Goal: Task Accomplishment & Management: Manage account settings

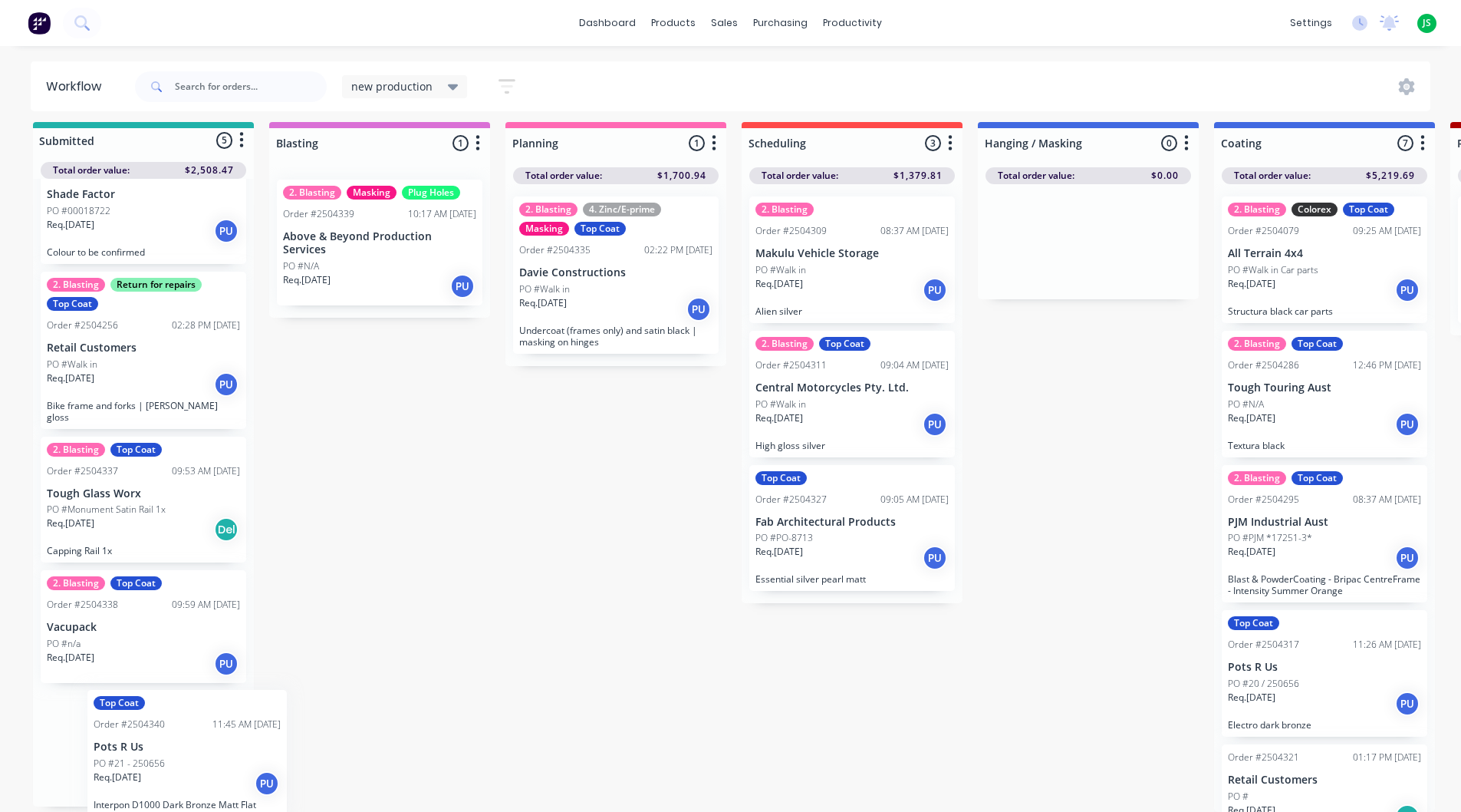
scroll to position [20, 0]
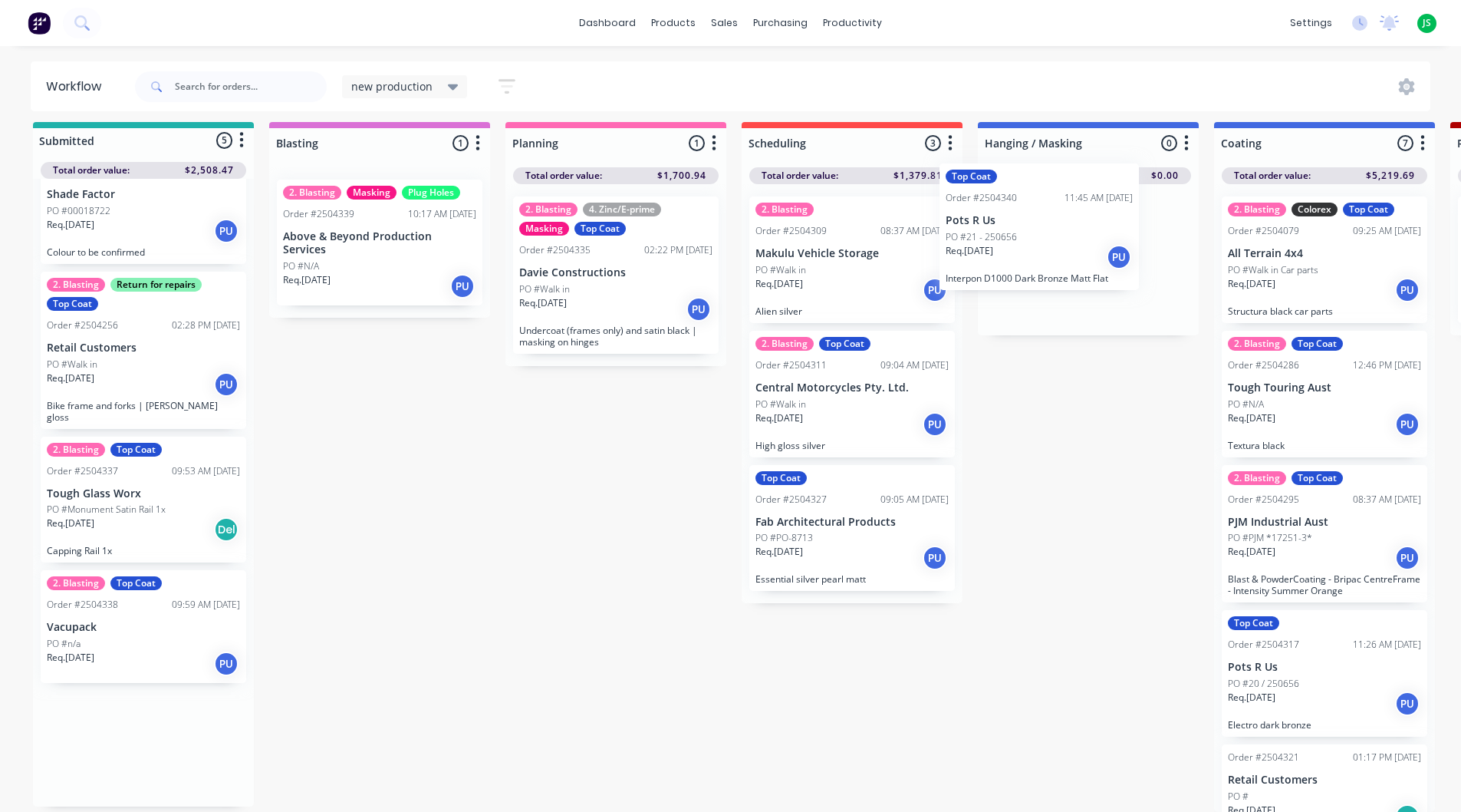
drag, startPoint x: 136, startPoint y: 739, endPoint x: 1050, endPoint y: 215, distance: 1054.1
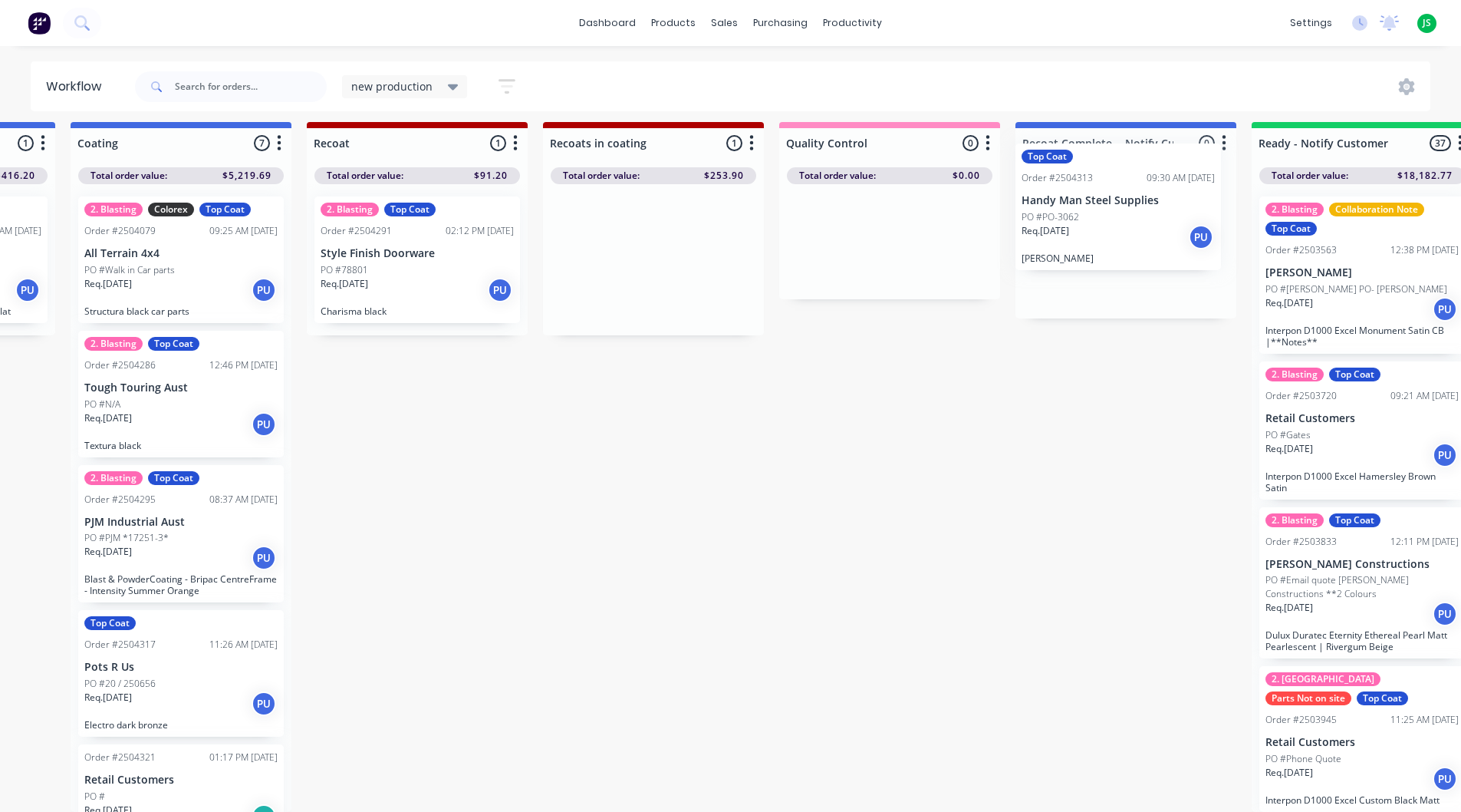
scroll to position [20, 1153]
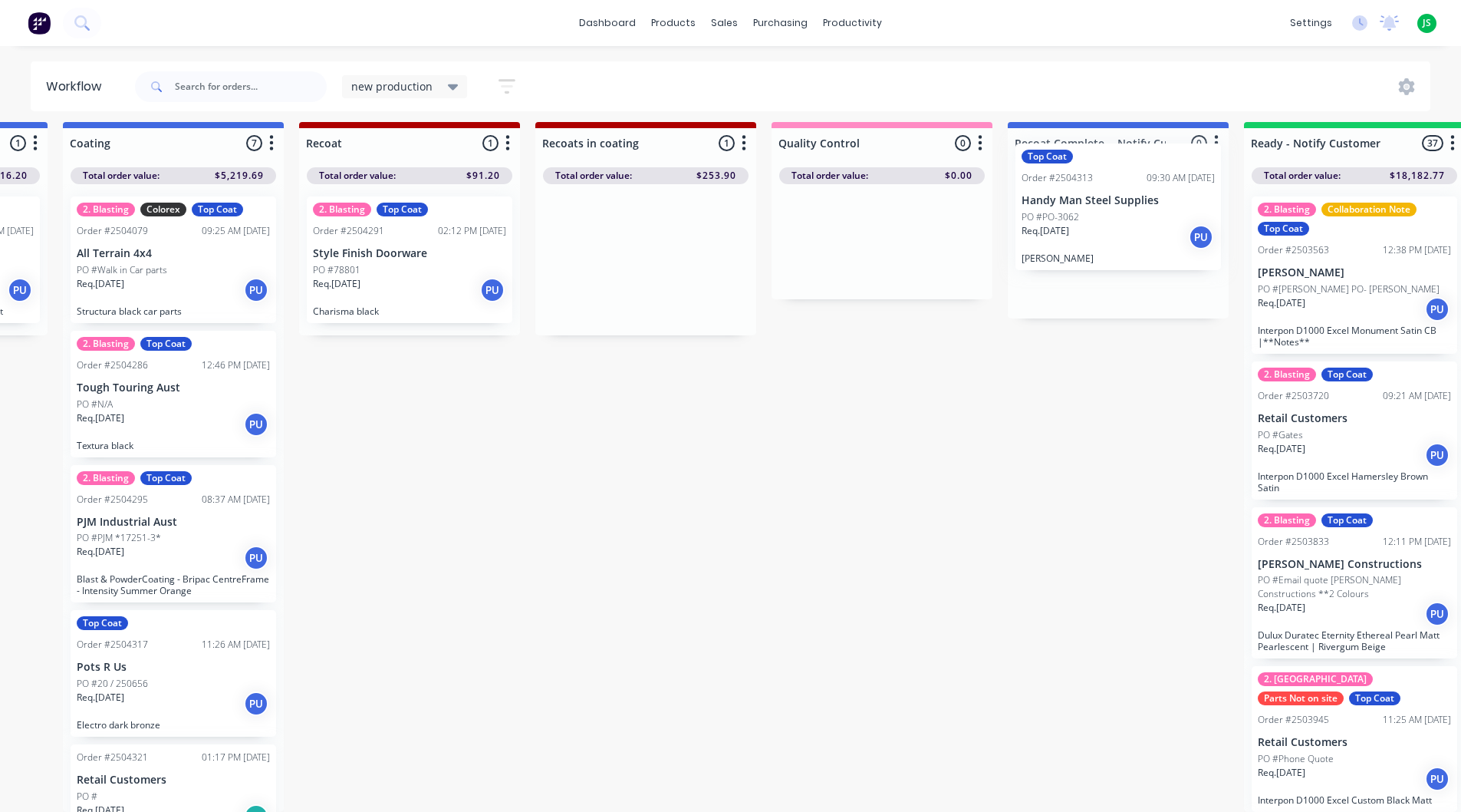
drag, startPoint x: 617, startPoint y: 259, endPoint x: 1094, endPoint y: 219, distance: 478.0
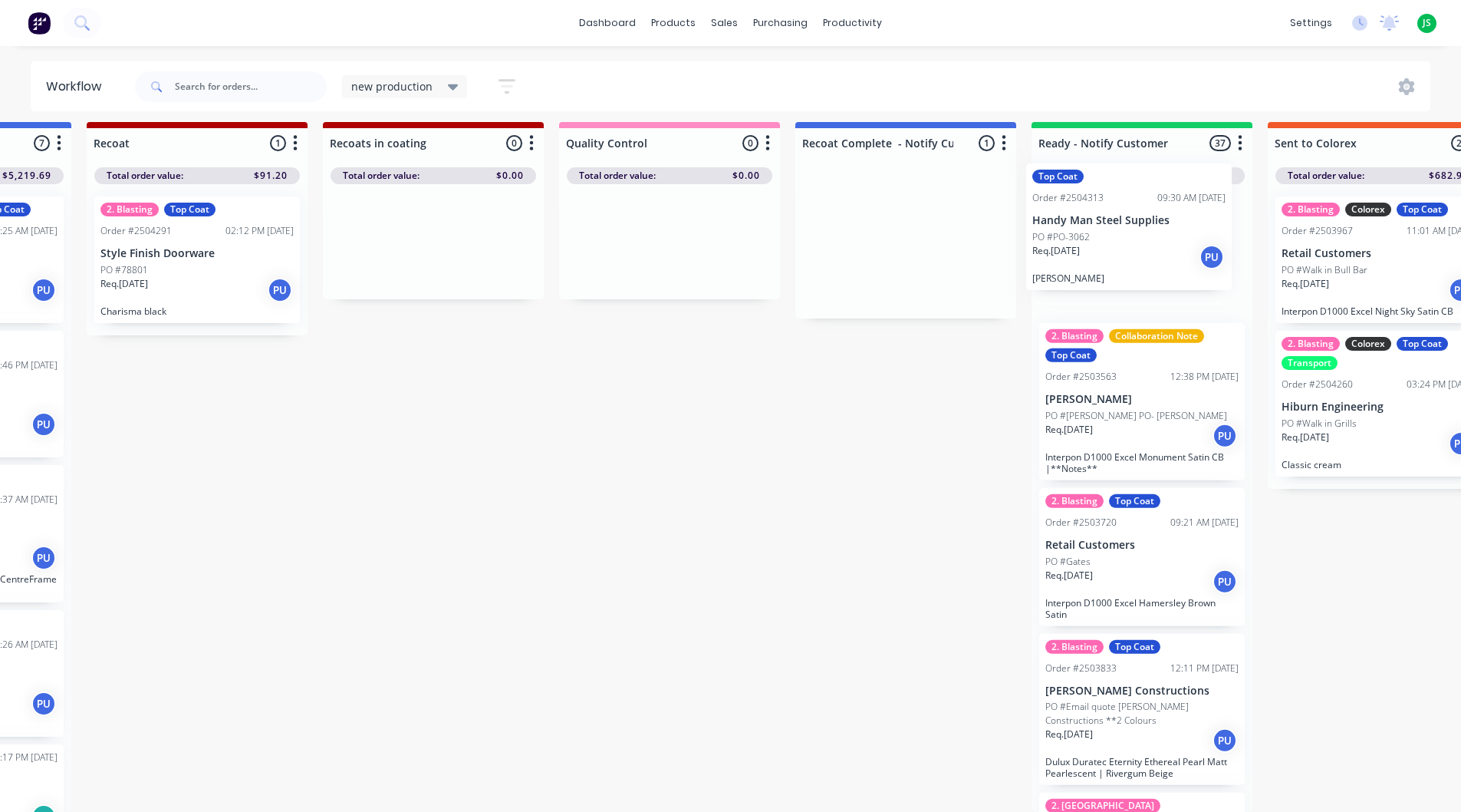
drag, startPoint x: 1075, startPoint y: 240, endPoint x: 1091, endPoint y: 235, distance: 16.8
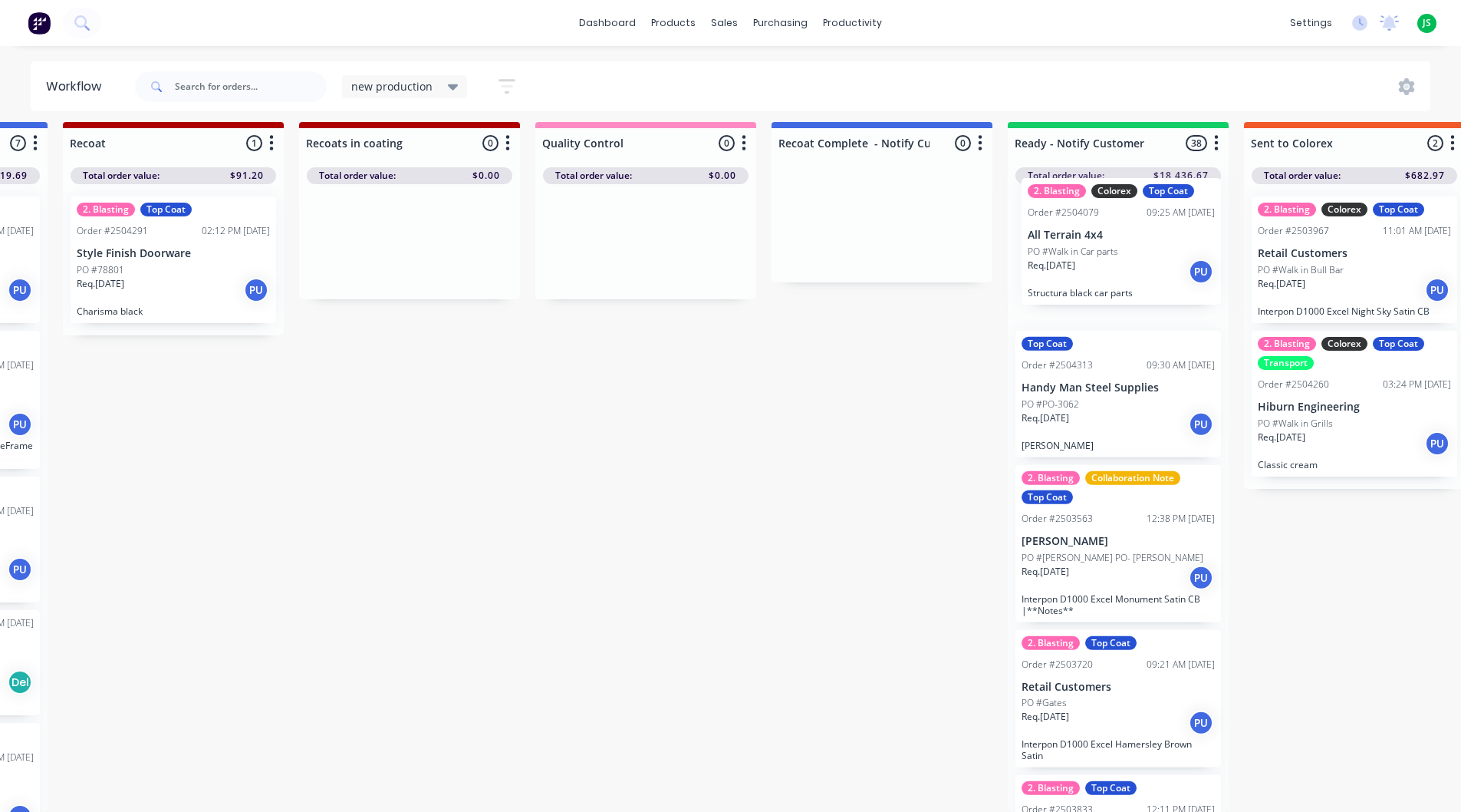
scroll to position [20, 1397]
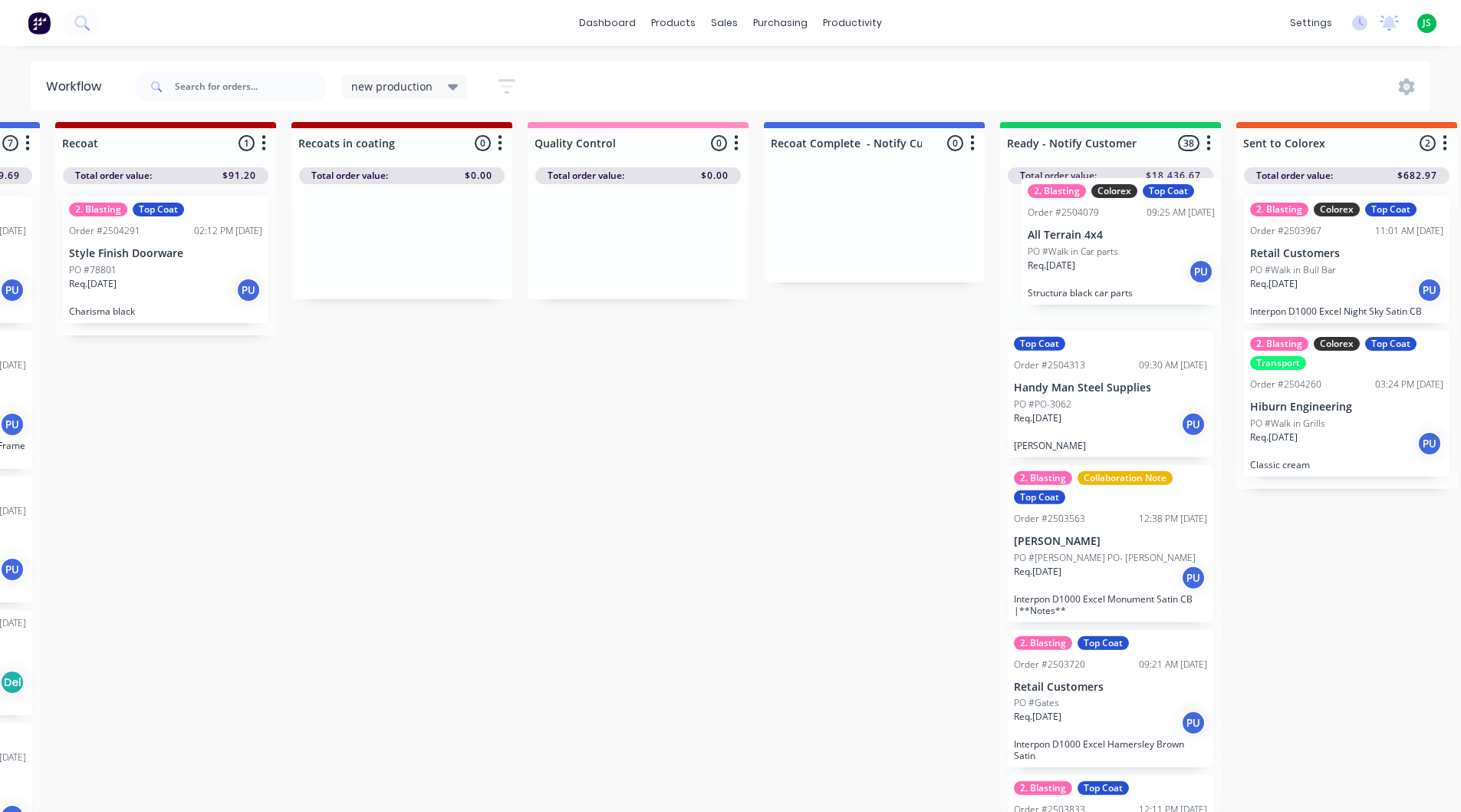
drag, startPoint x: 400, startPoint y: 282, endPoint x: 1109, endPoint y: 275, distance: 709.5
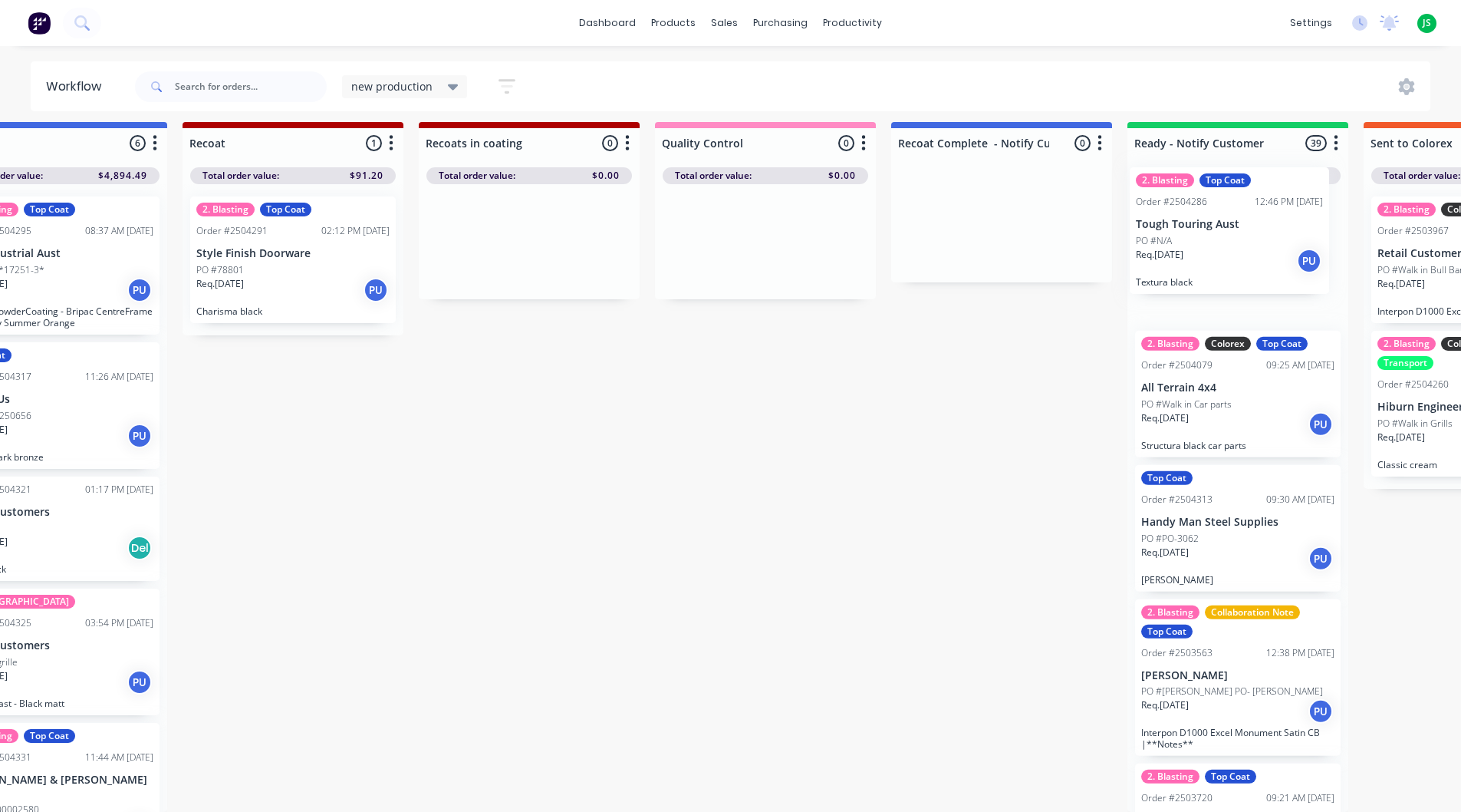
scroll to position [20, 1333]
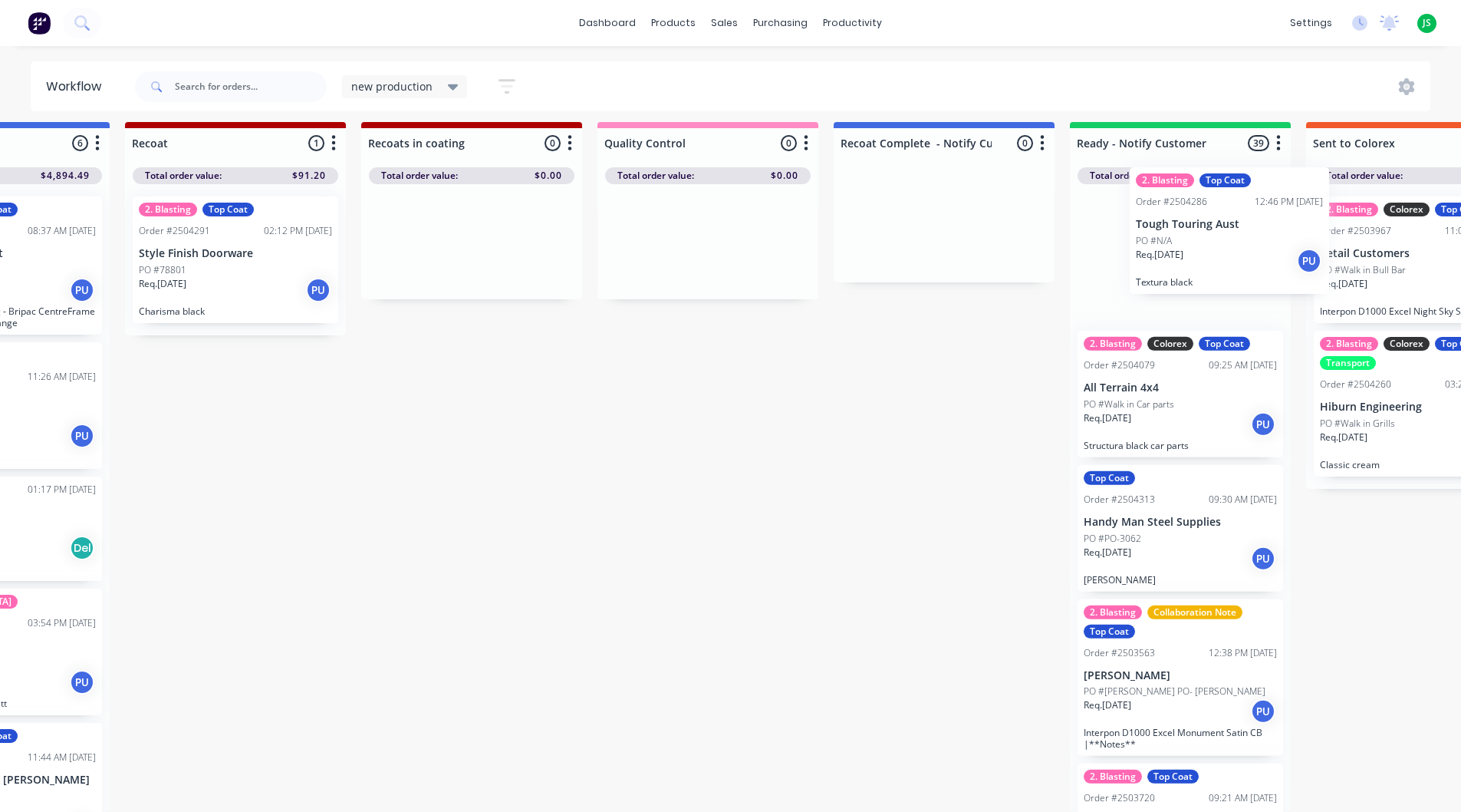
drag, startPoint x: 296, startPoint y: 265, endPoint x: 1210, endPoint y: 249, distance: 914.5
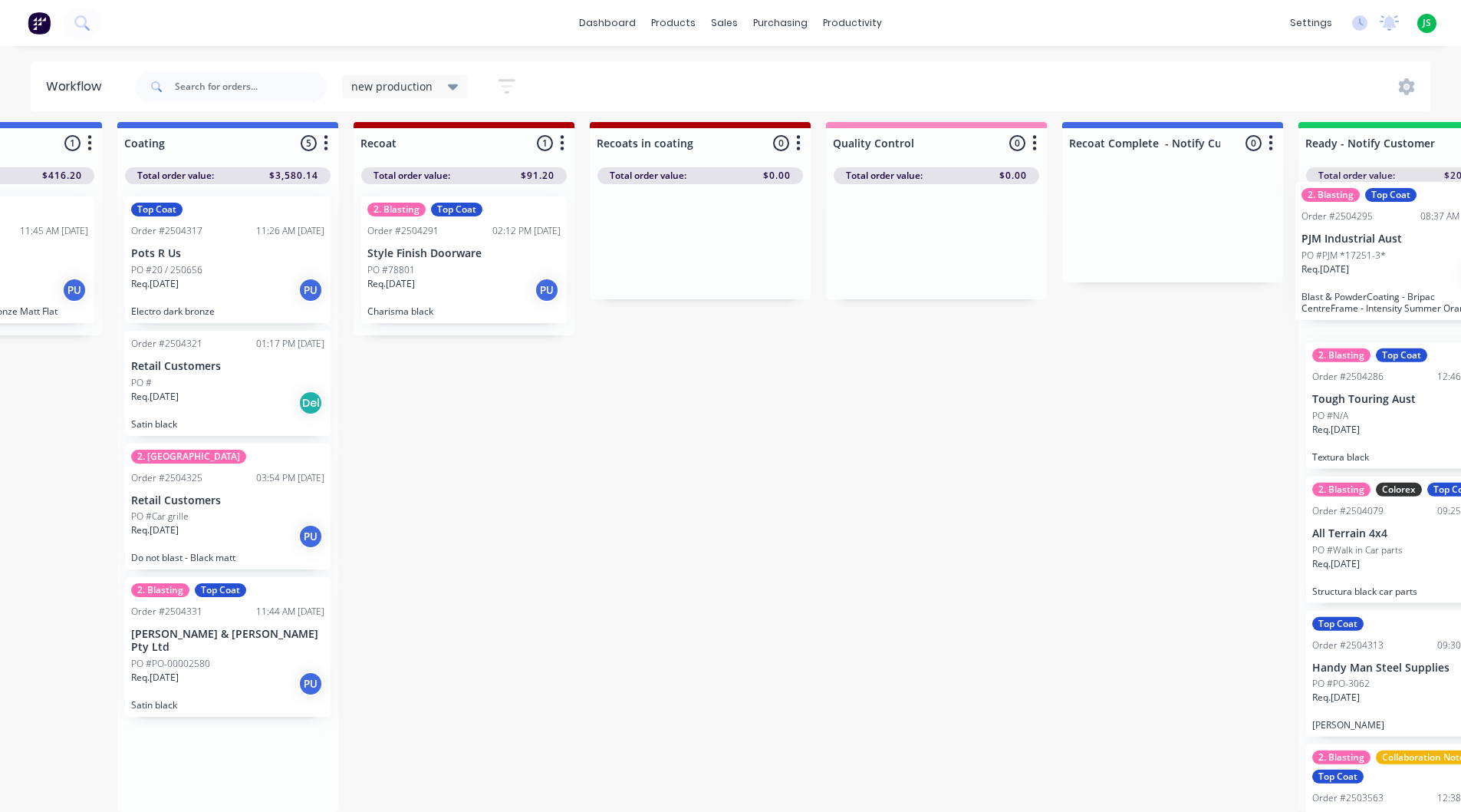
scroll to position [20, 1126]
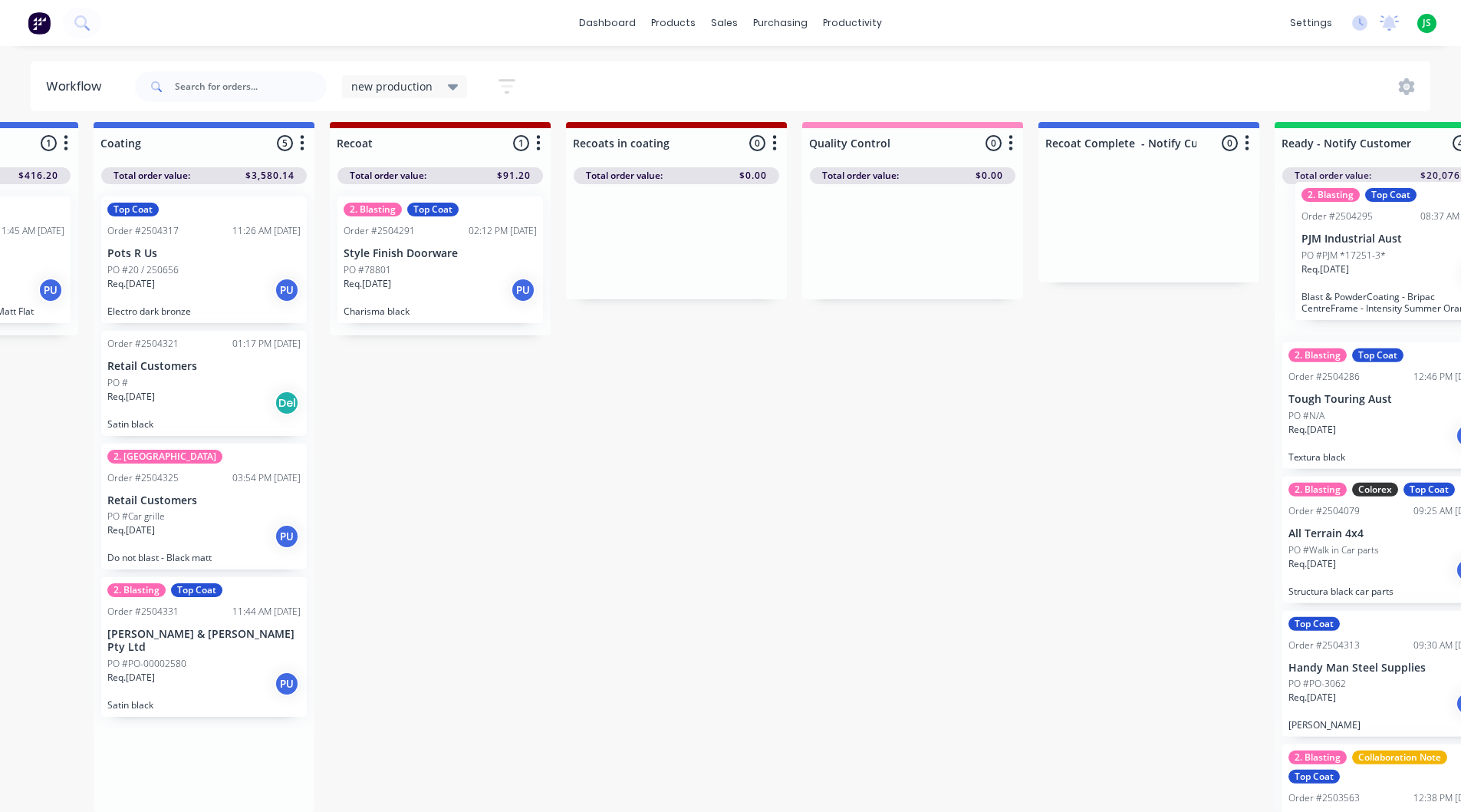
drag, startPoint x: 182, startPoint y: 285, endPoint x: 1345, endPoint y: 282, distance: 1163.6
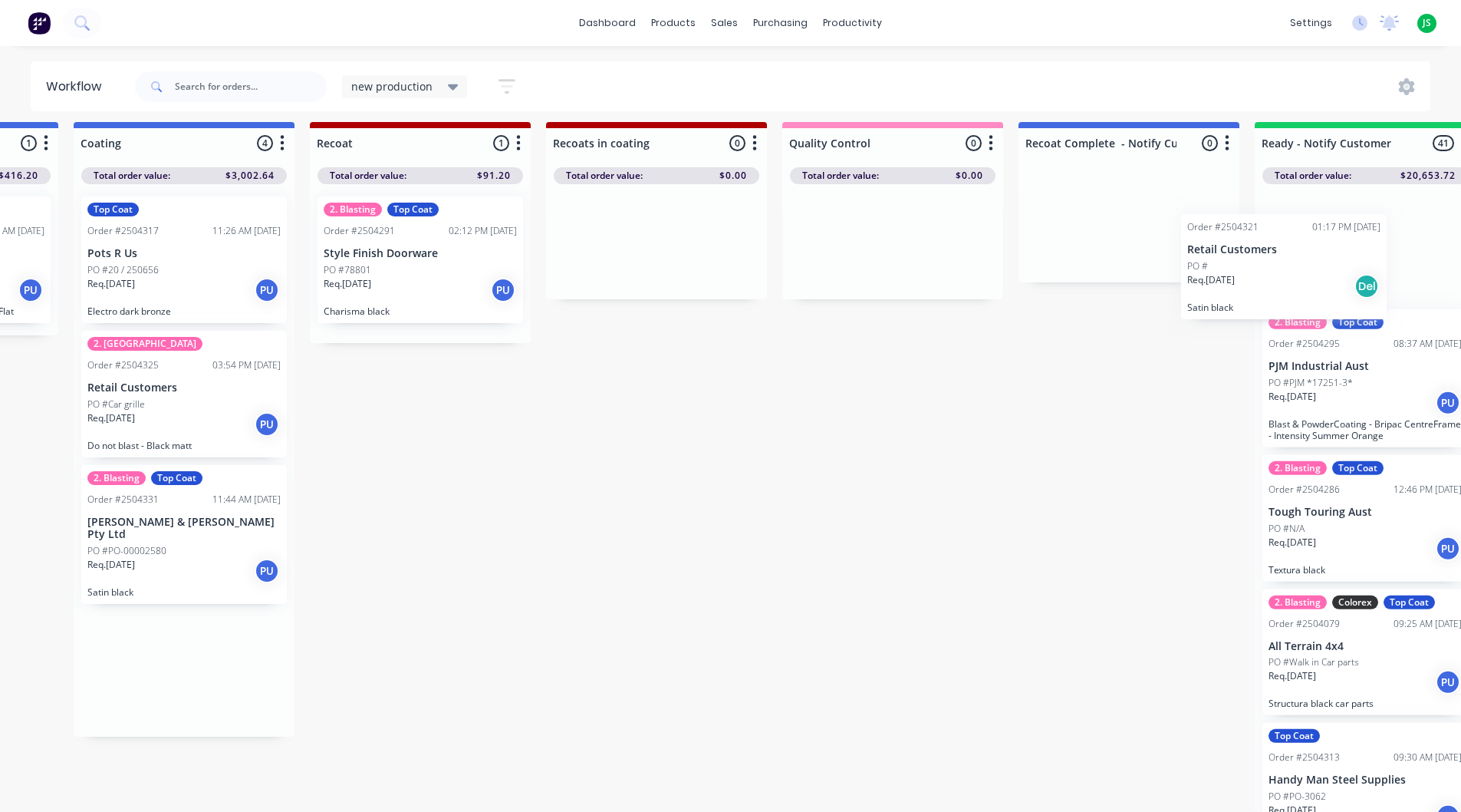
drag, startPoint x: 148, startPoint y: 382, endPoint x: 1243, endPoint y: 275, distance: 1099.7
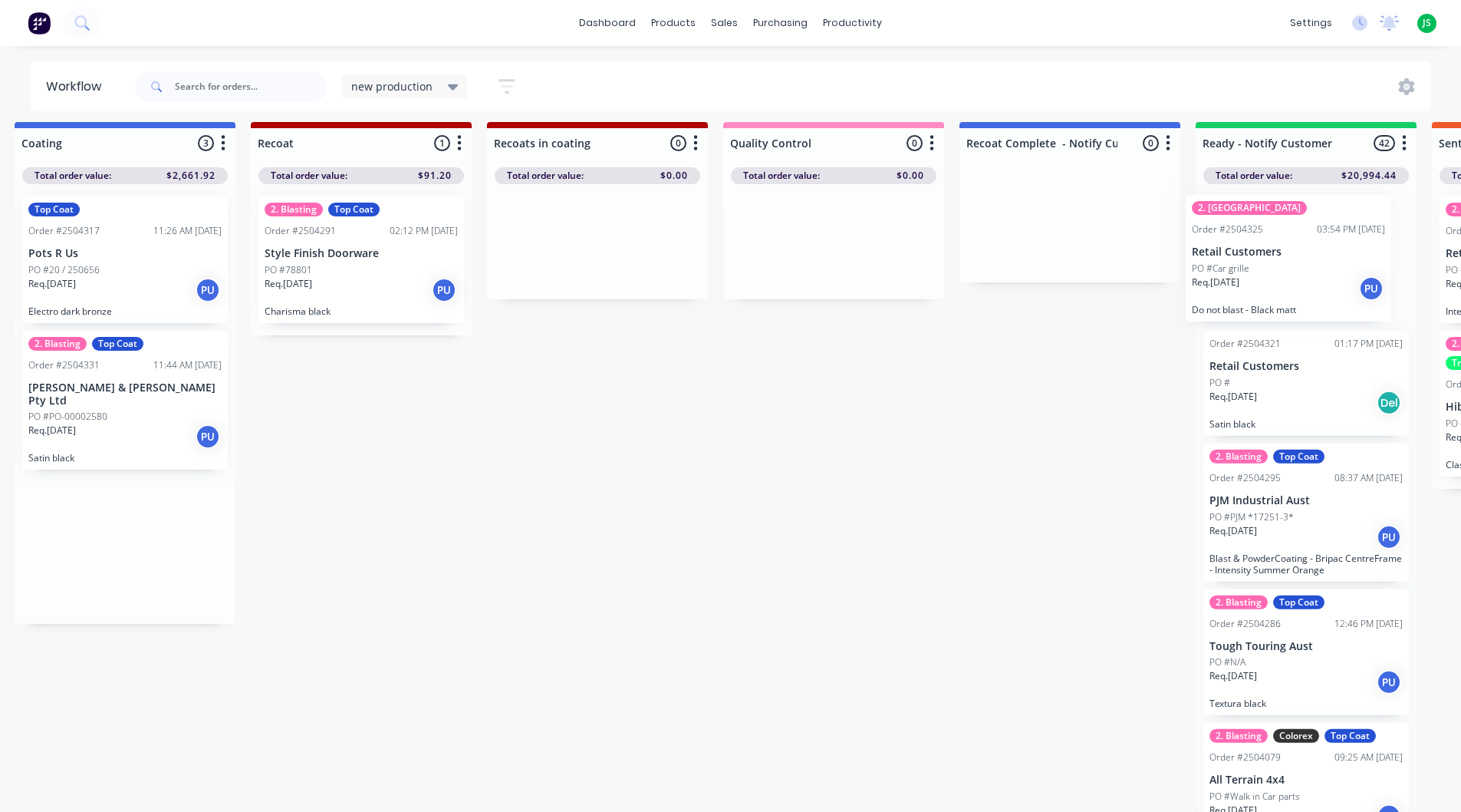
drag, startPoint x: 148, startPoint y: 407, endPoint x: 1281, endPoint y: 282, distance: 1139.7
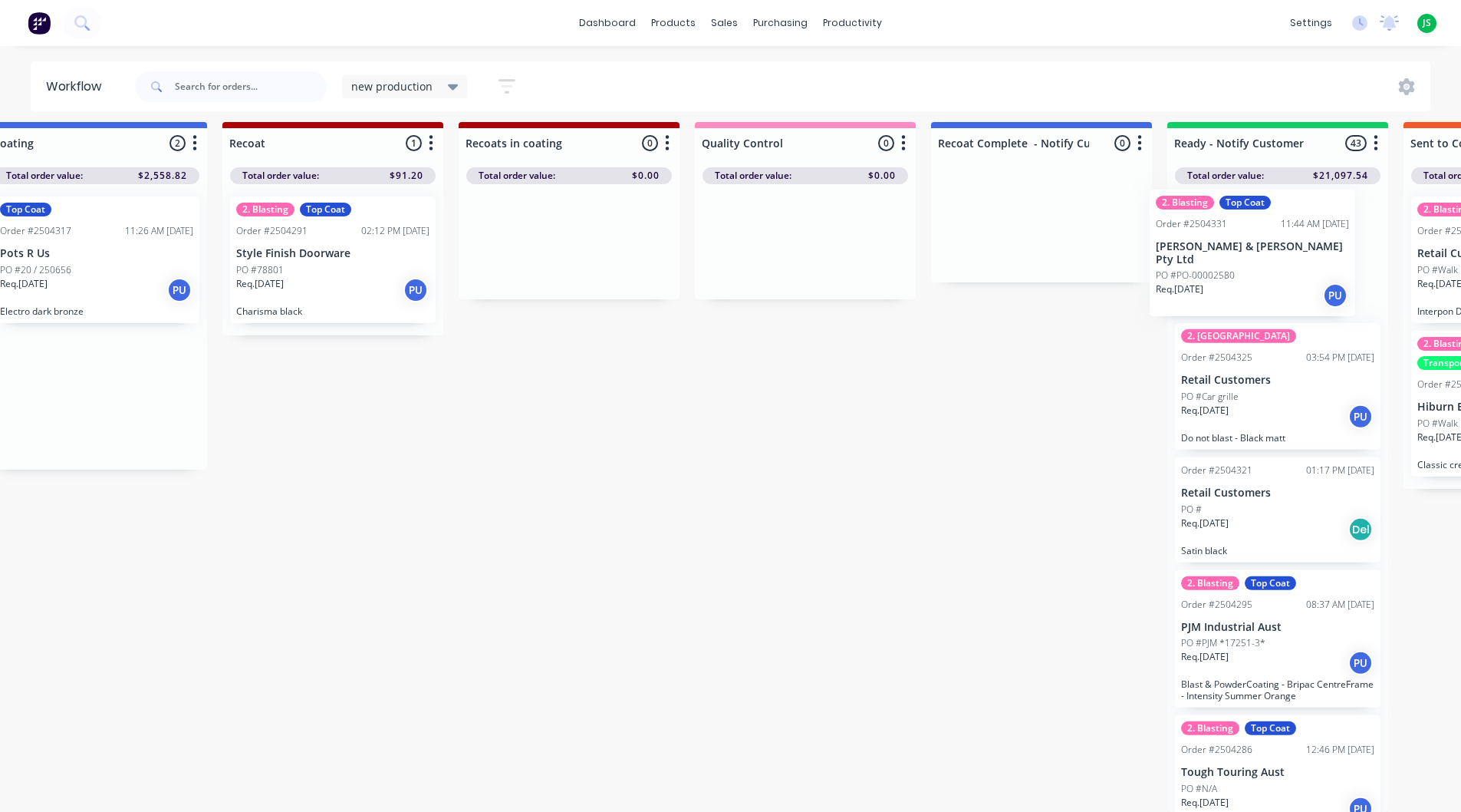
scroll to position [20, 1236]
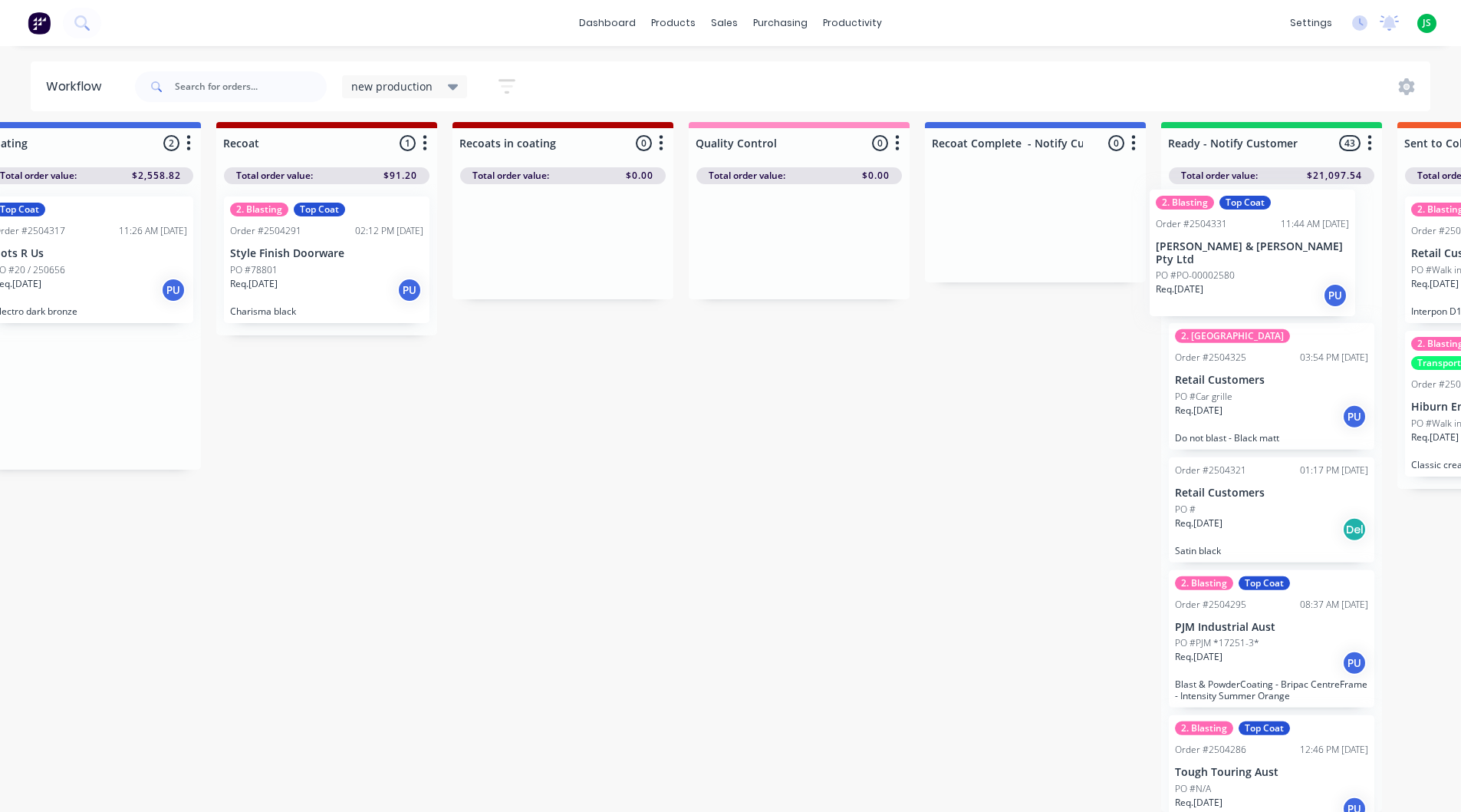
drag, startPoint x: 91, startPoint y: 401, endPoint x: 1255, endPoint y: 272, distance: 1171.5
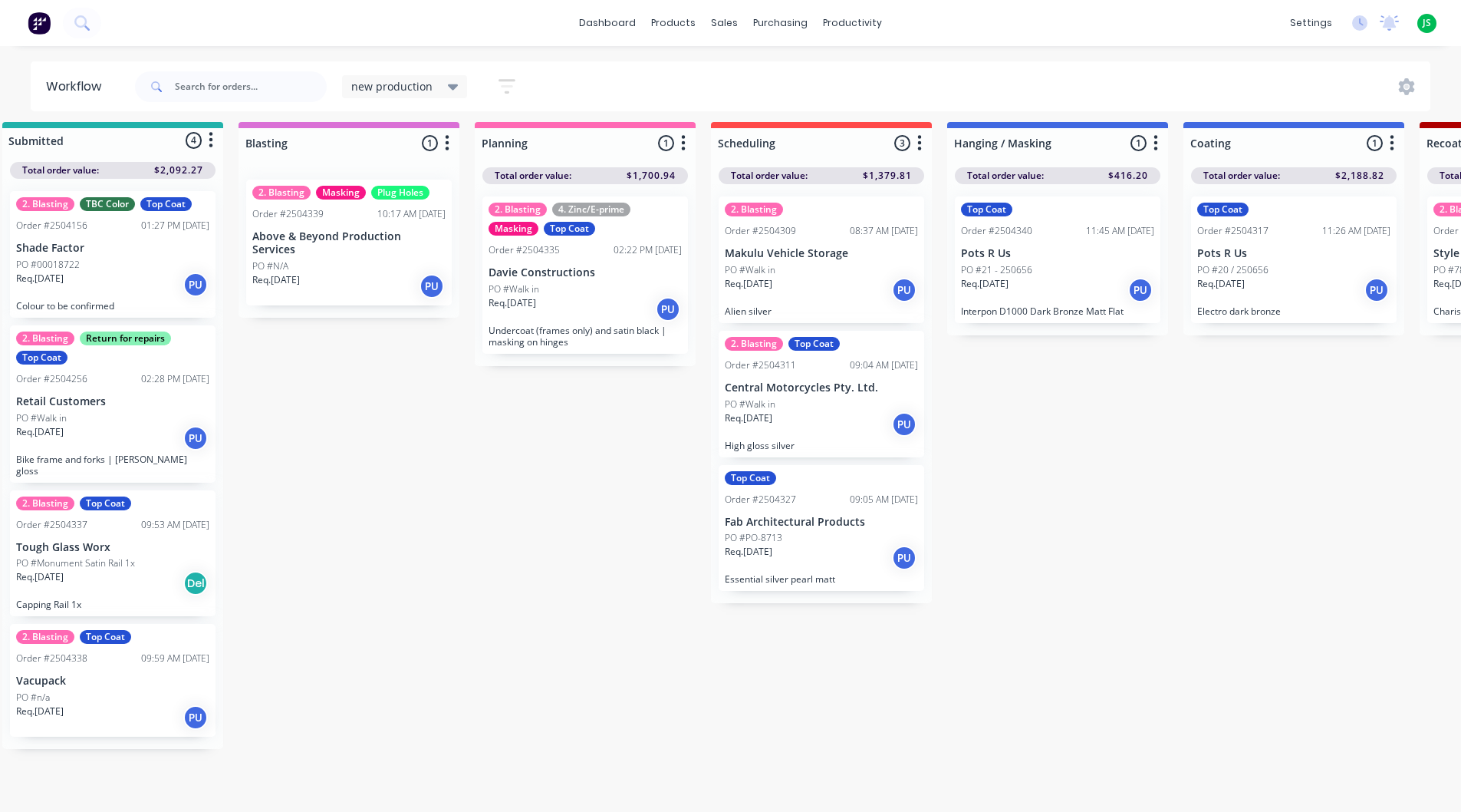
scroll to position [20, 0]
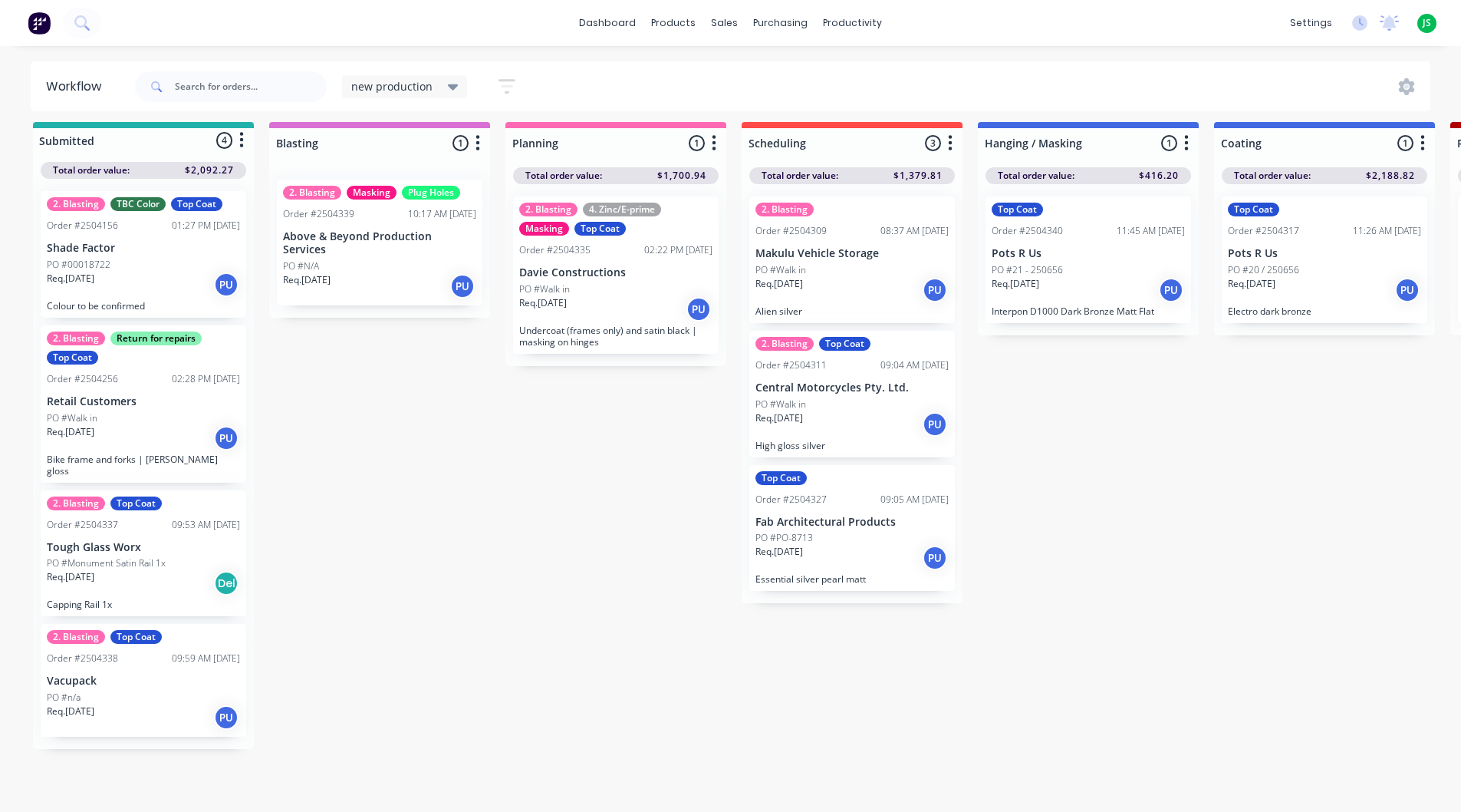
click at [145, 274] on div "Req. [DATE] PU" at bounding box center [143, 285] width 193 height 26
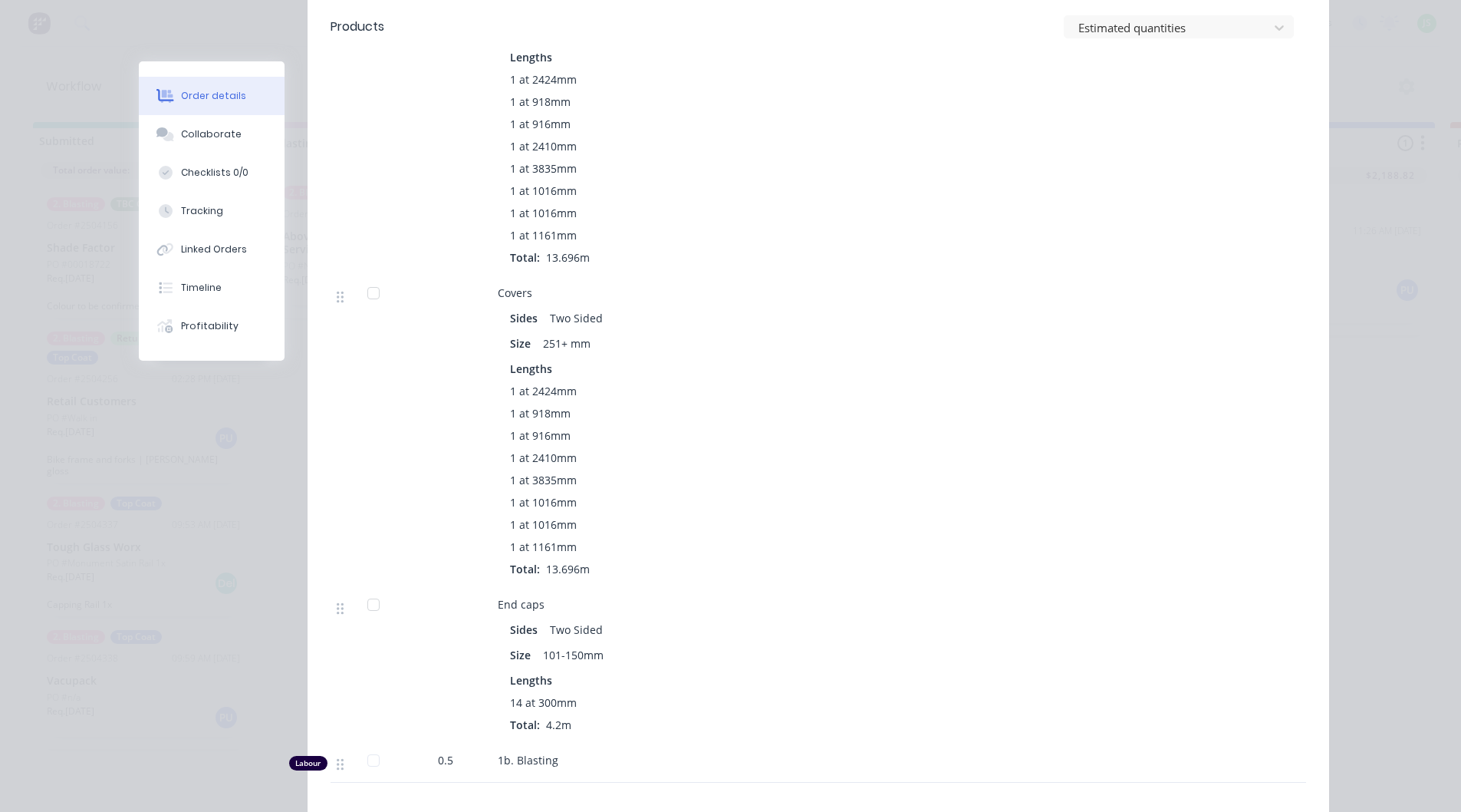
scroll to position [844, 0]
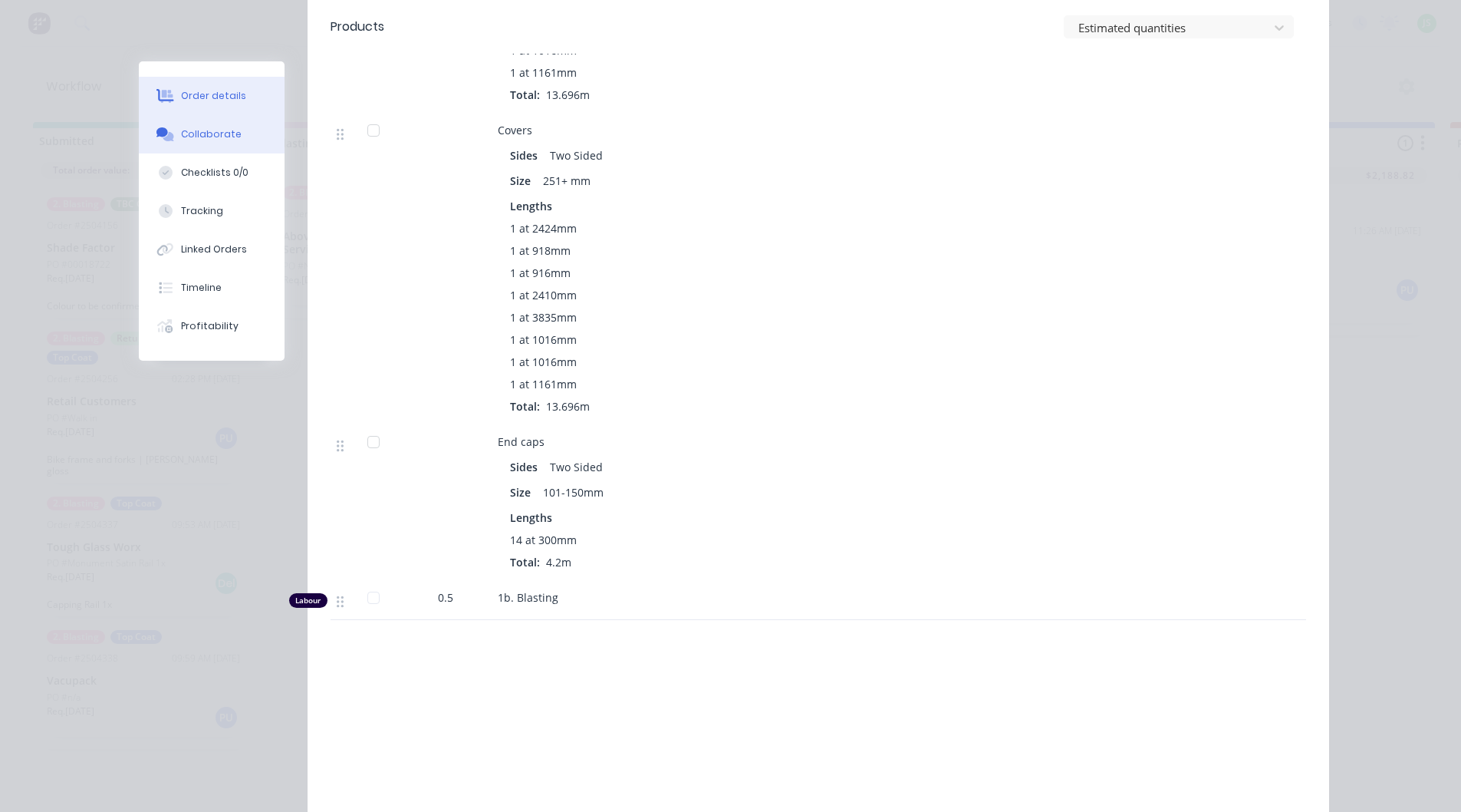
click at [197, 136] on div "Collaborate" at bounding box center [211, 134] width 61 height 14
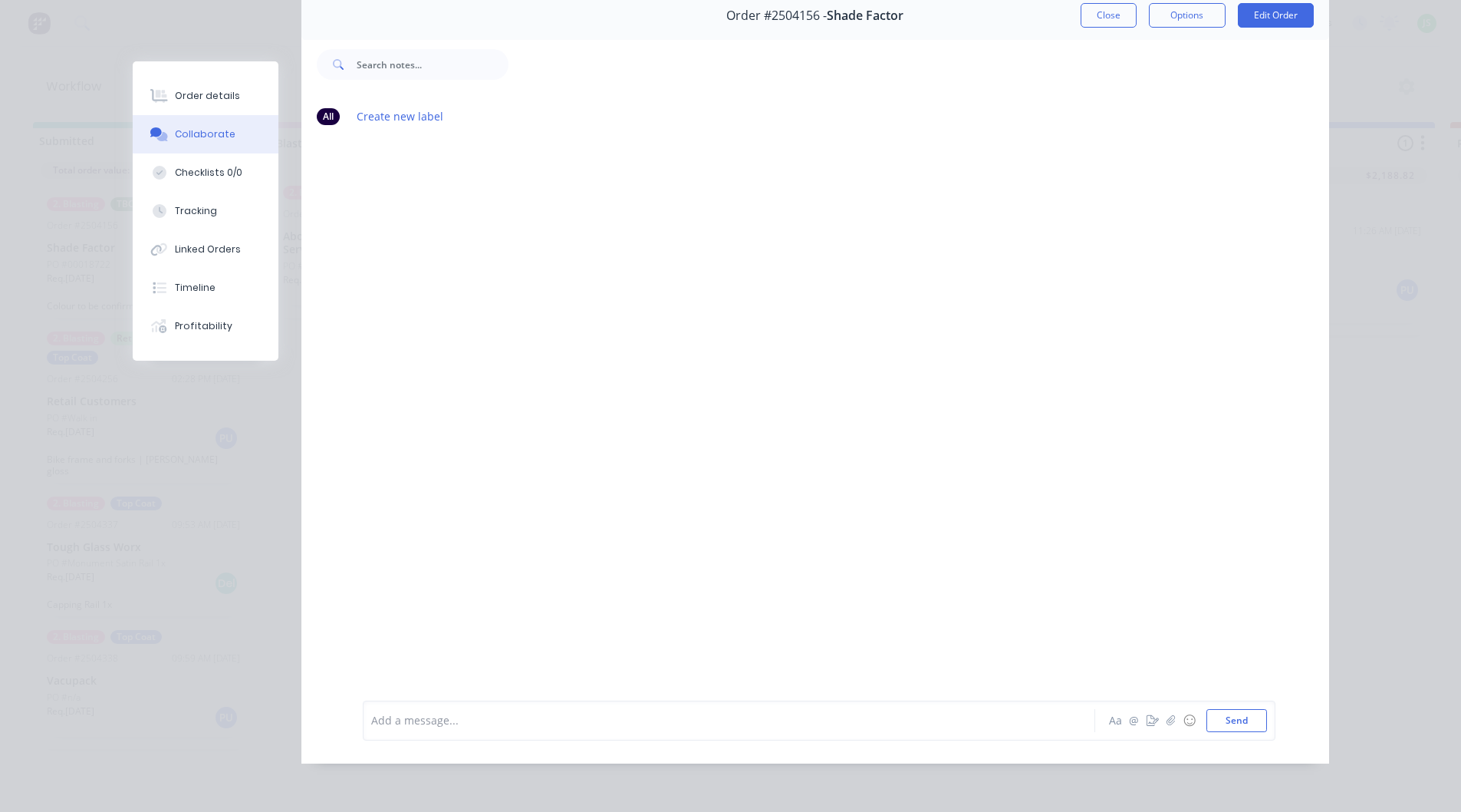
scroll to position [0, 0]
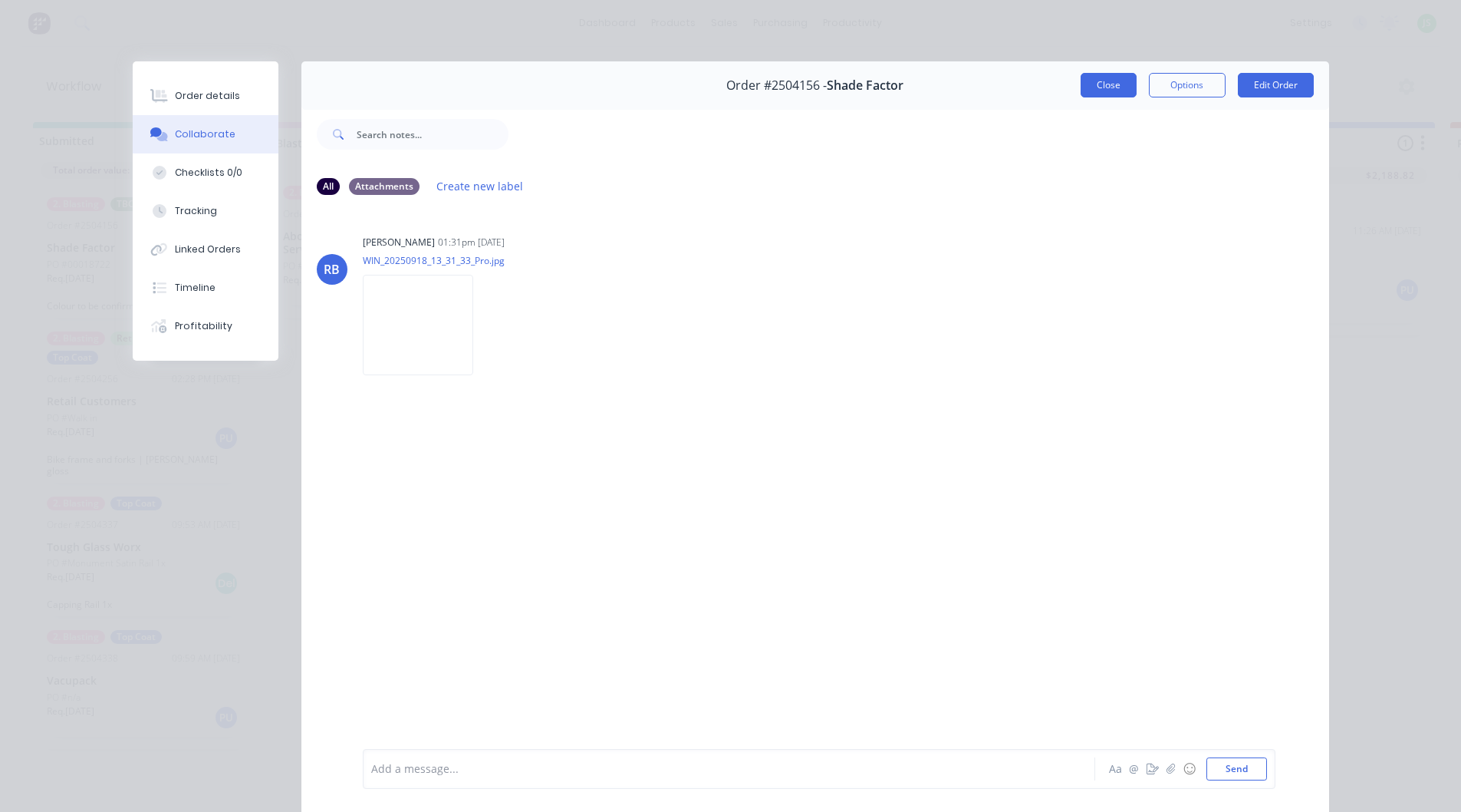
click at [1106, 85] on button "Close" at bounding box center [1109, 85] width 56 height 25
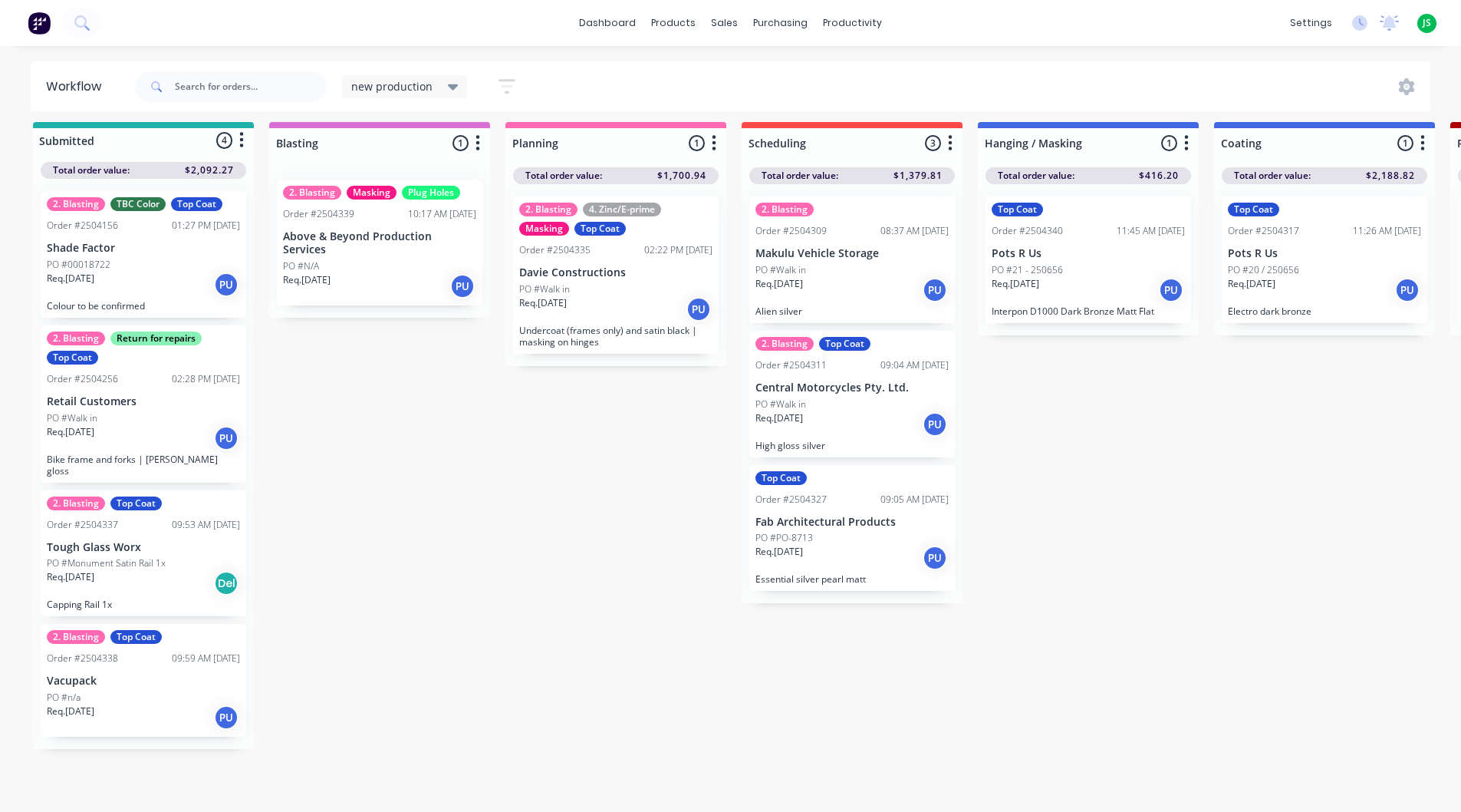
click at [131, 272] on div "Req. [DATE] PU" at bounding box center [143, 285] width 193 height 26
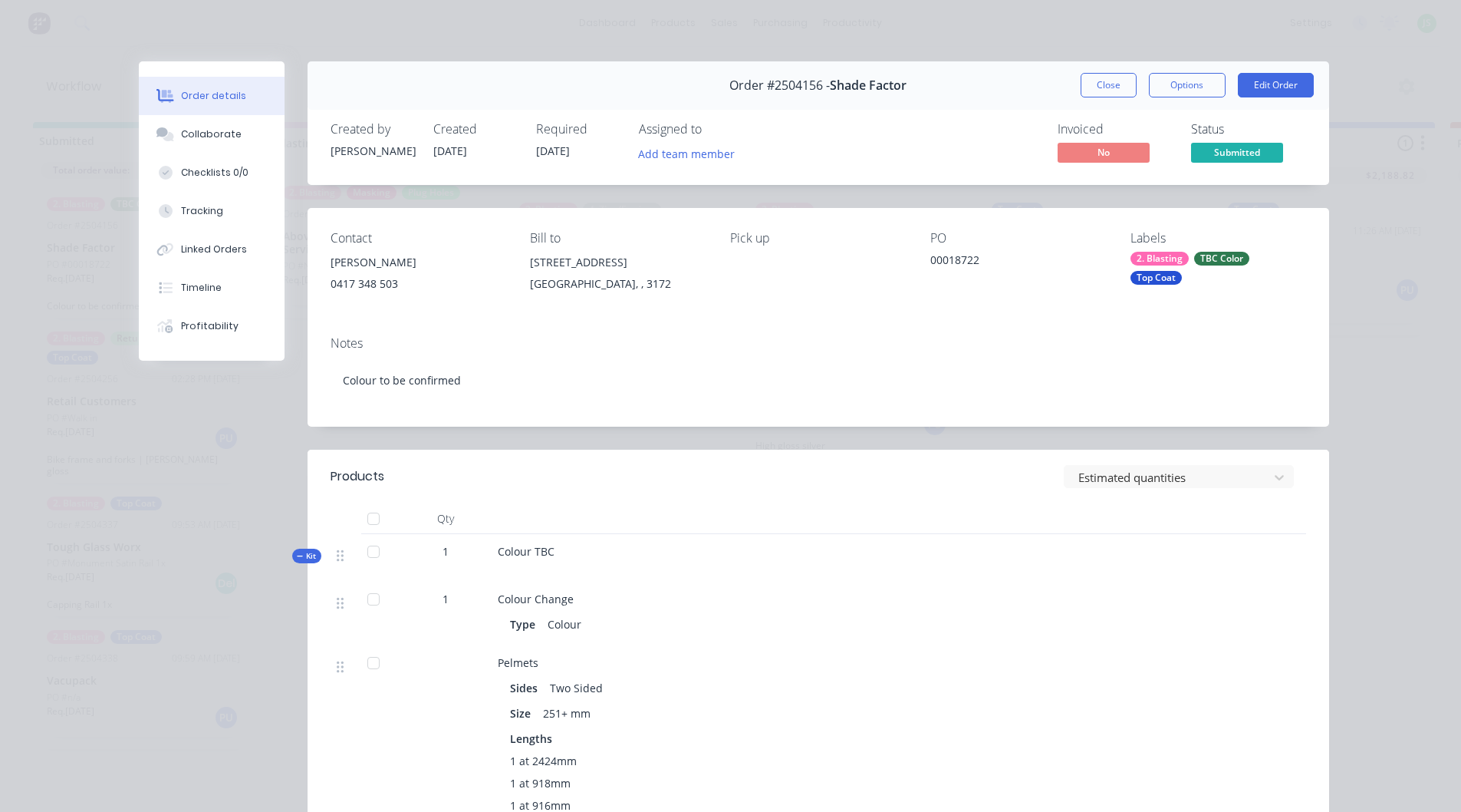
click at [1223, 256] on div "TBC Color" at bounding box center [1221, 259] width 55 height 14
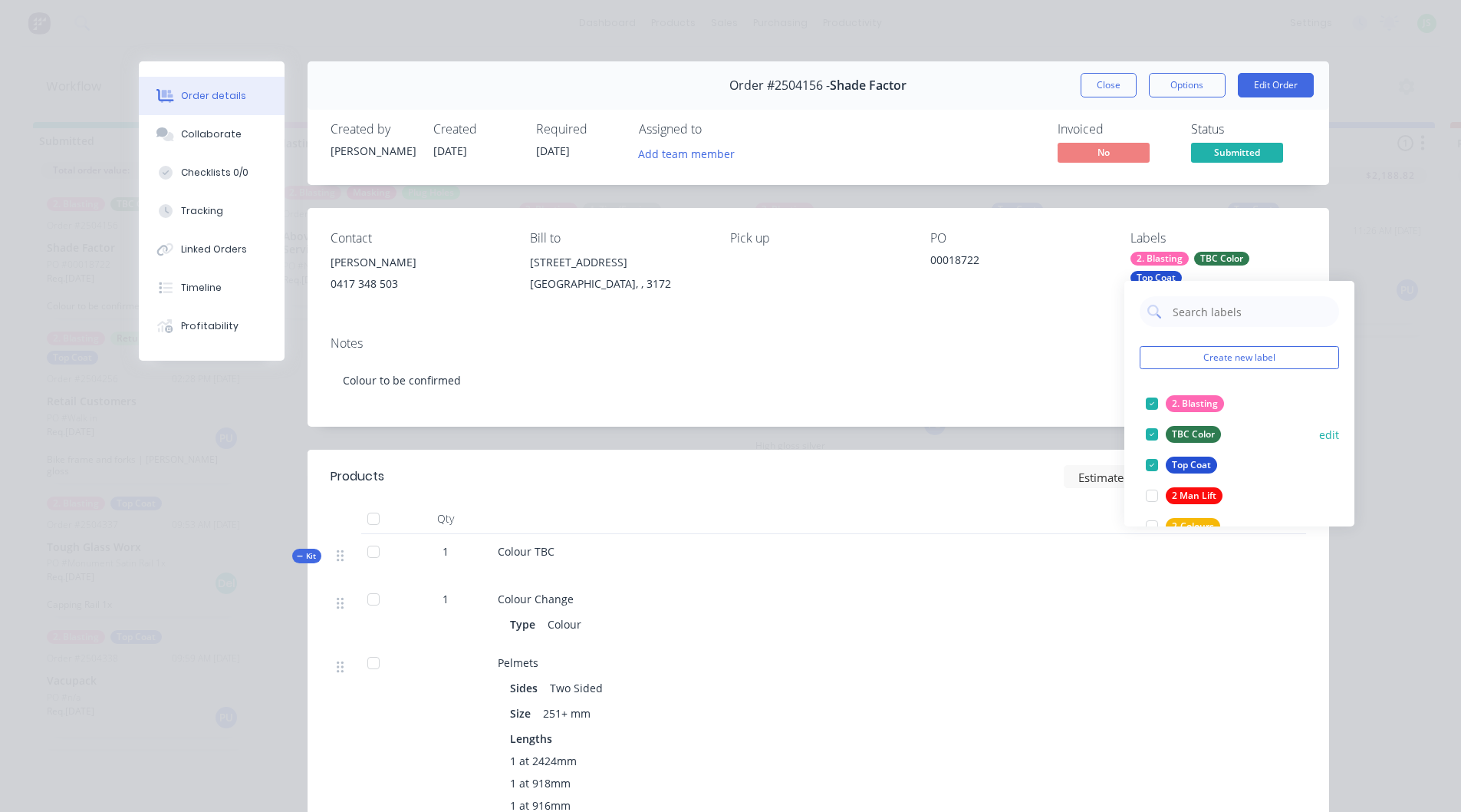
click at [1151, 424] on div at bounding box center [1152, 434] width 31 height 31
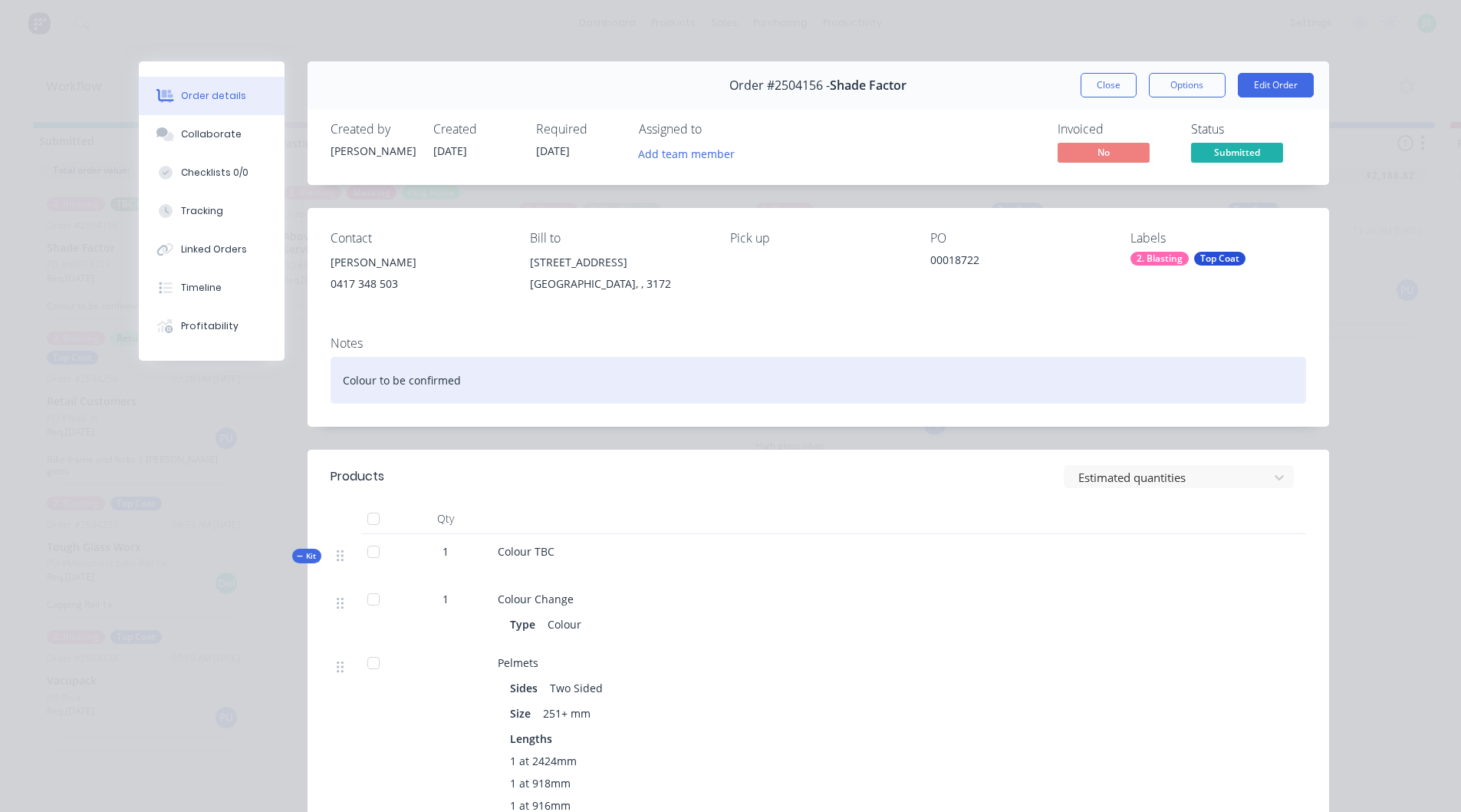
click at [555, 388] on div "Colour to be confirmed" at bounding box center [819, 380] width 976 height 47
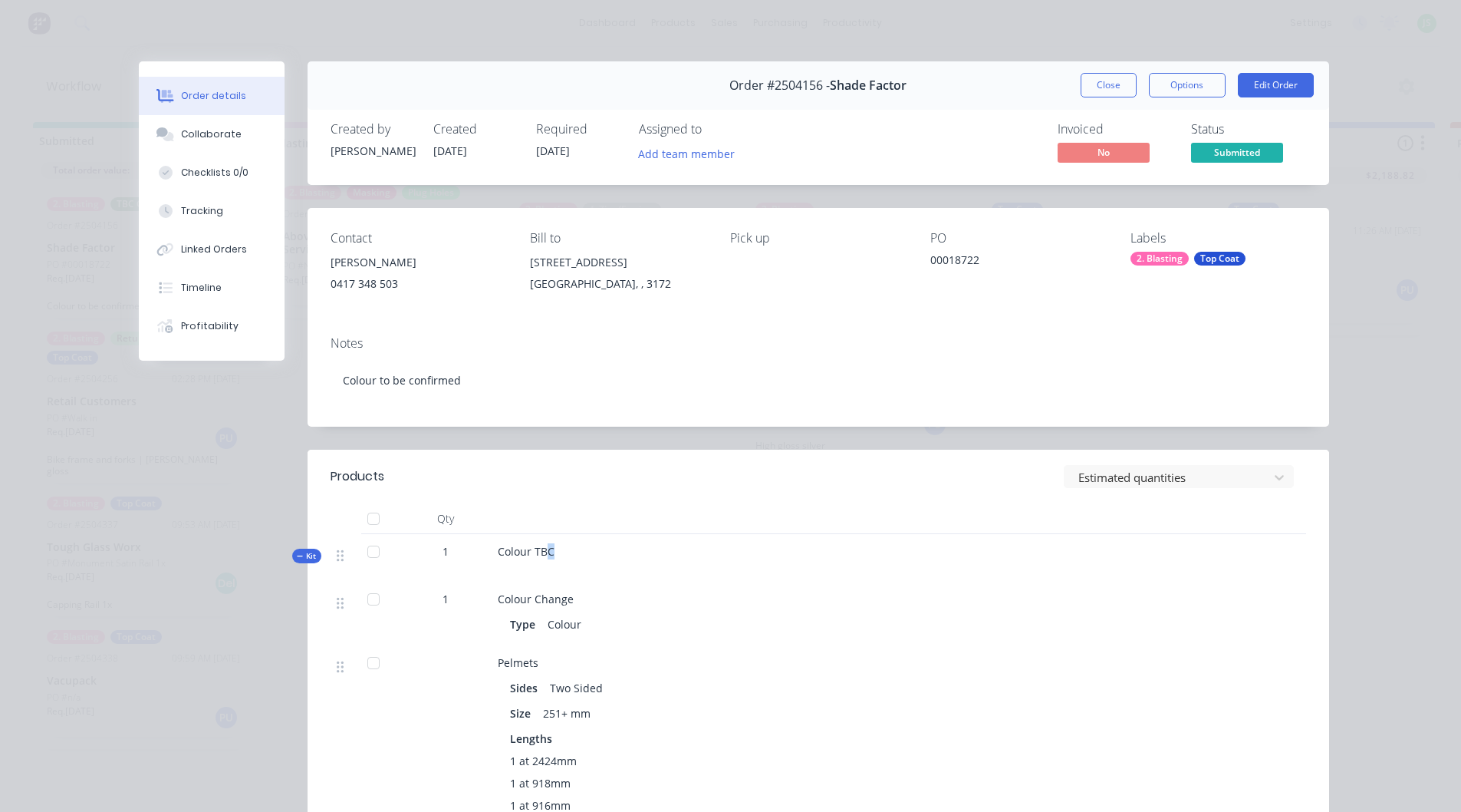
drag, startPoint x: 550, startPoint y: 551, endPoint x: 539, endPoint y: 555, distance: 11.7
click at [539, 555] on div "Colour TBC" at bounding box center [799, 558] width 614 height 48
click at [551, 554] on div "Colour TBC" at bounding box center [799, 558] width 614 height 48
drag, startPoint x: 550, startPoint y: 552, endPoint x: 530, endPoint y: 553, distance: 20.0
click at [530, 553] on div "Colour TBC" at bounding box center [799, 558] width 614 height 48
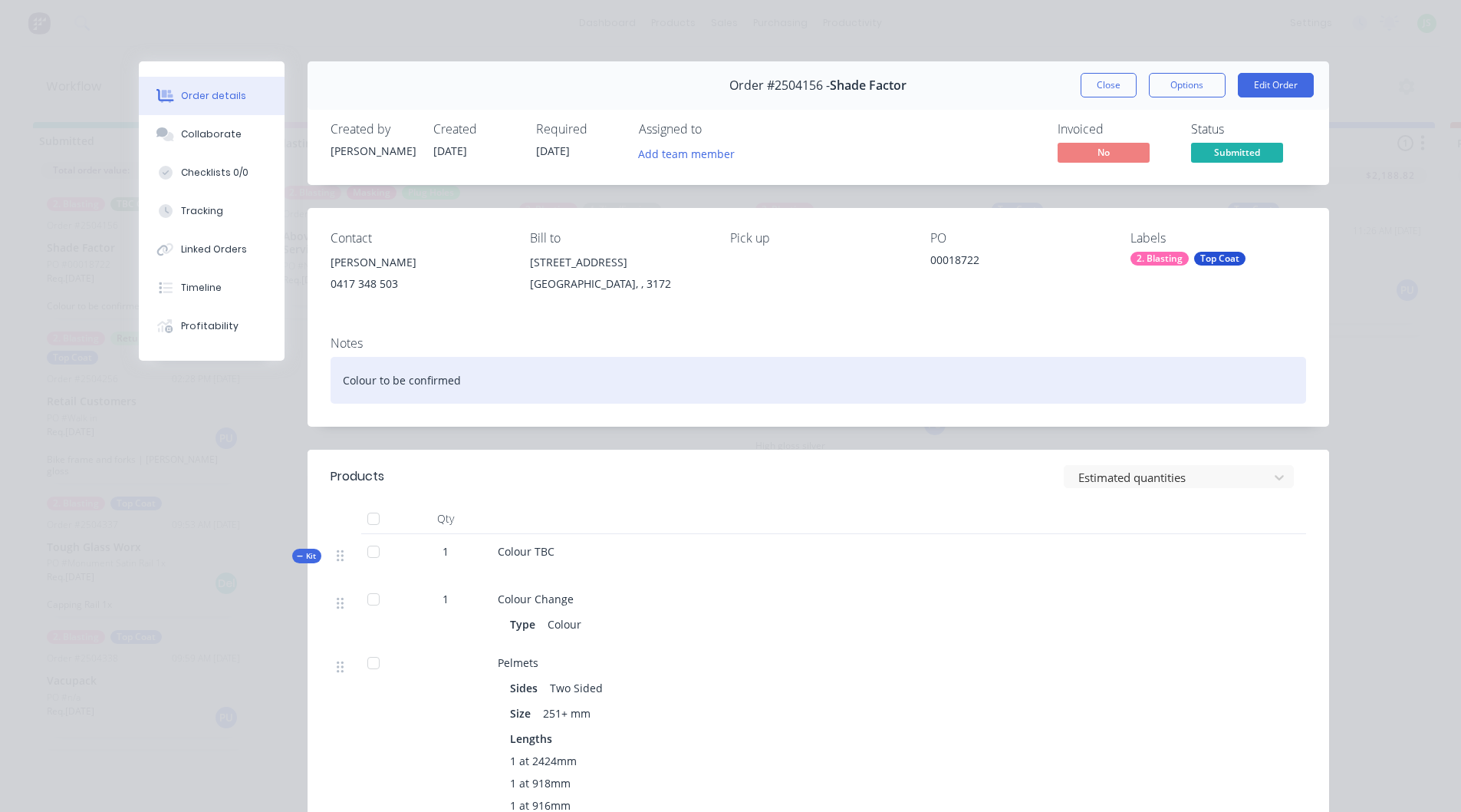
click at [459, 380] on div "Colour to be confirmed" at bounding box center [819, 380] width 976 height 47
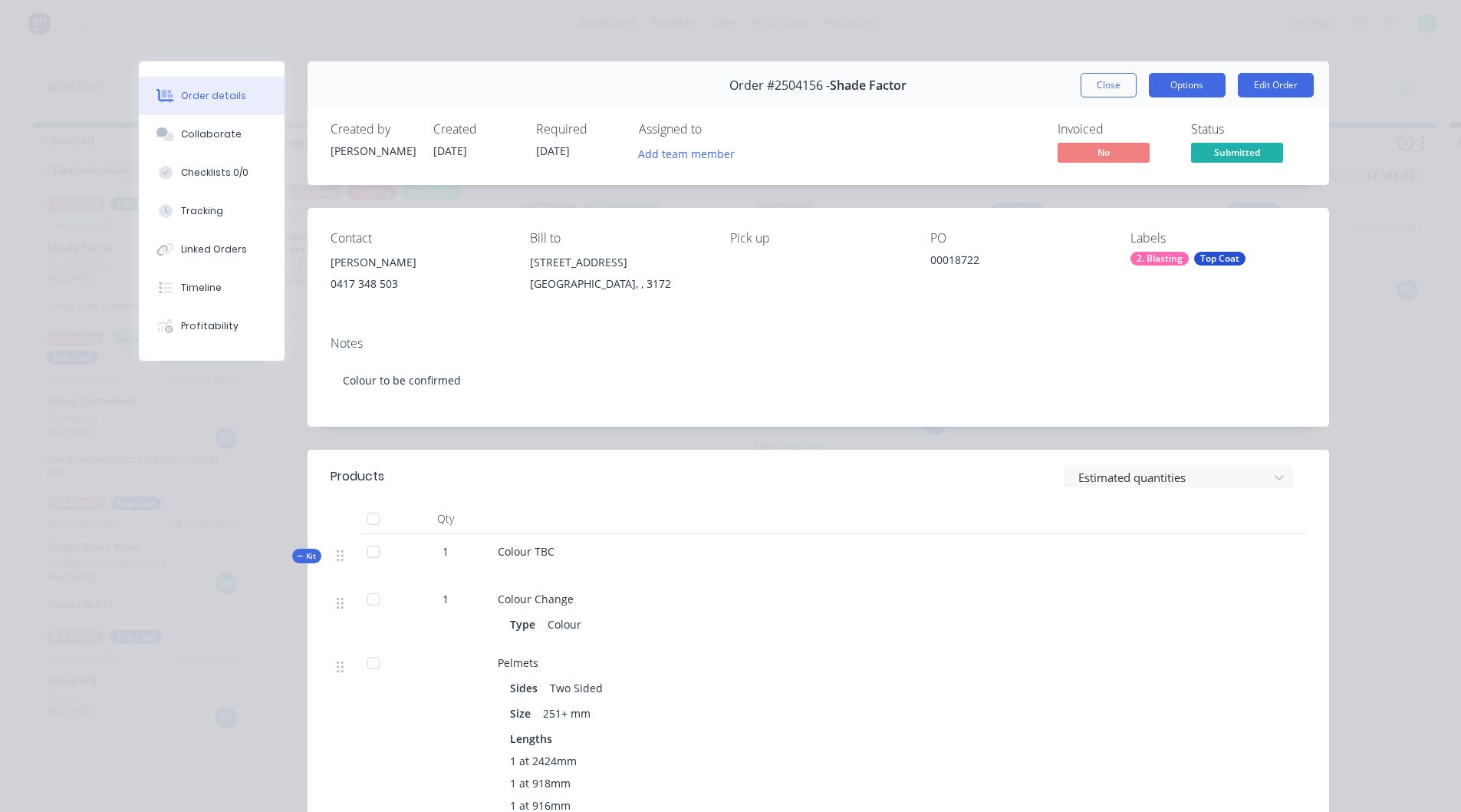
click at [1187, 86] on button "Options" at bounding box center [1187, 85] width 77 height 25
click at [1301, 78] on button "Edit Order" at bounding box center [1276, 85] width 76 height 25
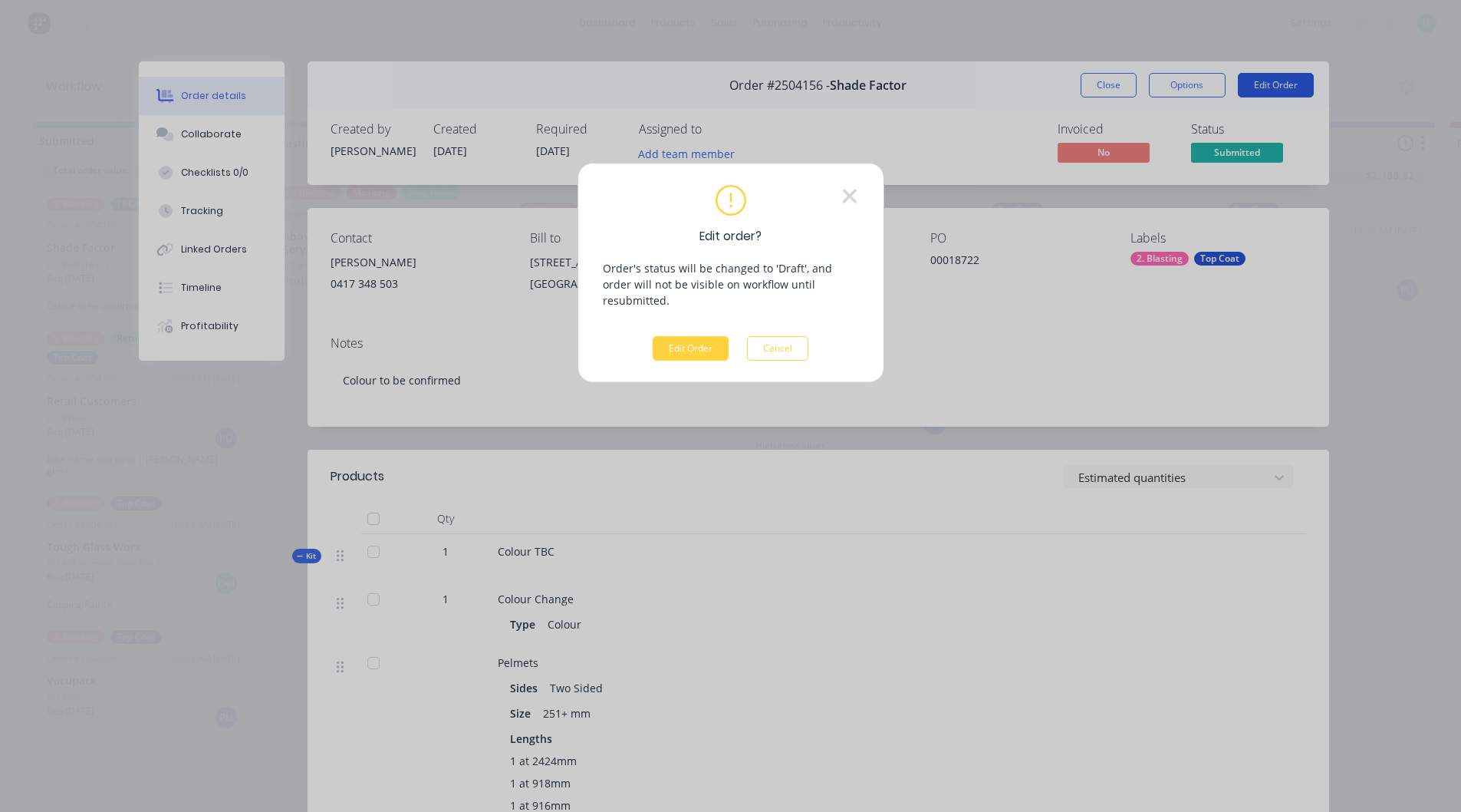
scroll to position [8, 0]
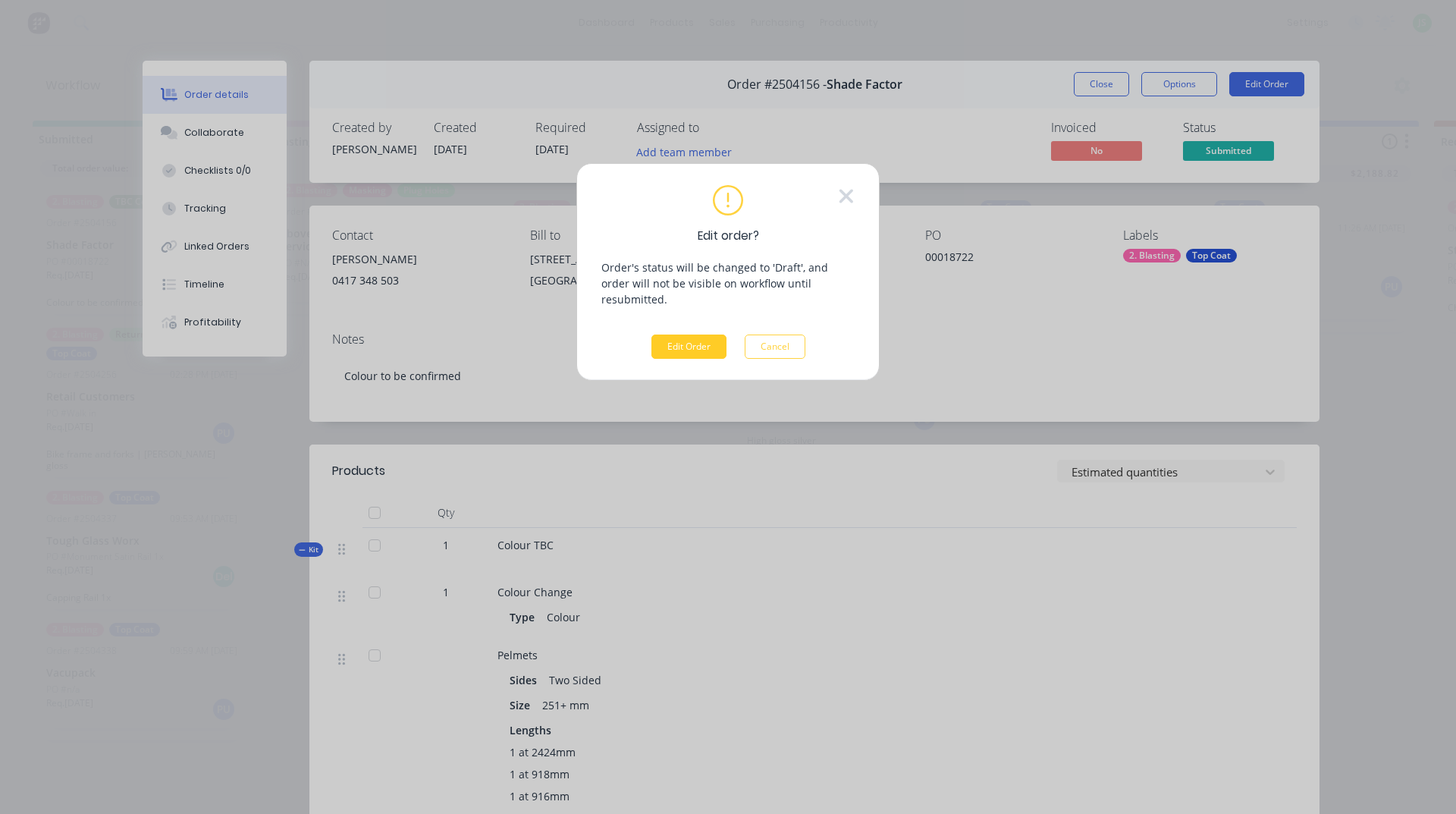
click at [701, 334] on button "Edit Order" at bounding box center [689, 346] width 75 height 25
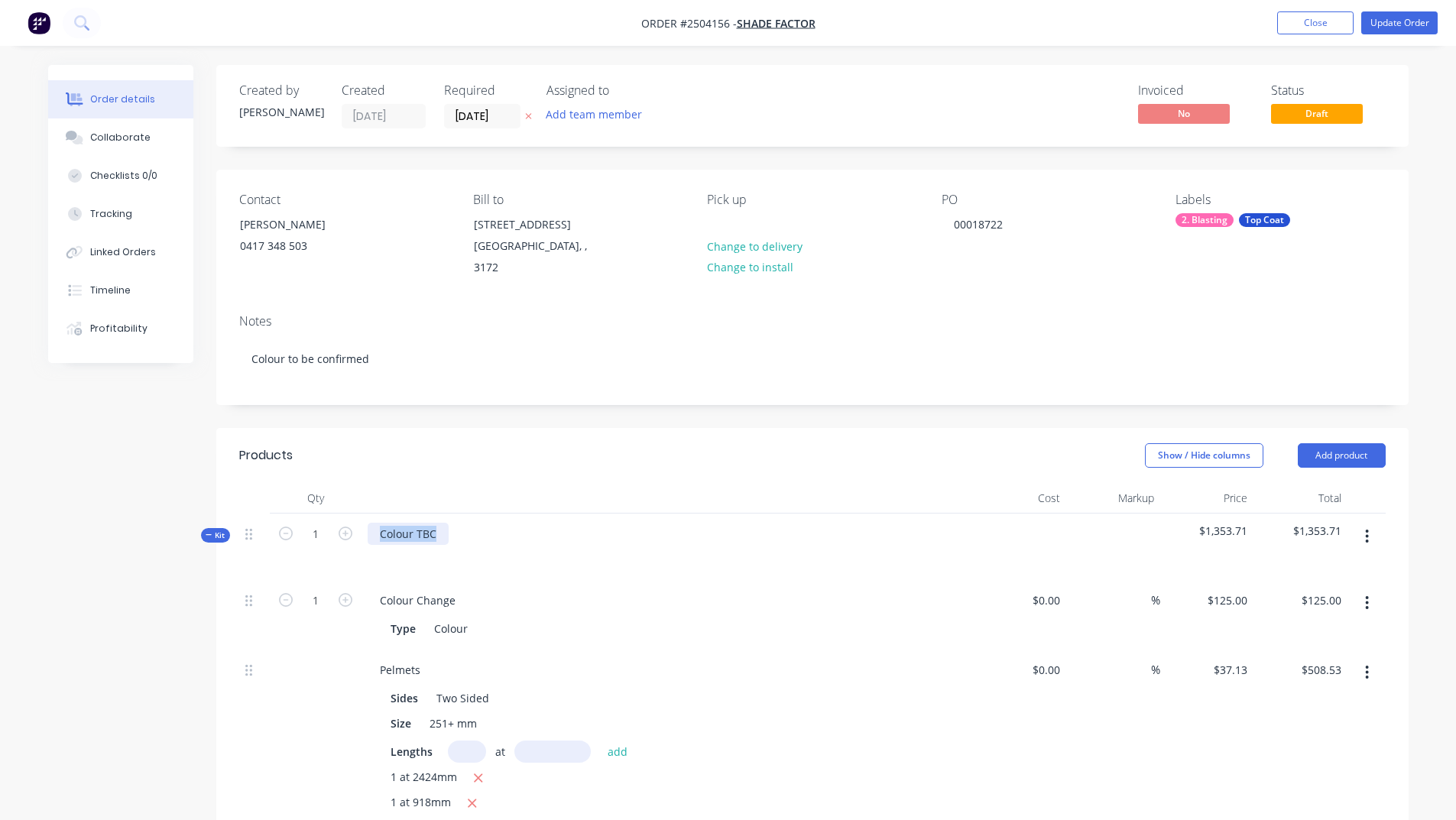
drag, startPoint x: 437, startPoint y: 516, endPoint x: 382, endPoint y: 509, distance: 55.4
click at [382, 523] on div "Colour TBC" at bounding box center [408, 534] width 81 height 22
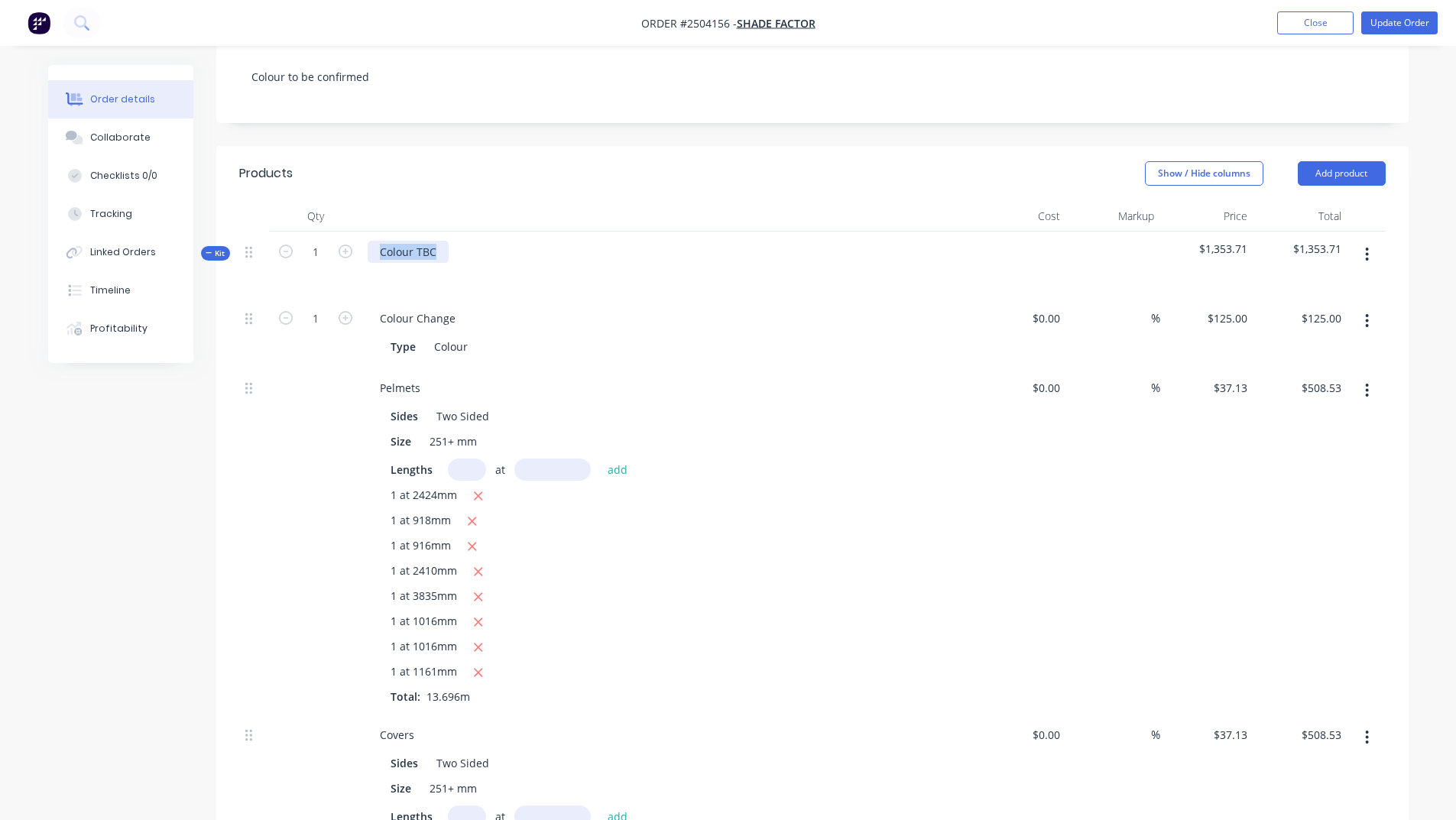
scroll to position [221, 0]
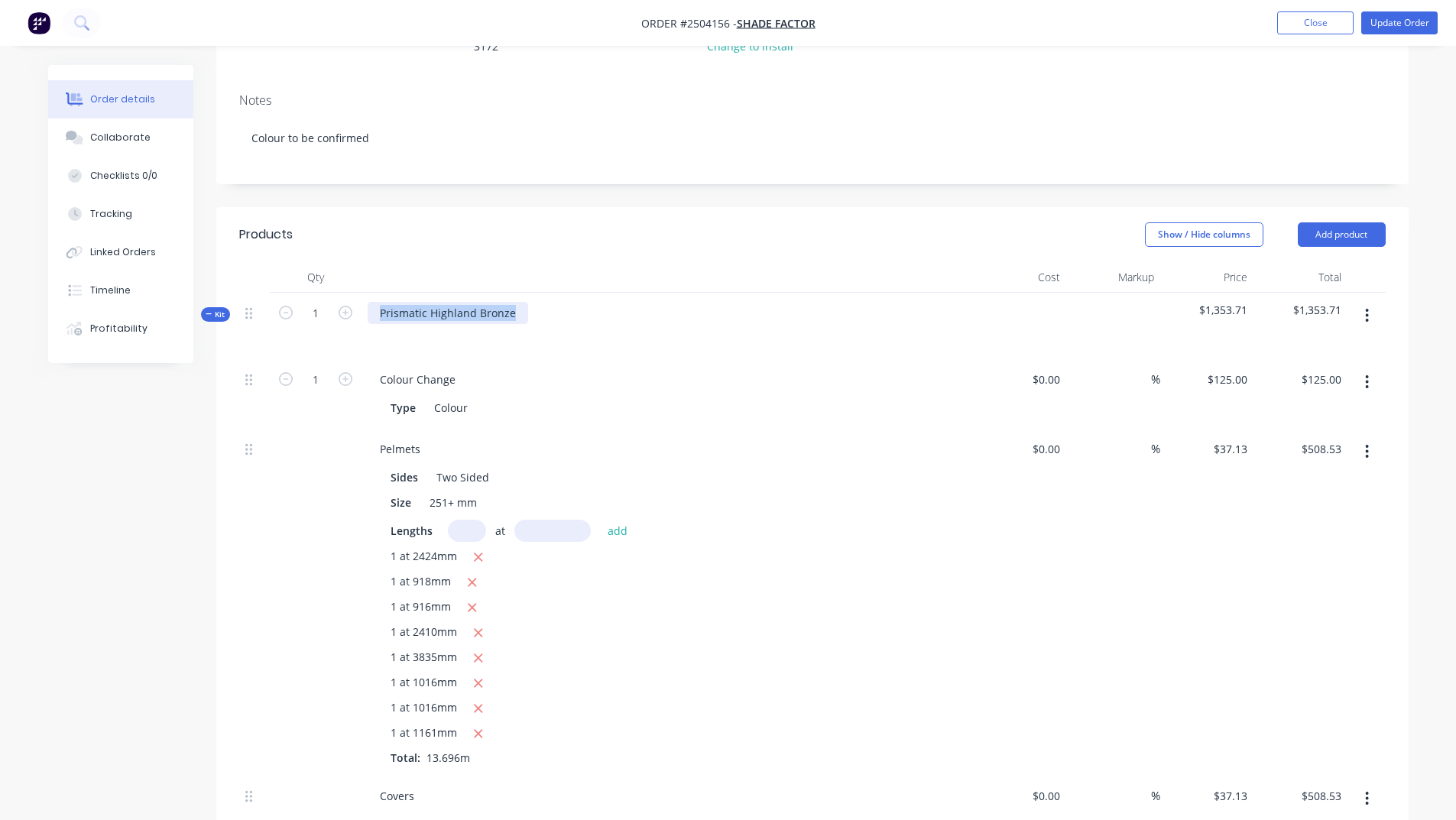
drag, startPoint x: 512, startPoint y: 297, endPoint x: 377, endPoint y: 294, distance: 135.0
click at [377, 302] on div "Prismatic Highland Bronze" at bounding box center [447, 313] width 160 height 22
copy div "Prismatic Highland Bronze"
click at [613, 336] on div "Prismatic Highland Bronze" at bounding box center [668, 326] width 612 height 67
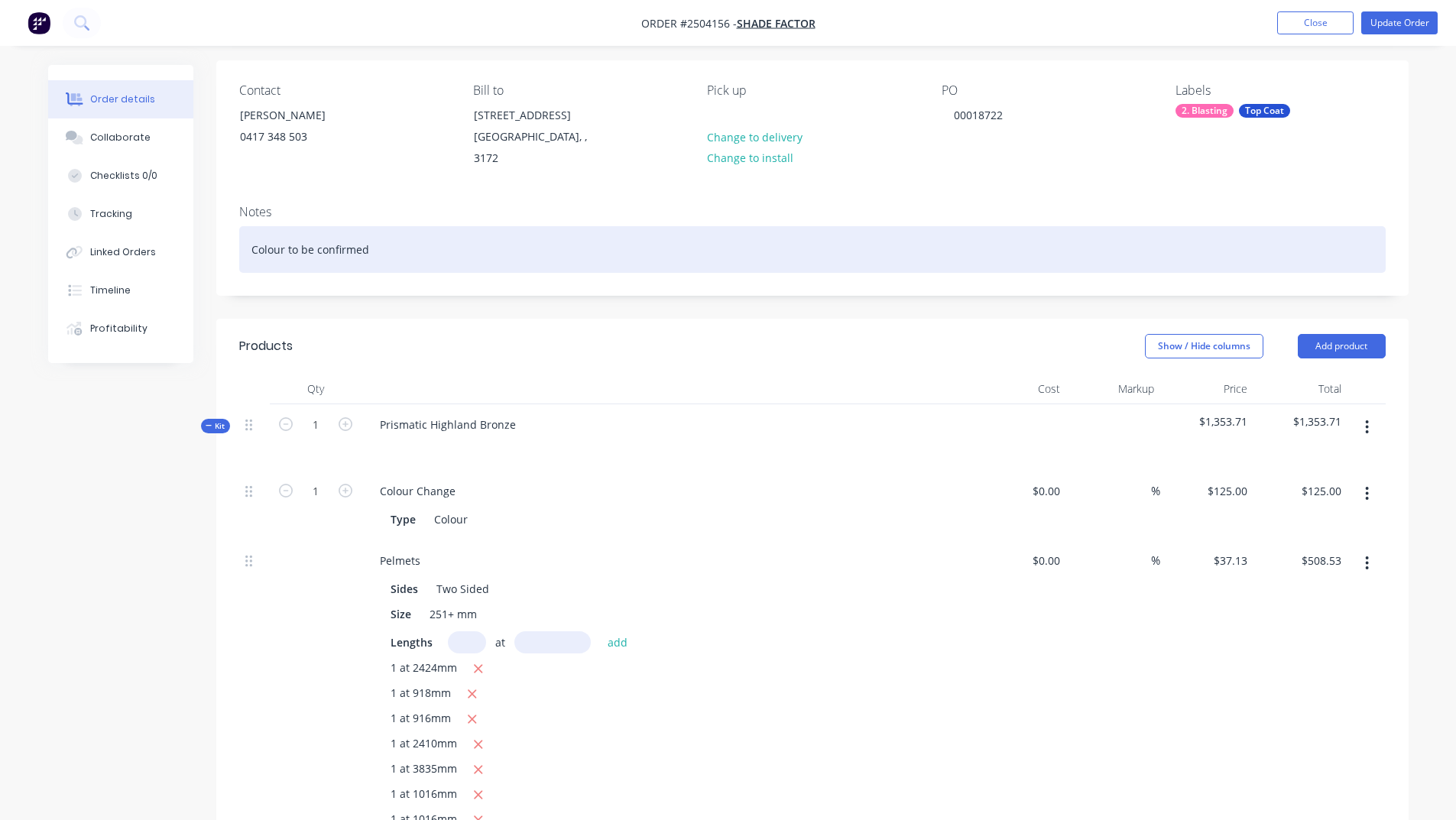
scroll to position [68, 0]
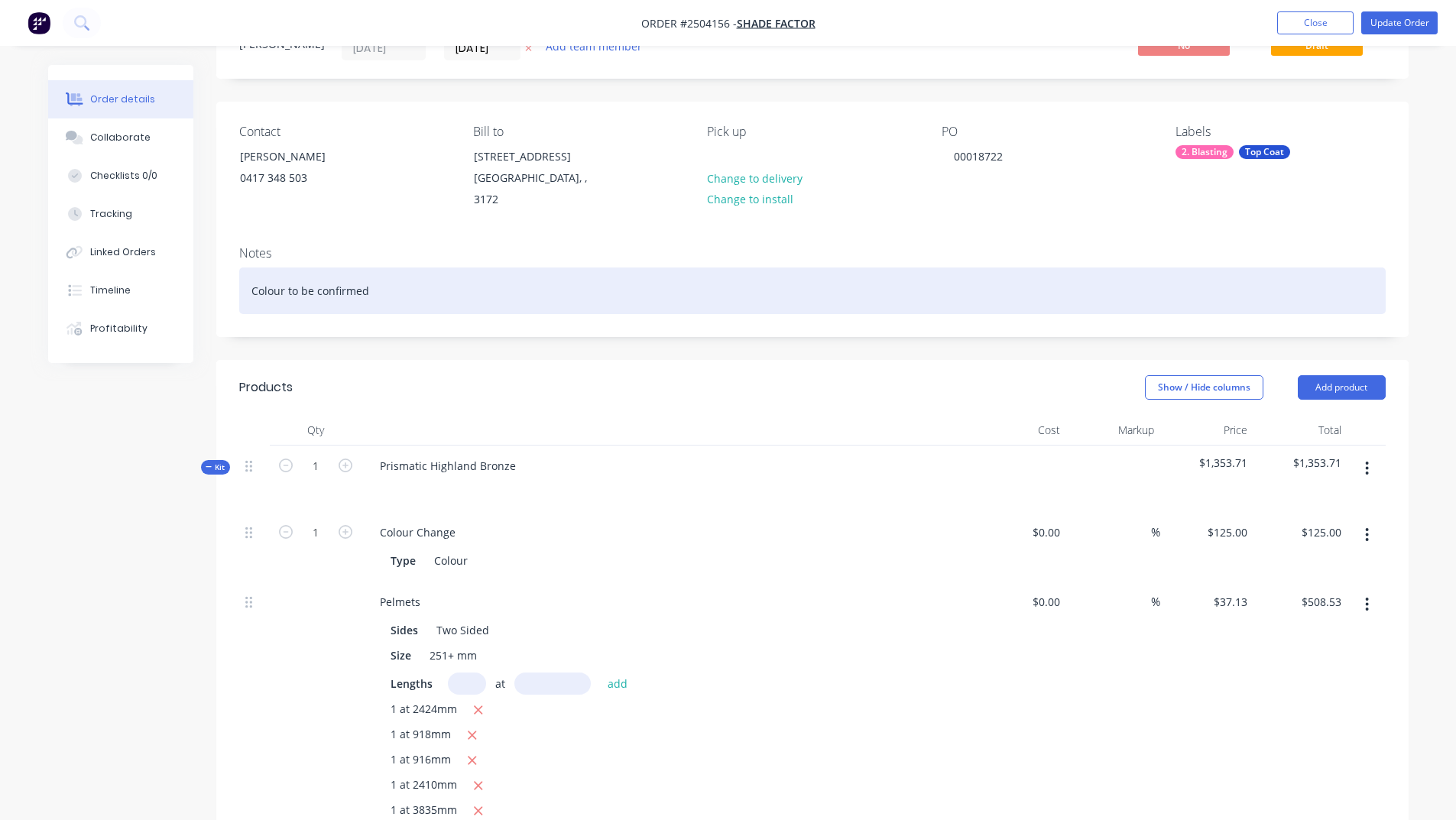
click at [389, 277] on div "Colour to be confirmed" at bounding box center [812, 290] width 1147 height 47
drag, startPoint x: 388, startPoint y: 279, endPoint x: 238, endPoint y: 269, distance: 150.3
click at [238, 269] on div "Notes Colour to be confirmed" at bounding box center [812, 285] width 1193 height 103
paste div
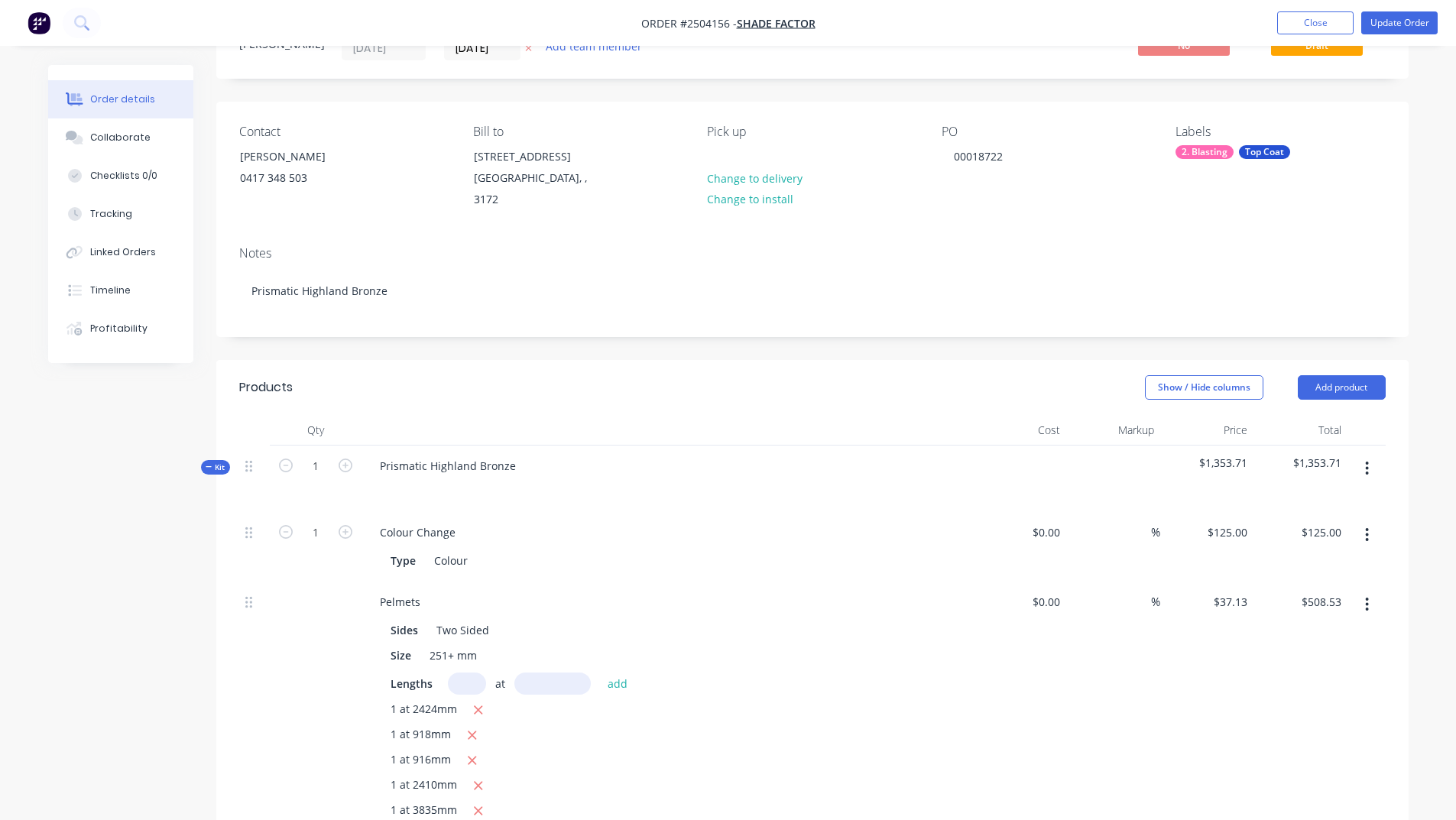
click at [387, 246] on div "Notes" at bounding box center [812, 253] width 1147 height 15
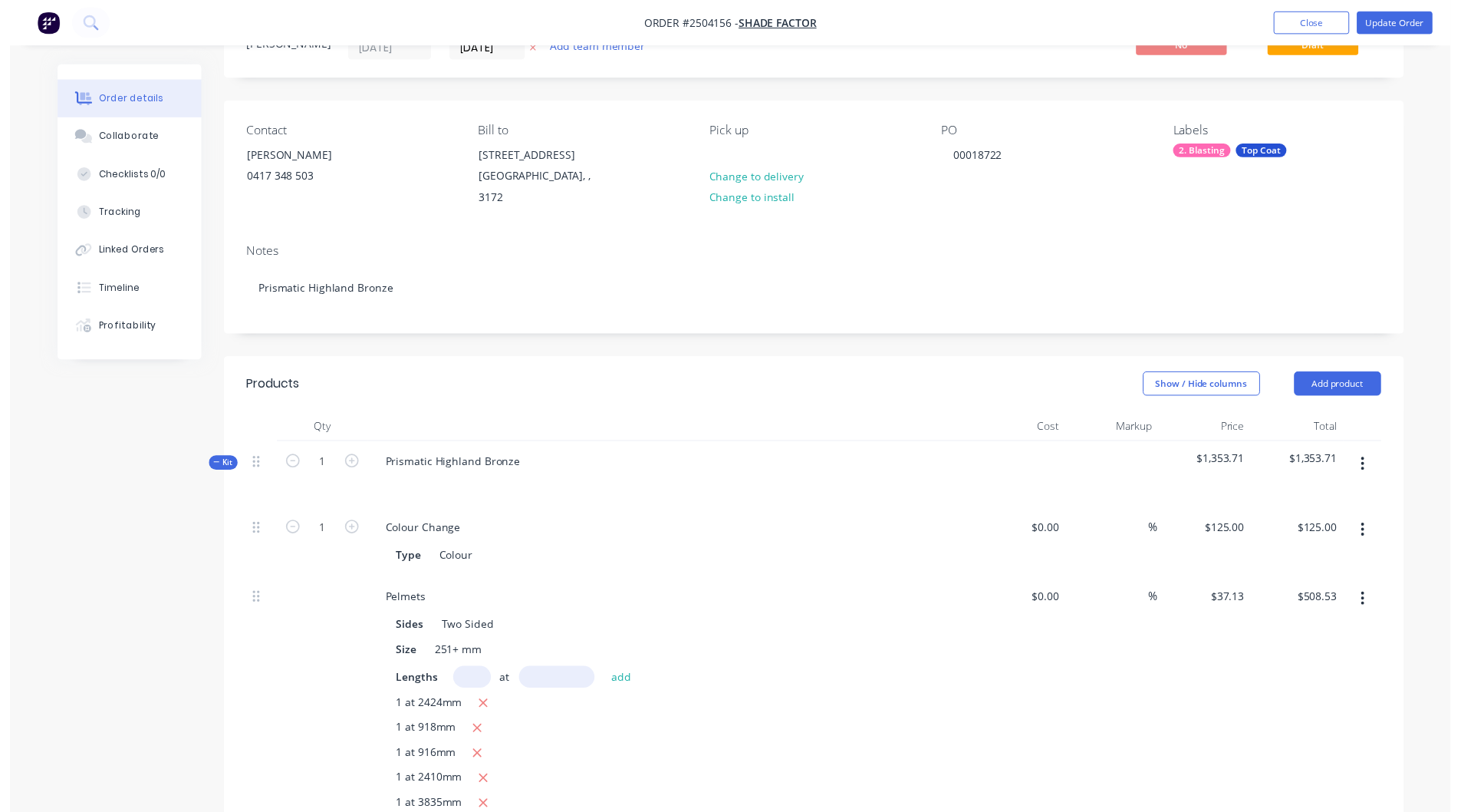
scroll to position [0, 0]
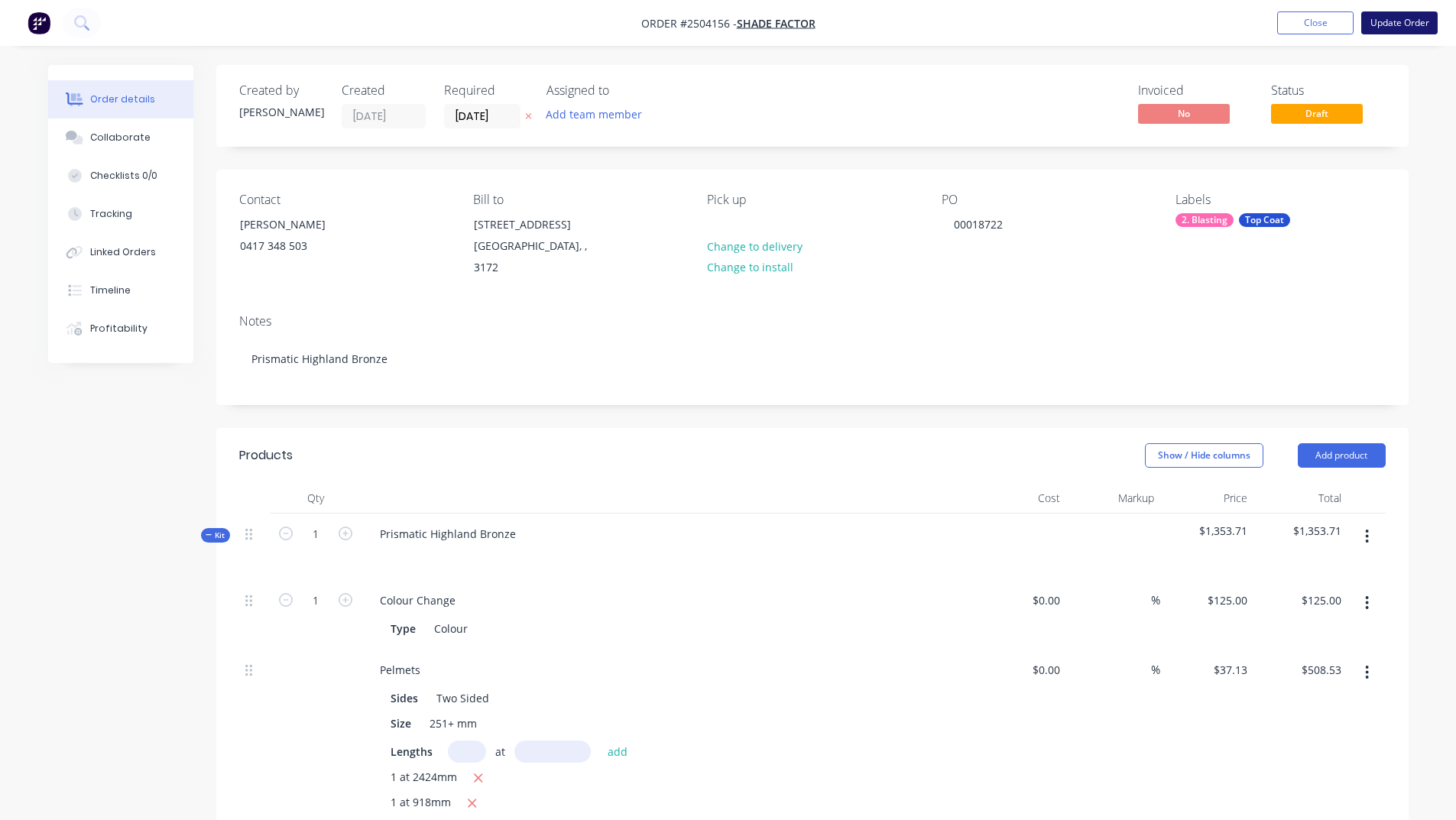
click at [1393, 17] on button "Update Order" at bounding box center [1399, 23] width 77 height 23
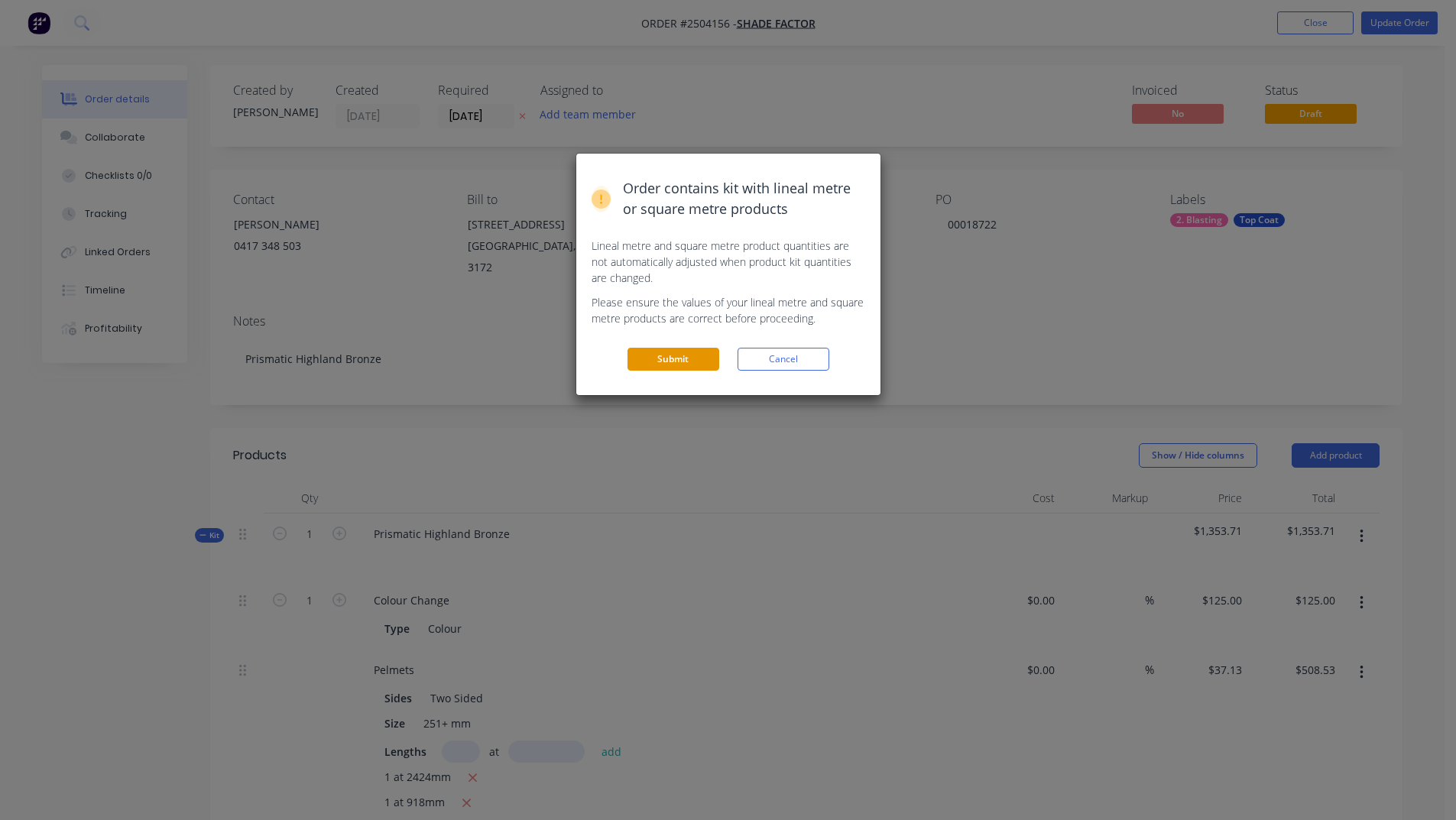
click at [707, 355] on button "Submit" at bounding box center [674, 359] width 92 height 23
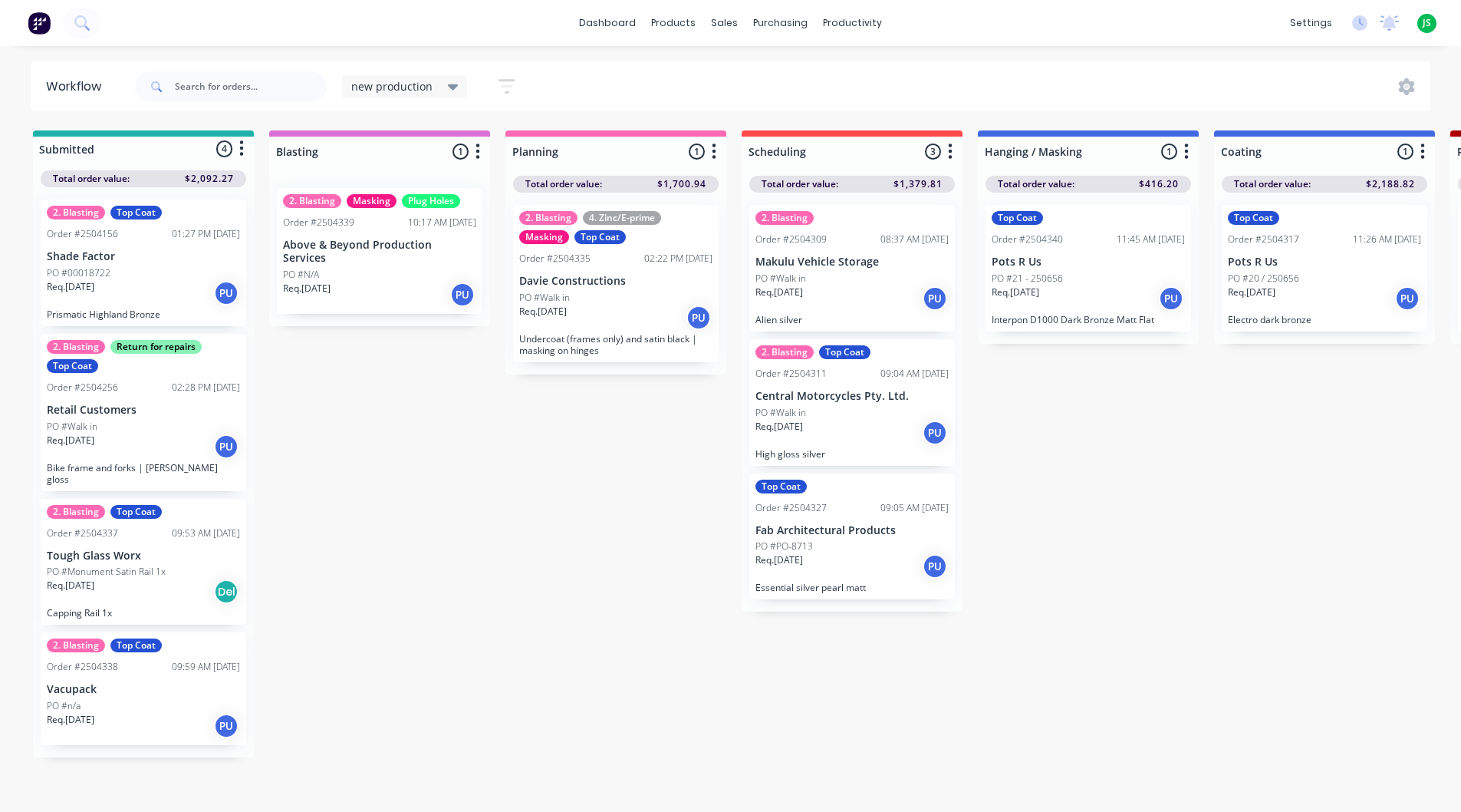
click at [129, 286] on div "Req. [DATE] PU" at bounding box center [143, 293] width 193 height 26
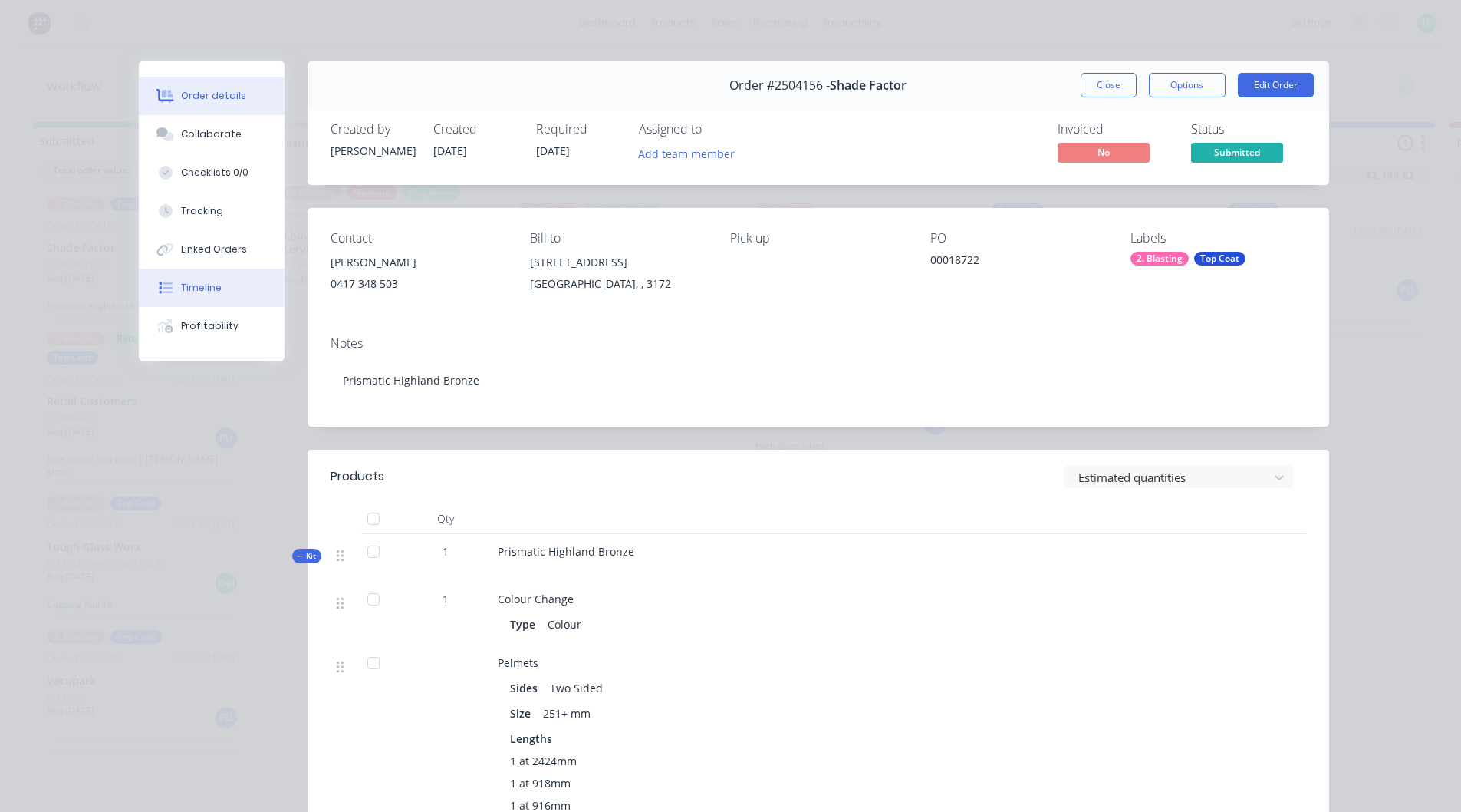
click at [210, 282] on div "Timeline" at bounding box center [201, 288] width 41 height 14
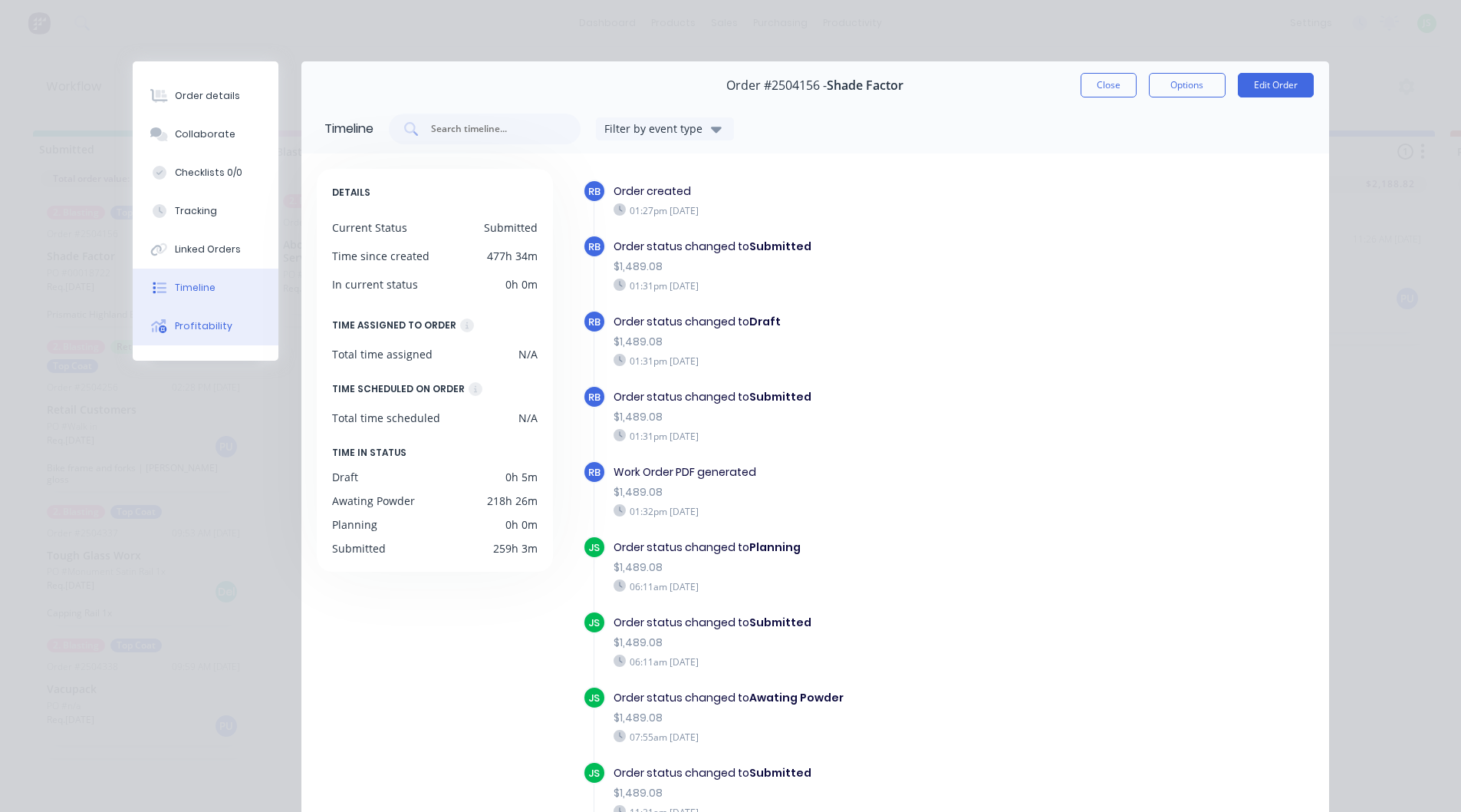
click at [210, 327] on div "Profitability" at bounding box center [204, 326] width 58 height 14
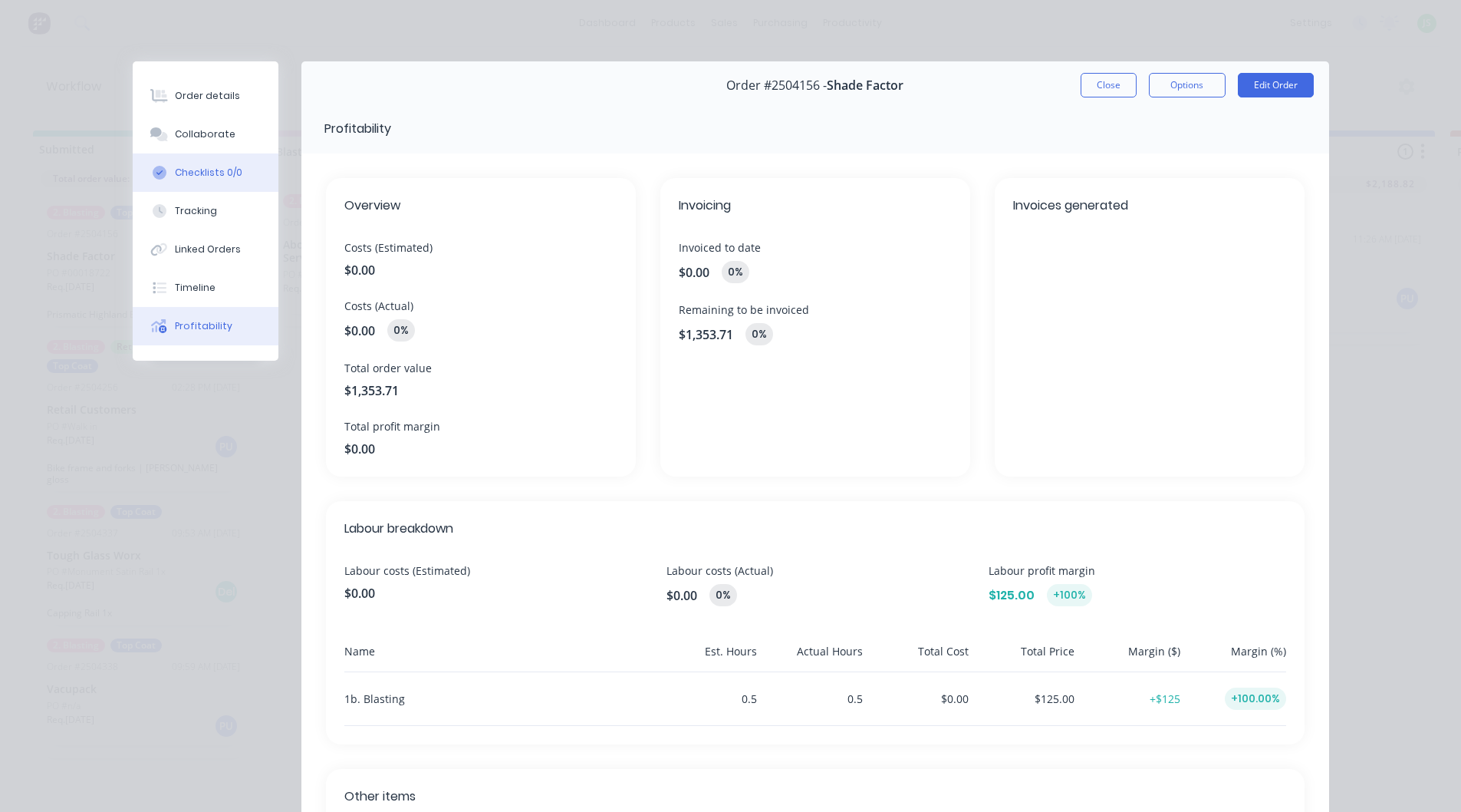
click at [202, 174] on div "Checklists 0/0" at bounding box center [208, 173] width 67 height 14
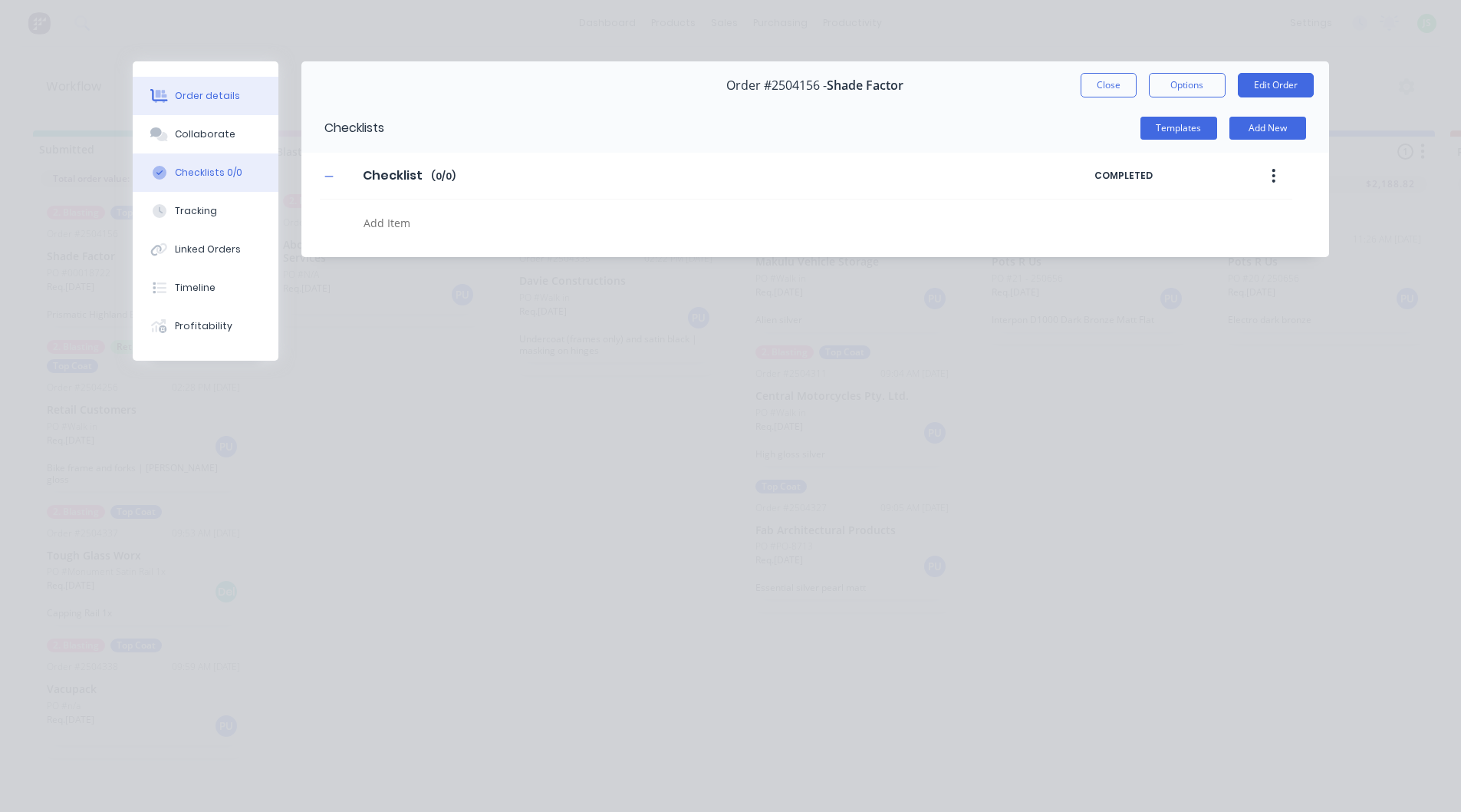
drag, startPoint x: 205, startPoint y: 126, endPoint x: 222, endPoint y: 103, distance: 28.5
click at [205, 125] on button "Collaborate" at bounding box center [206, 134] width 146 height 38
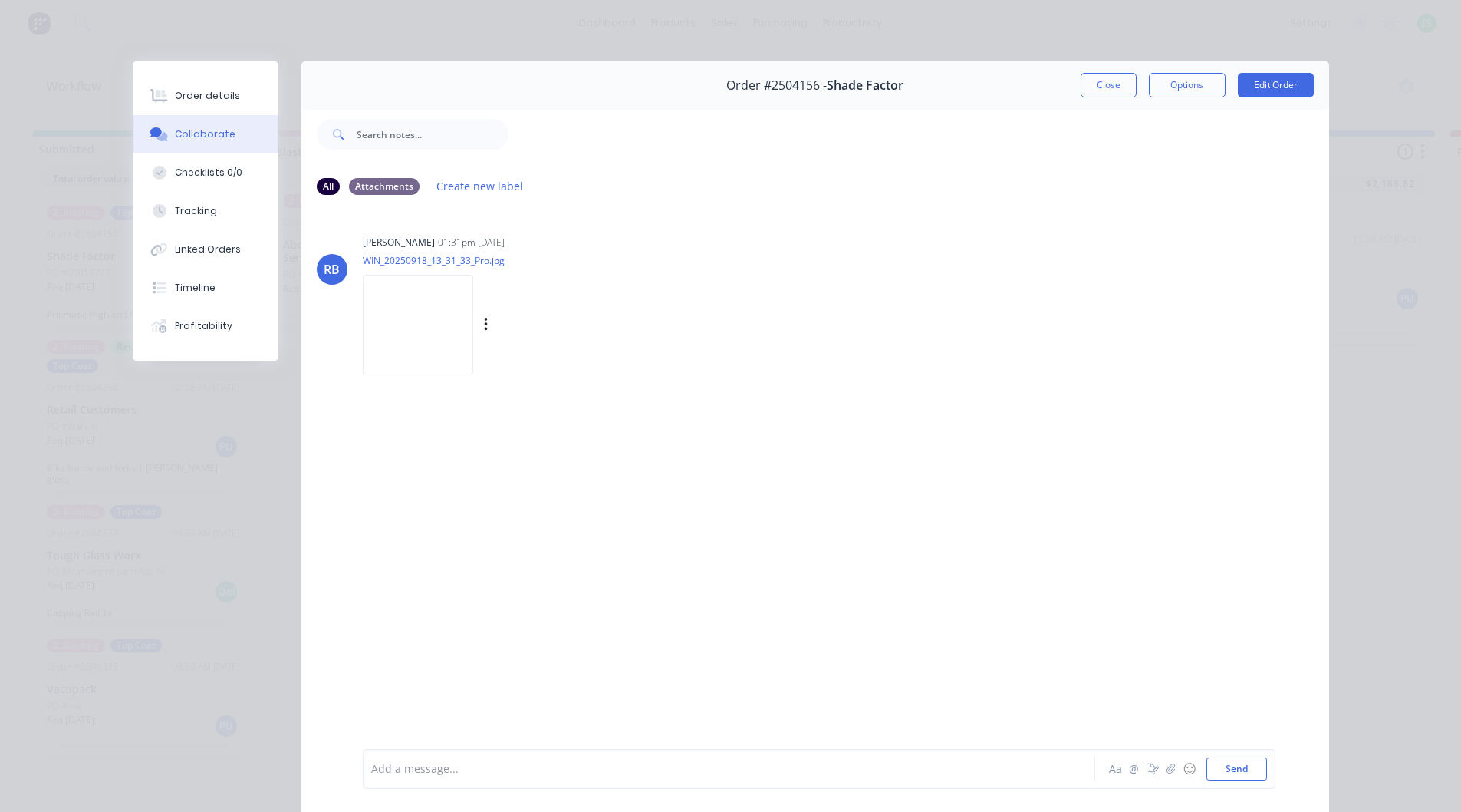
click at [430, 318] on img at bounding box center [418, 325] width 110 height 100
click at [232, 97] on button "Order details" at bounding box center [206, 96] width 146 height 38
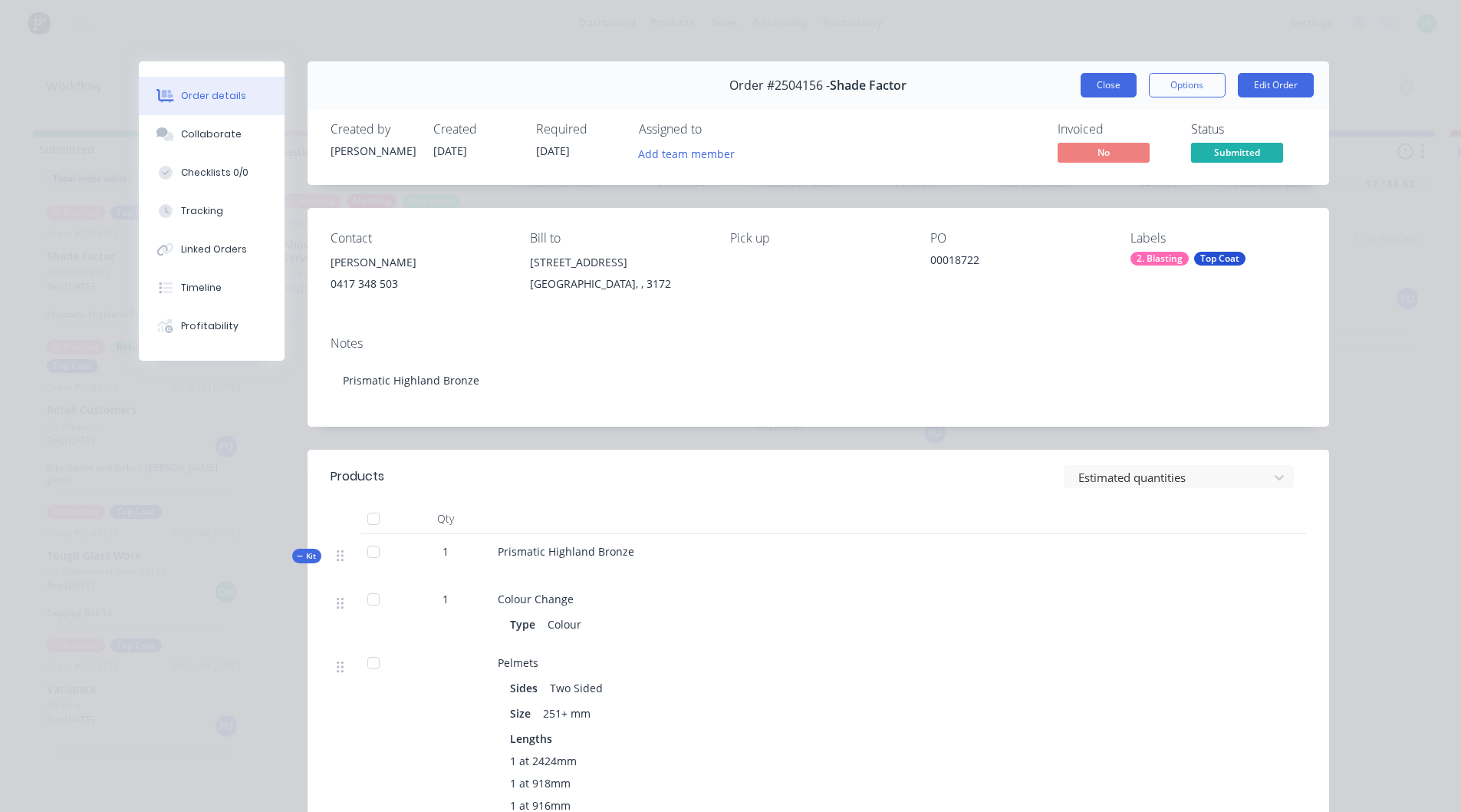
click at [1100, 79] on button "Close" at bounding box center [1109, 85] width 56 height 25
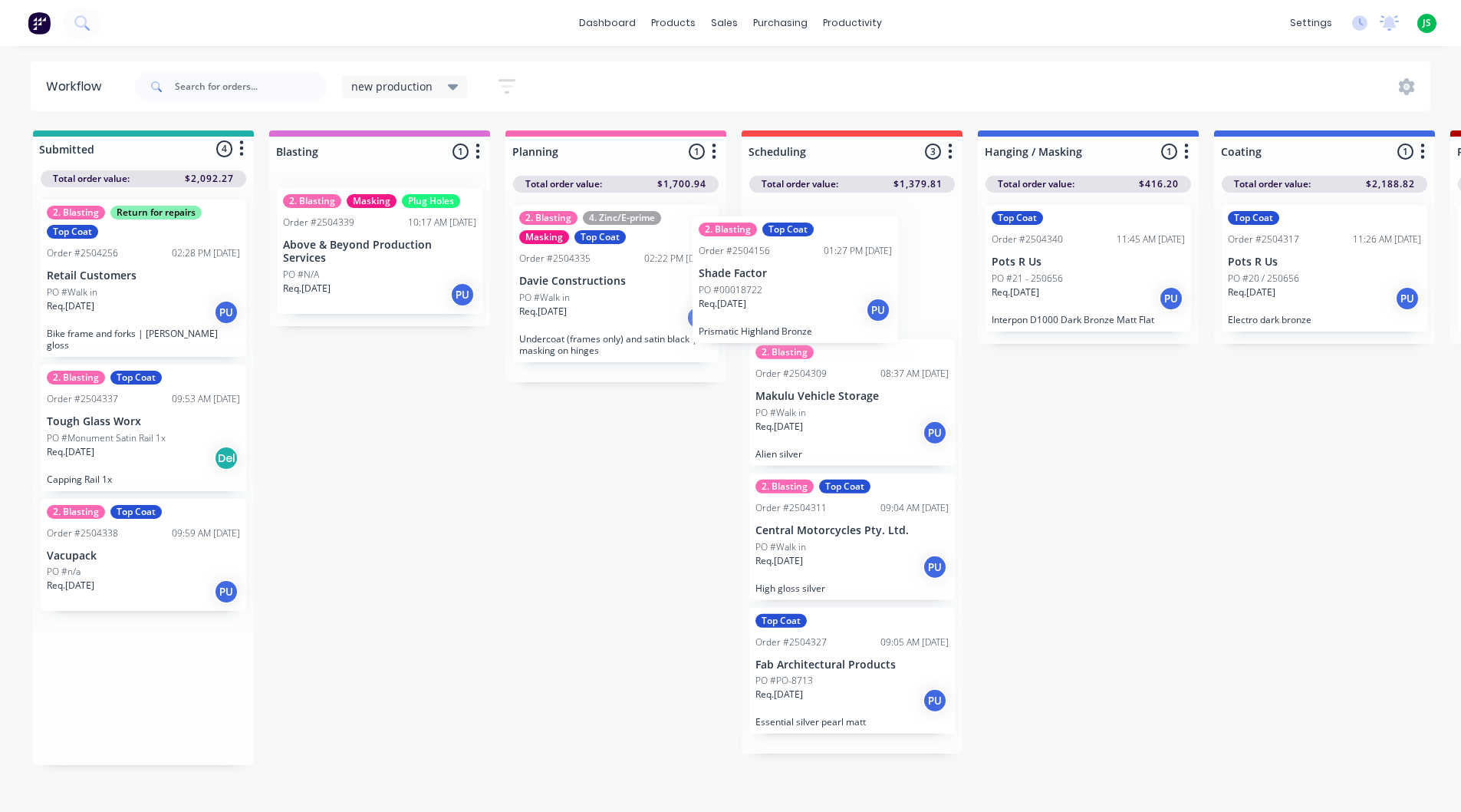
drag, startPoint x: 162, startPoint y: 298, endPoint x: 856, endPoint y: 314, distance: 694.3
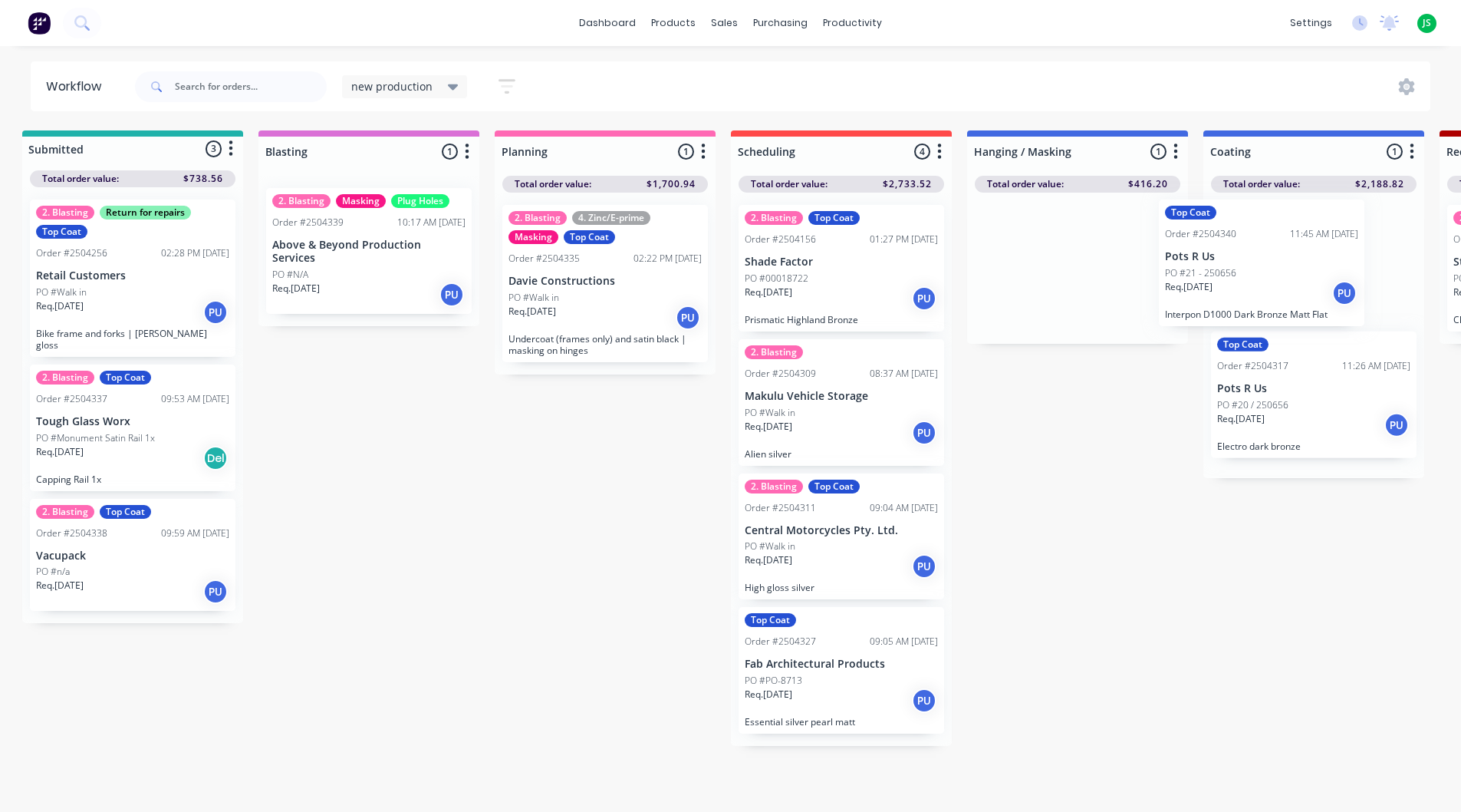
scroll to position [0, 18]
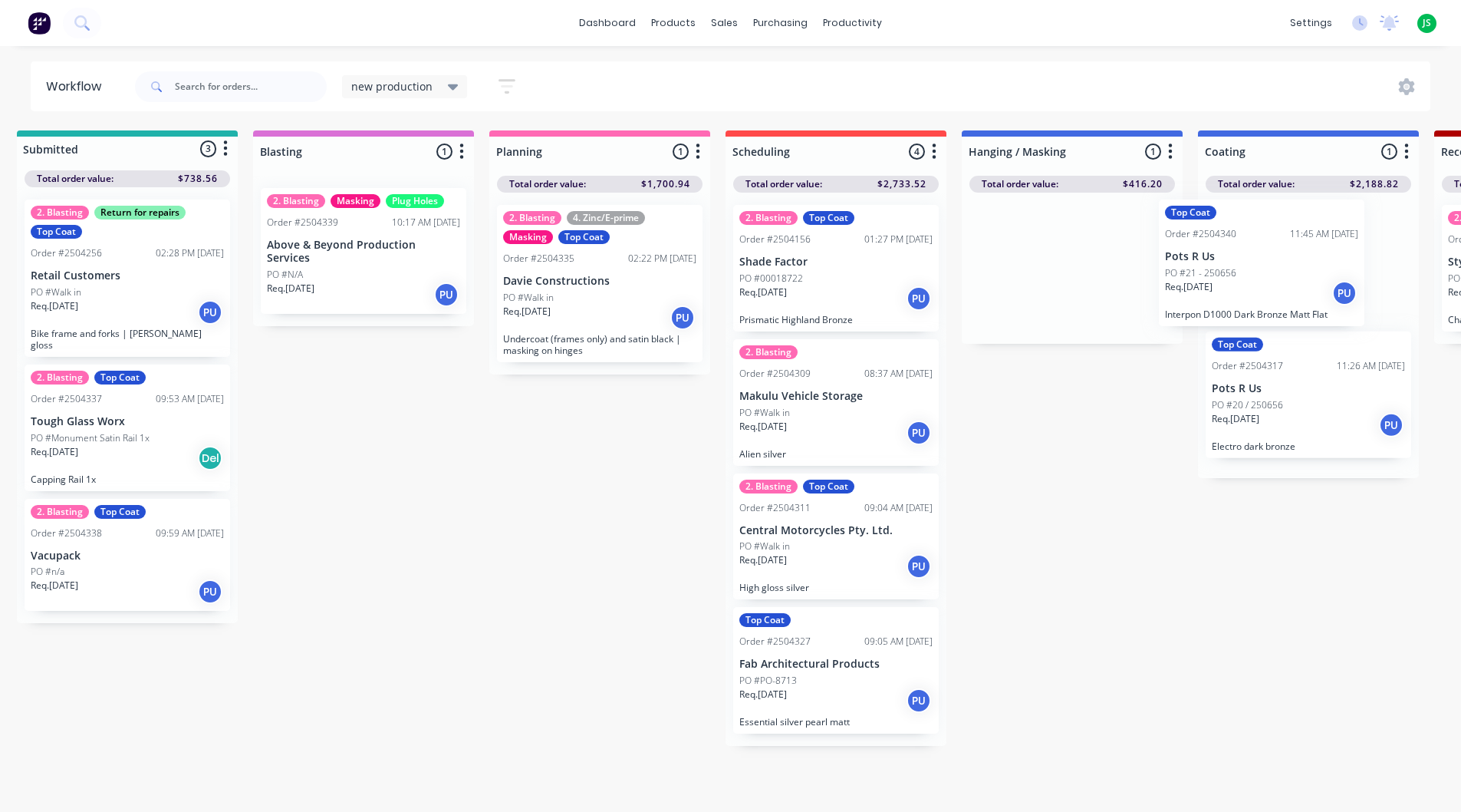
drag, startPoint x: 1117, startPoint y: 293, endPoint x: 1303, endPoint y: 285, distance: 186.5
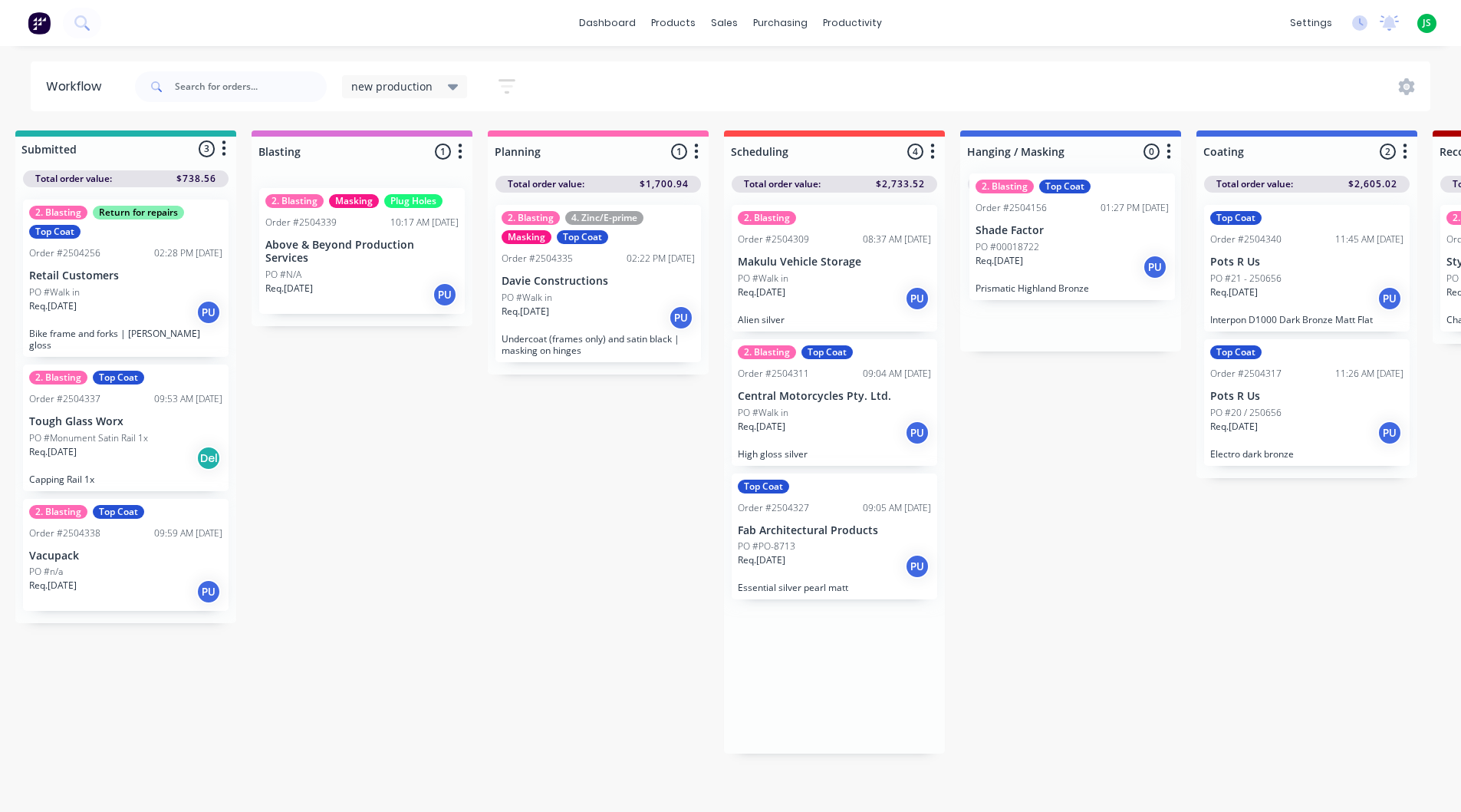
drag, startPoint x: 815, startPoint y: 288, endPoint x: 1060, endPoint y: 256, distance: 246.7
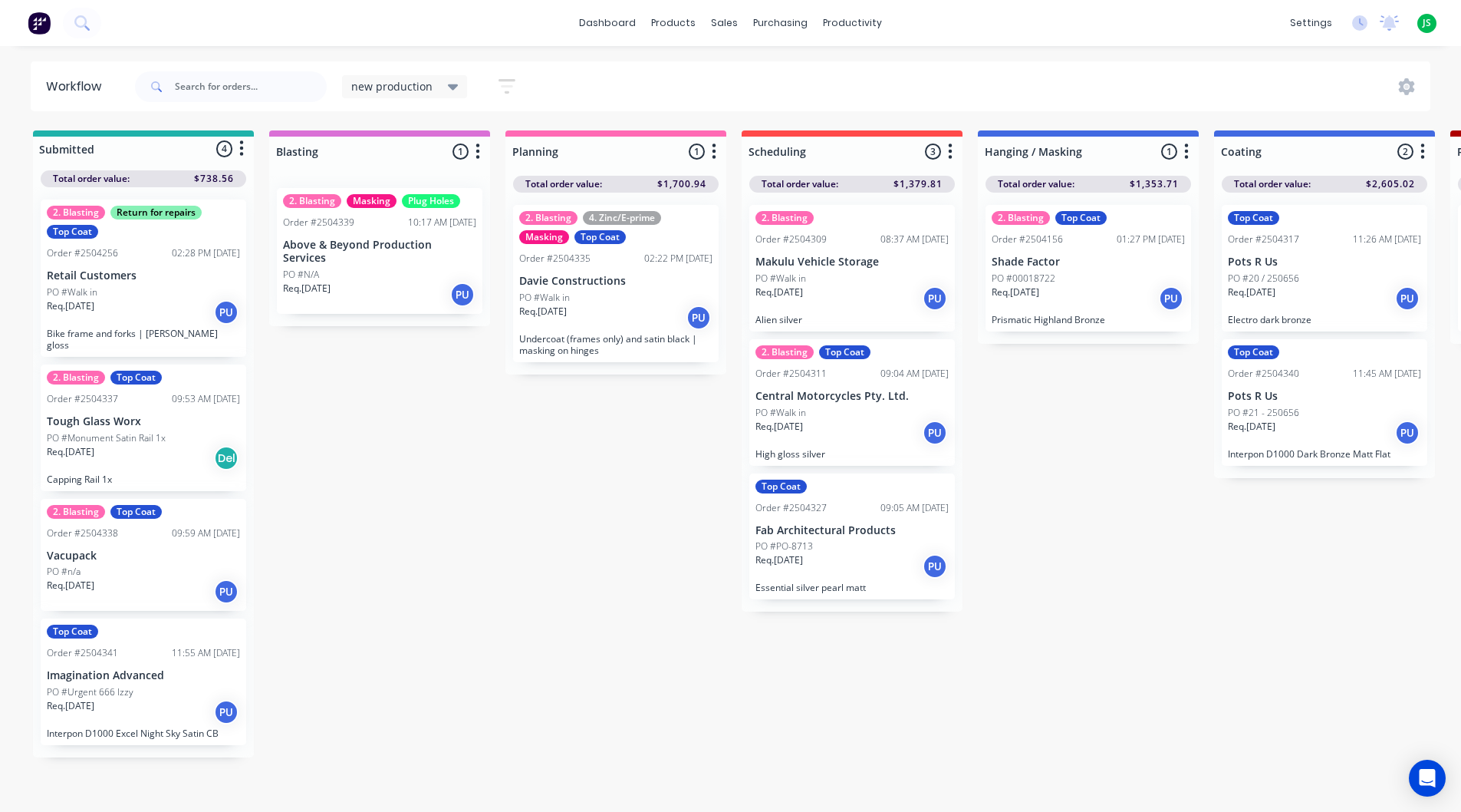
click at [143, 703] on div "Req. 09/10/25 PU" at bounding box center [143, 712] width 193 height 26
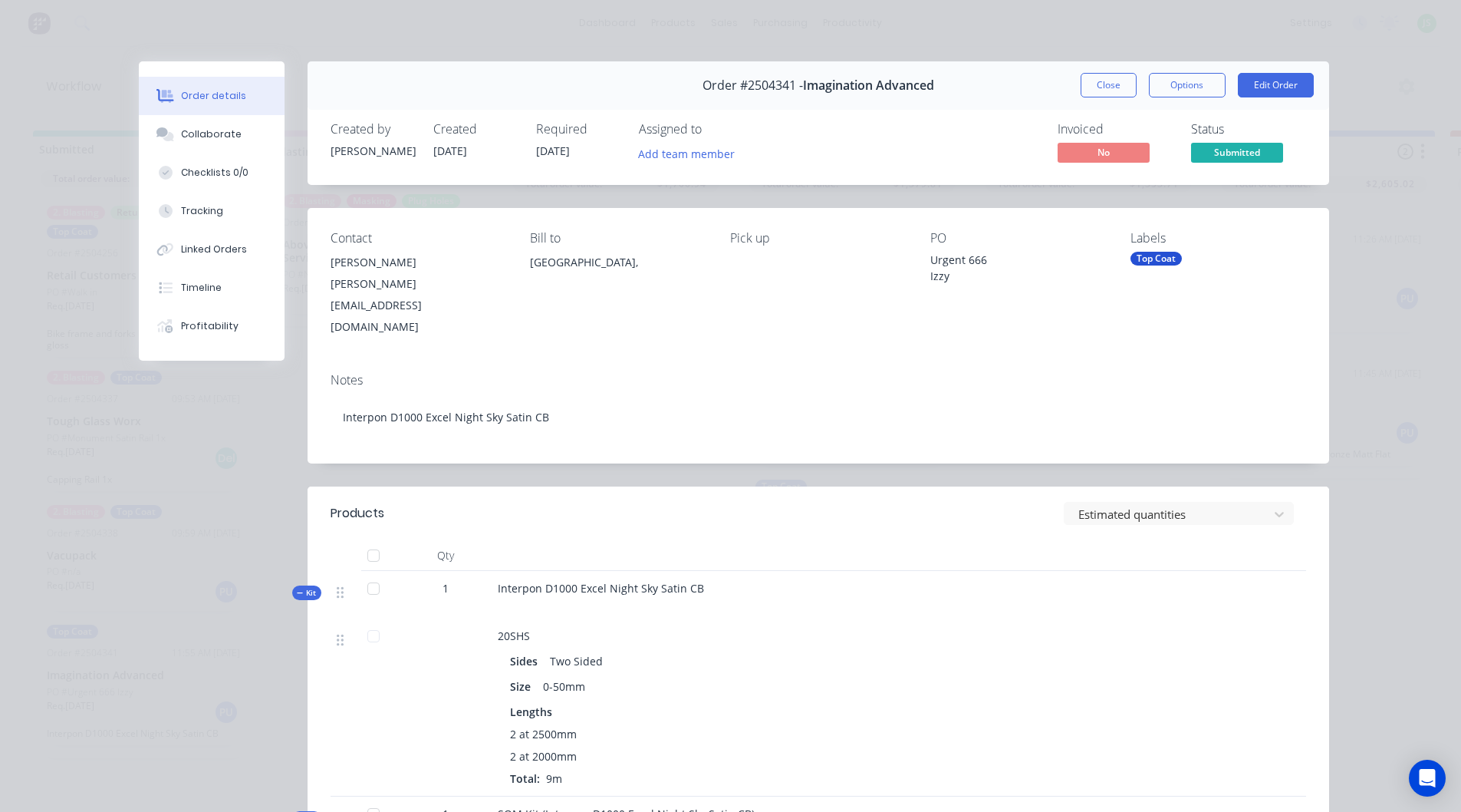
drag, startPoint x: 795, startPoint y: 82, endPoint x: 928, endPoint y: 85, distance: 133.5
click at [928, 85] on div "Order #2504341 - Imagination Advanced" at bounding box center [819, 85] width 232 height 45
copy div "Imagination Advanced"
click at [1096, 78] on button "Close" at bounding box center [1109, 85] width 56 height 25
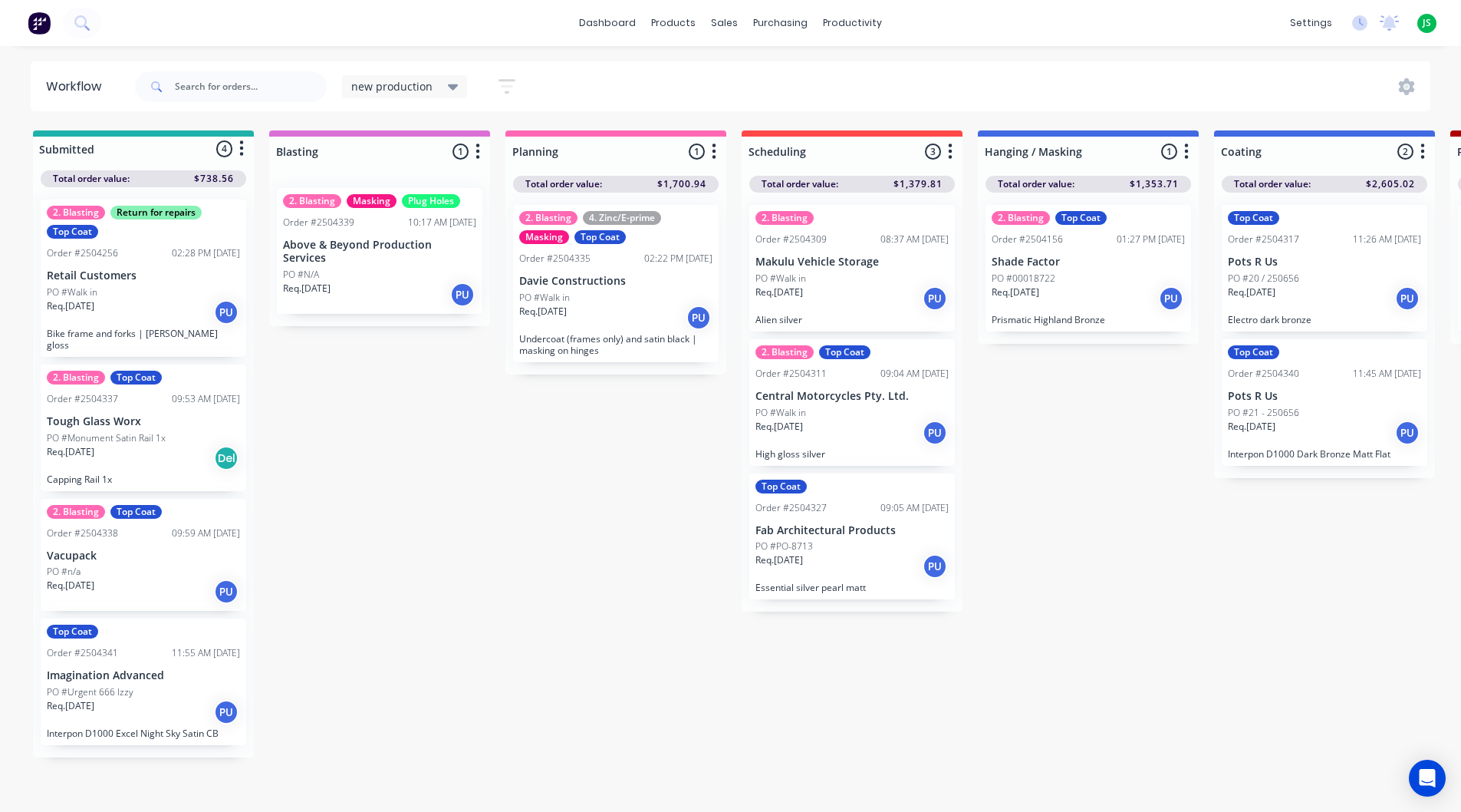
click at [186, 669] on p "Imagination Advanced" at bounding box center [143, 675] width 193 height 13
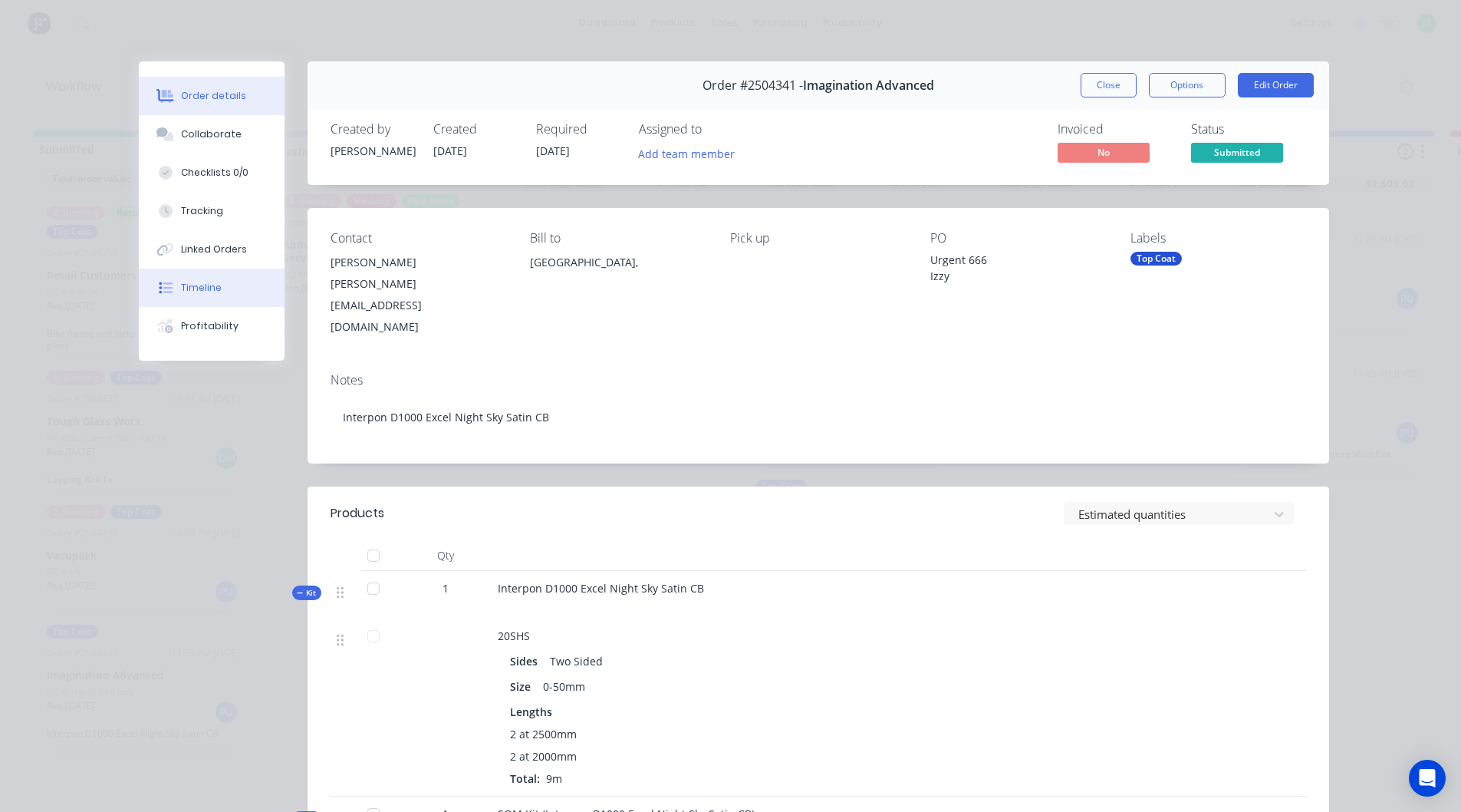
click at [233, 293] on button "Timeline" at bounding box center [212, 287] width 146 height 38
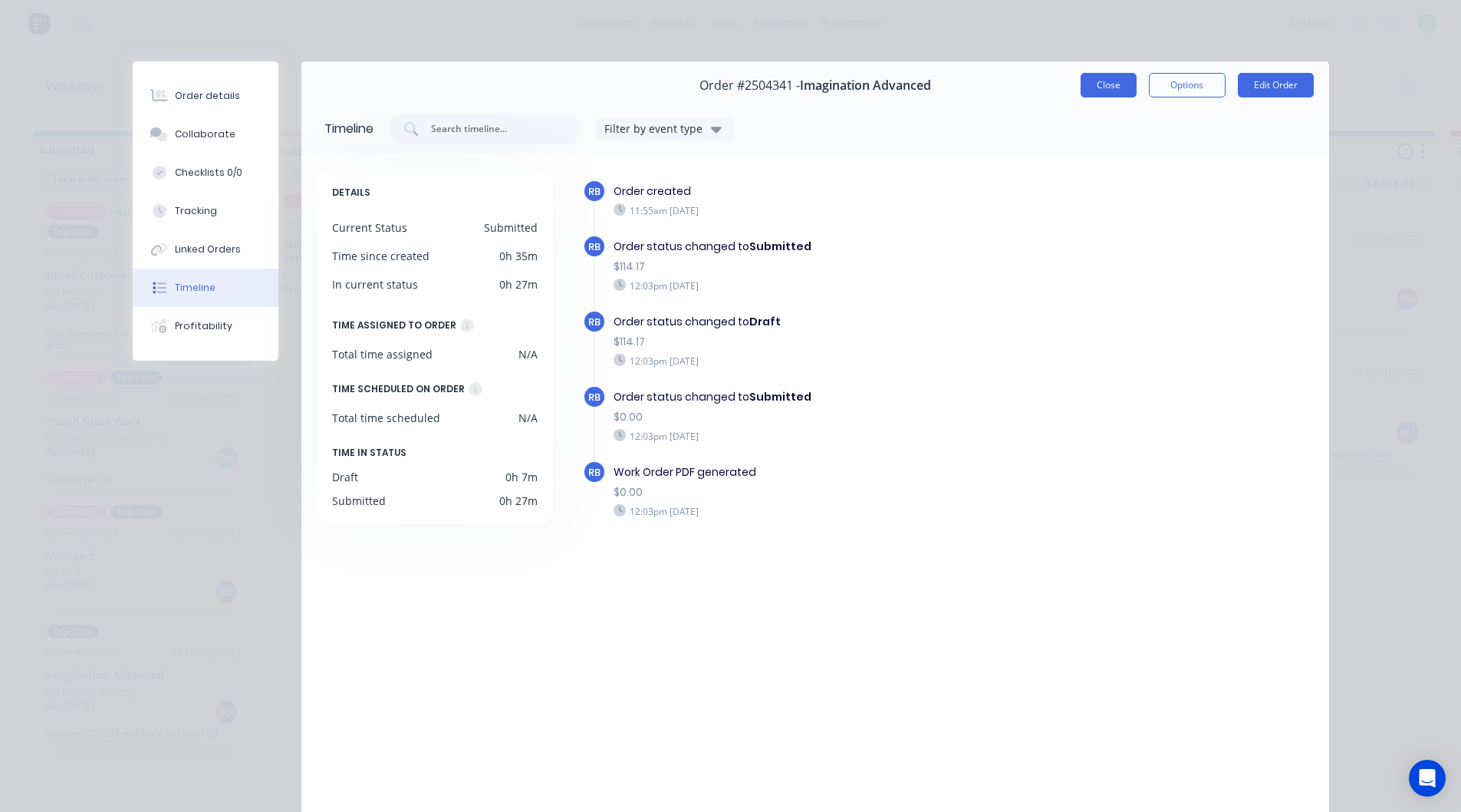
click at [1107, 89] on button "Close" at bounding box center [1109, 85] width 56 height 25
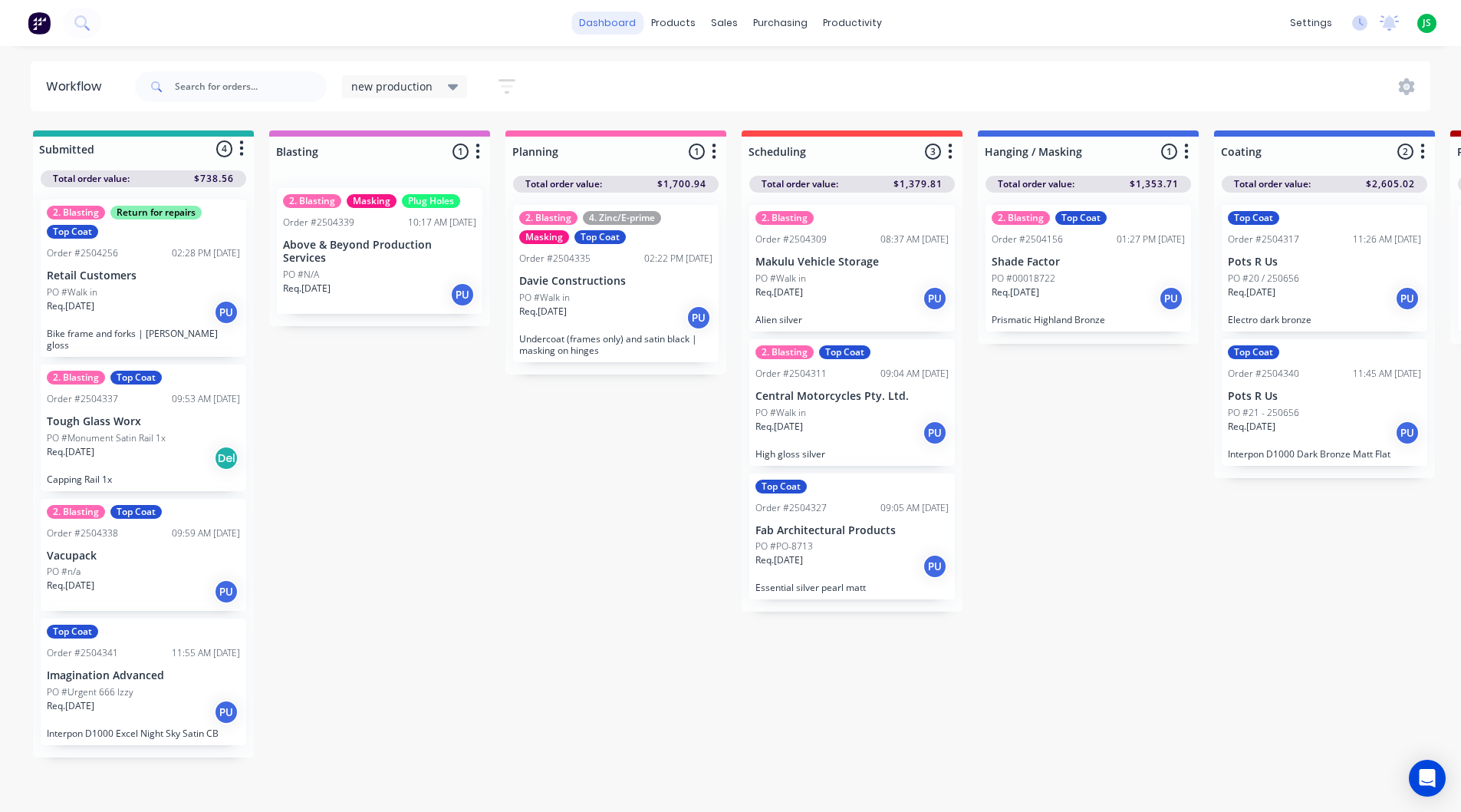
click at [587, 21] on link "dashboard" at bounding box center [607, 23] width 72 height 23
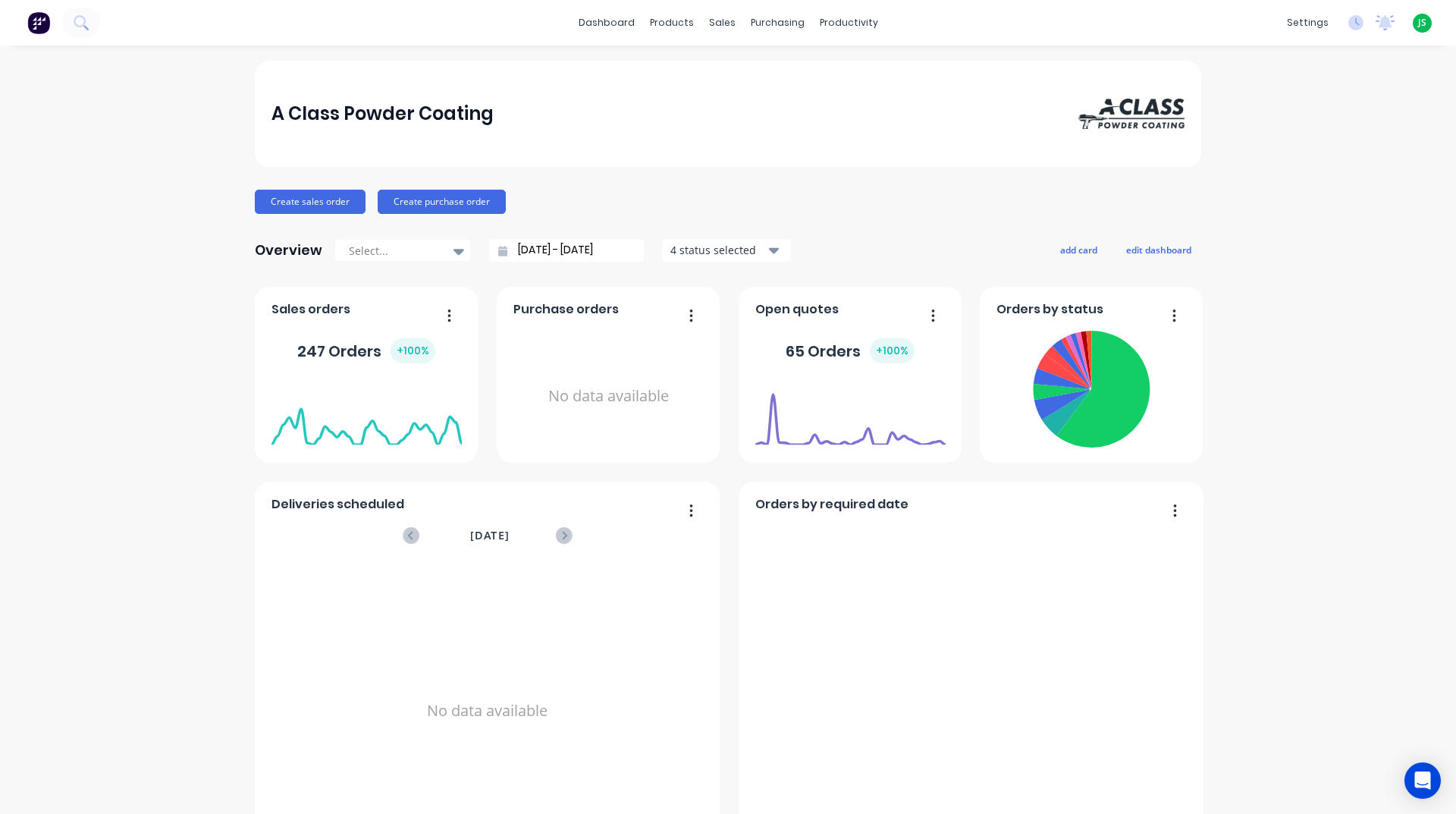
scroll to position [531, 0]
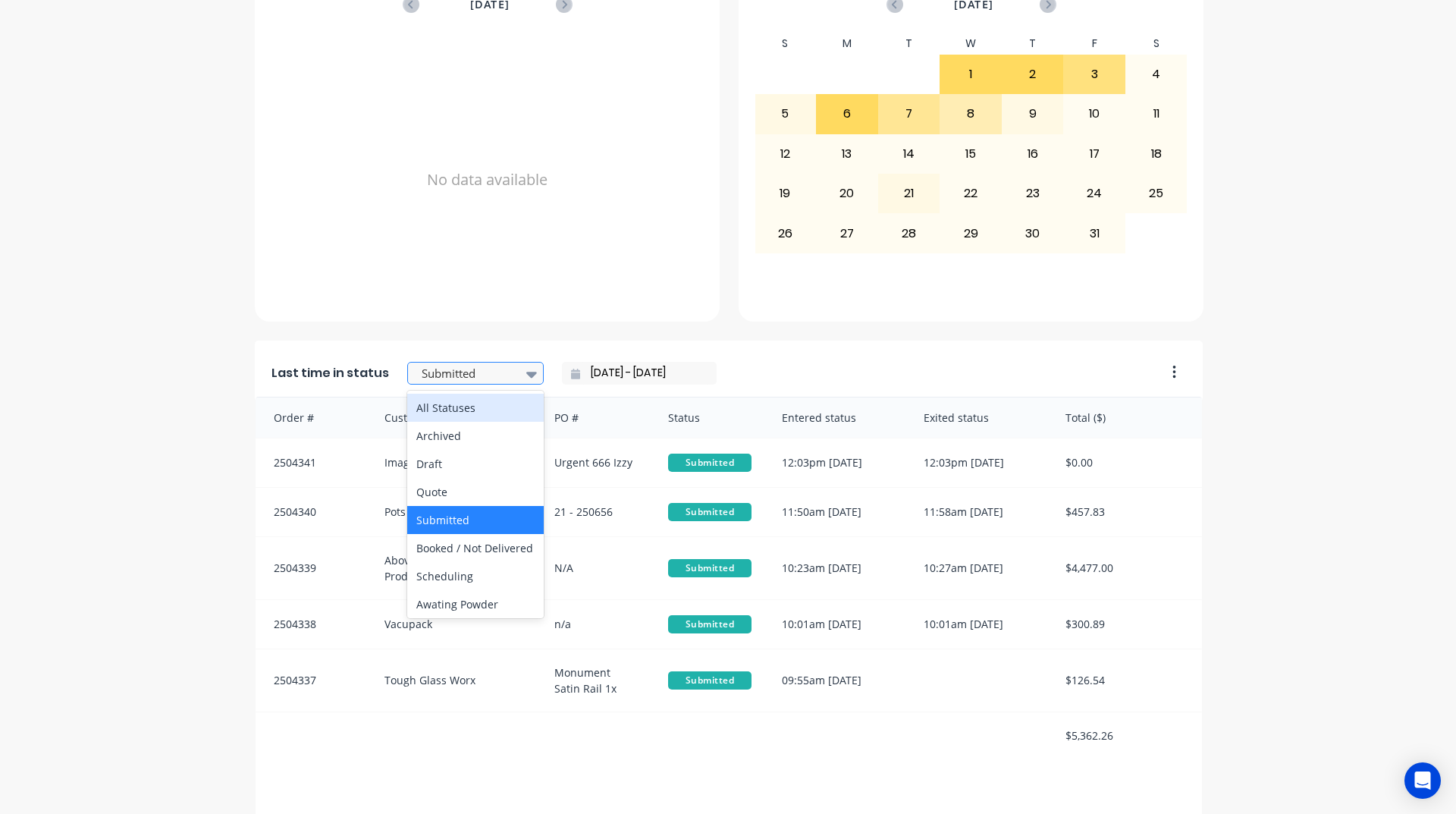
click at [452, 363] on div "Submitted" at bounding box center [468, 374] width 105 height 23
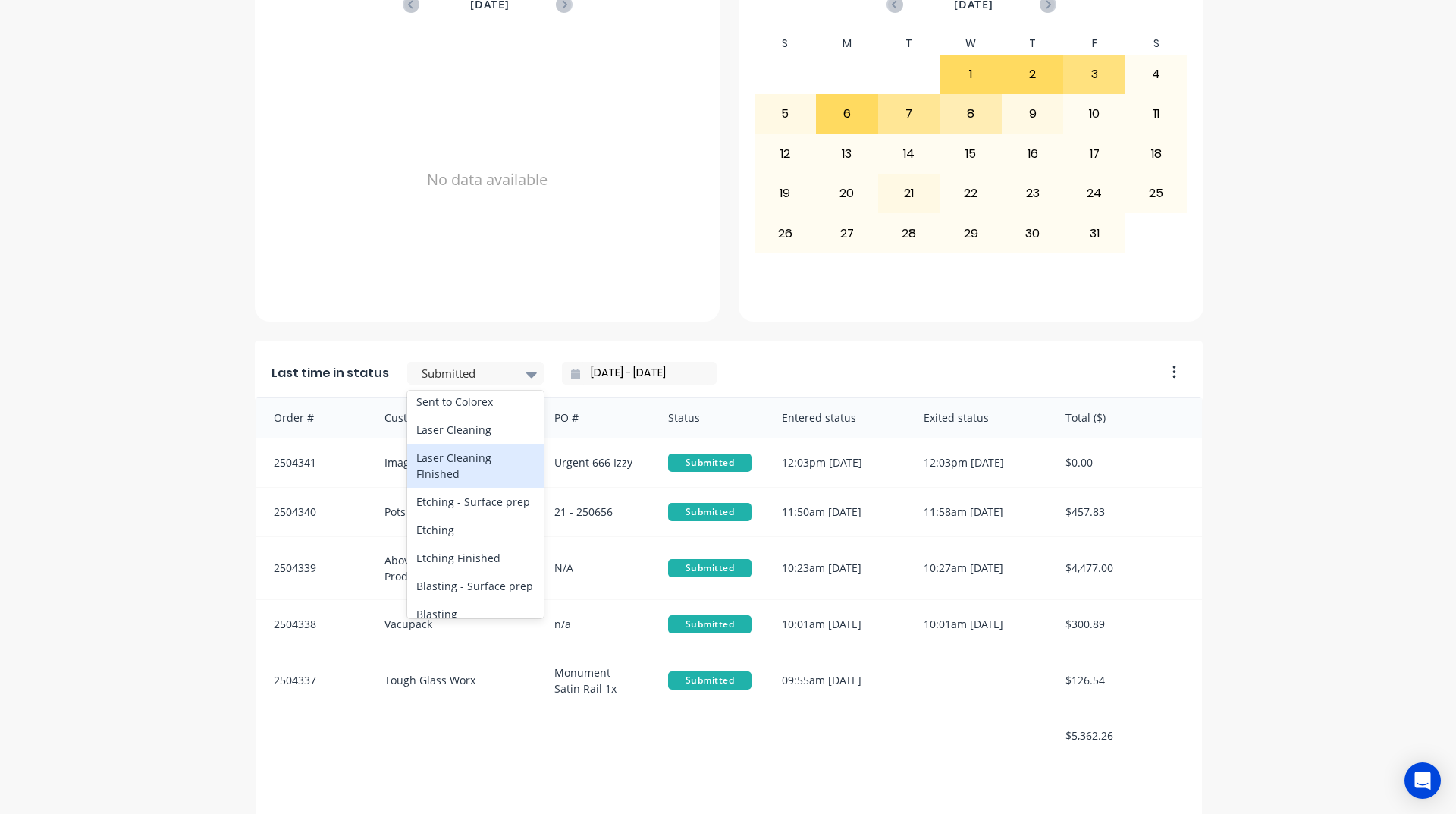
scroll to position [455, 0]
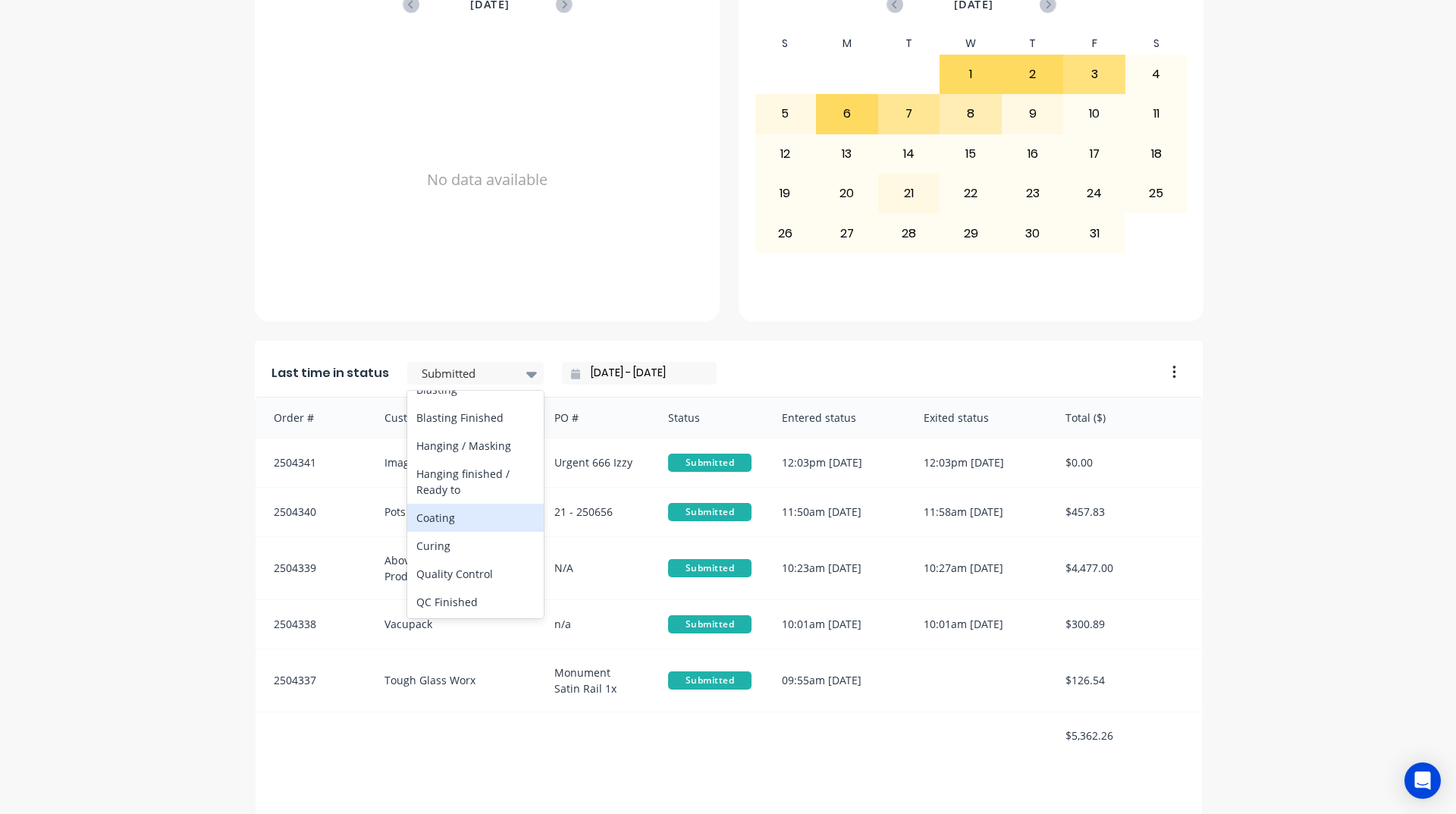
click at [444, 532] on div "Coating" at bounding box center [475, 517] width 136 height 28
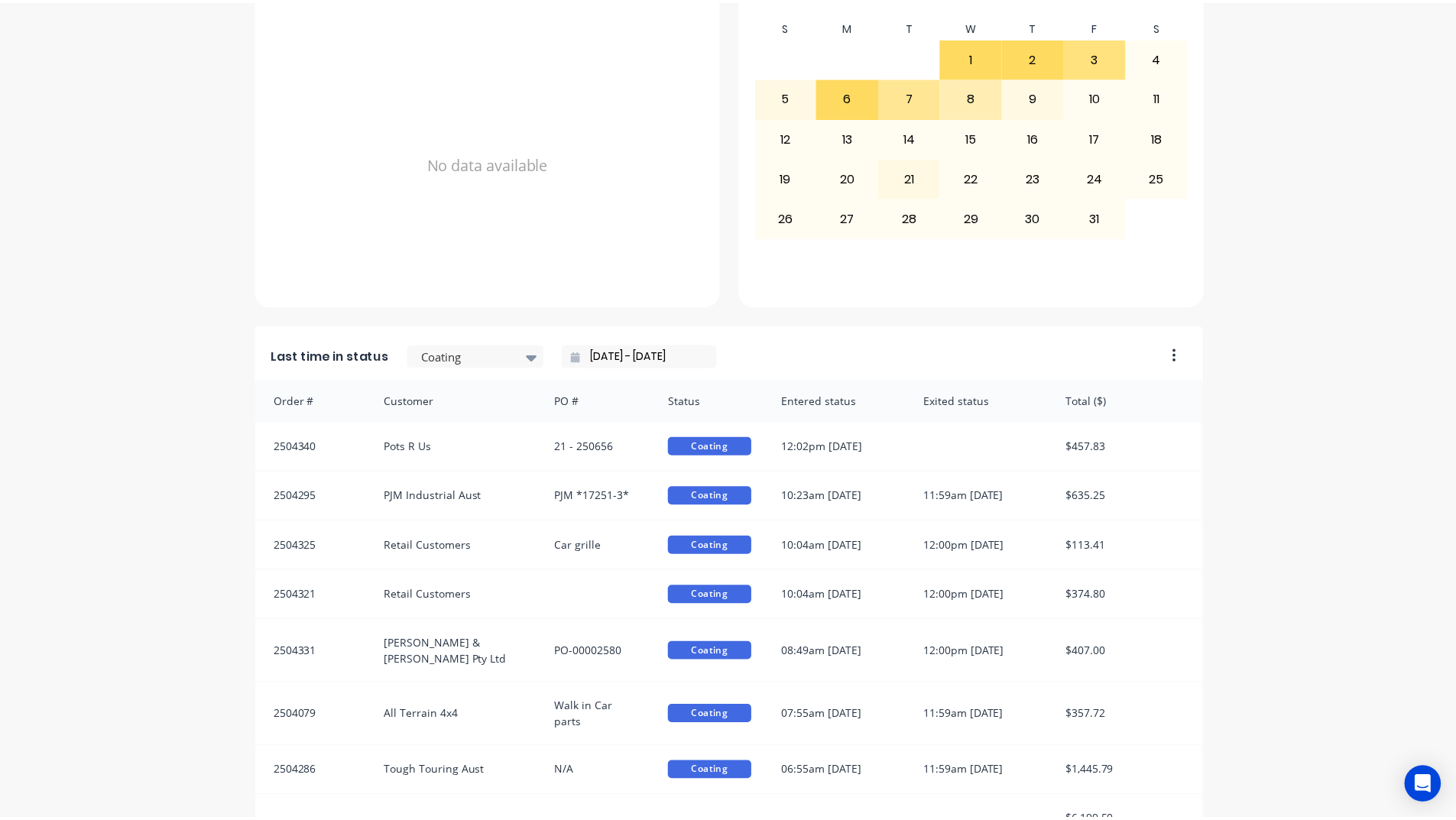
scroll to position [644, 0]
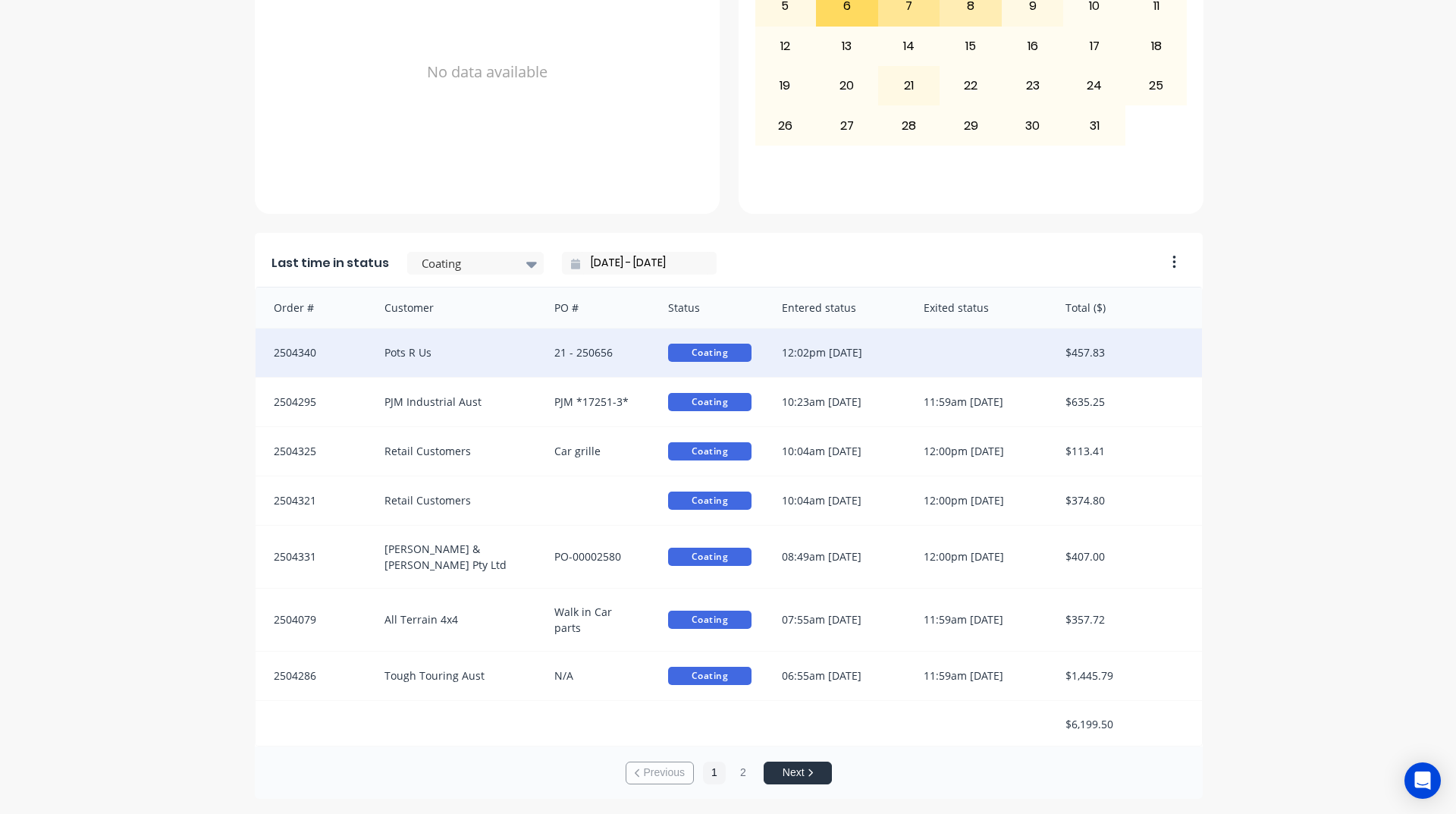
click at [346, 356] on div "2504340" at bounding box center [311, 352] width 114 height 48
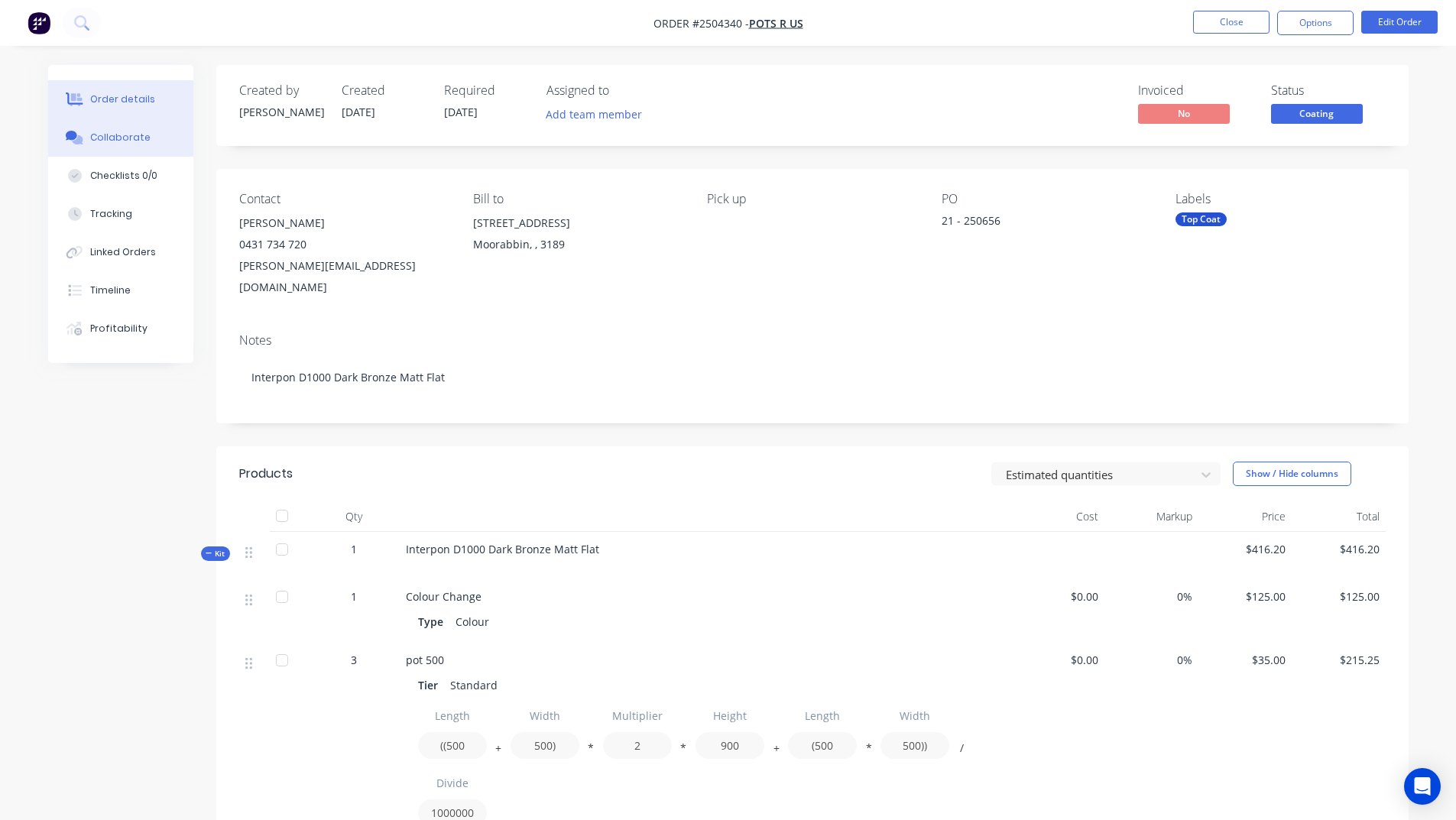
click at [95, 126] on button "Collaborate" at bounding box center [121, 137] width 146 height 38
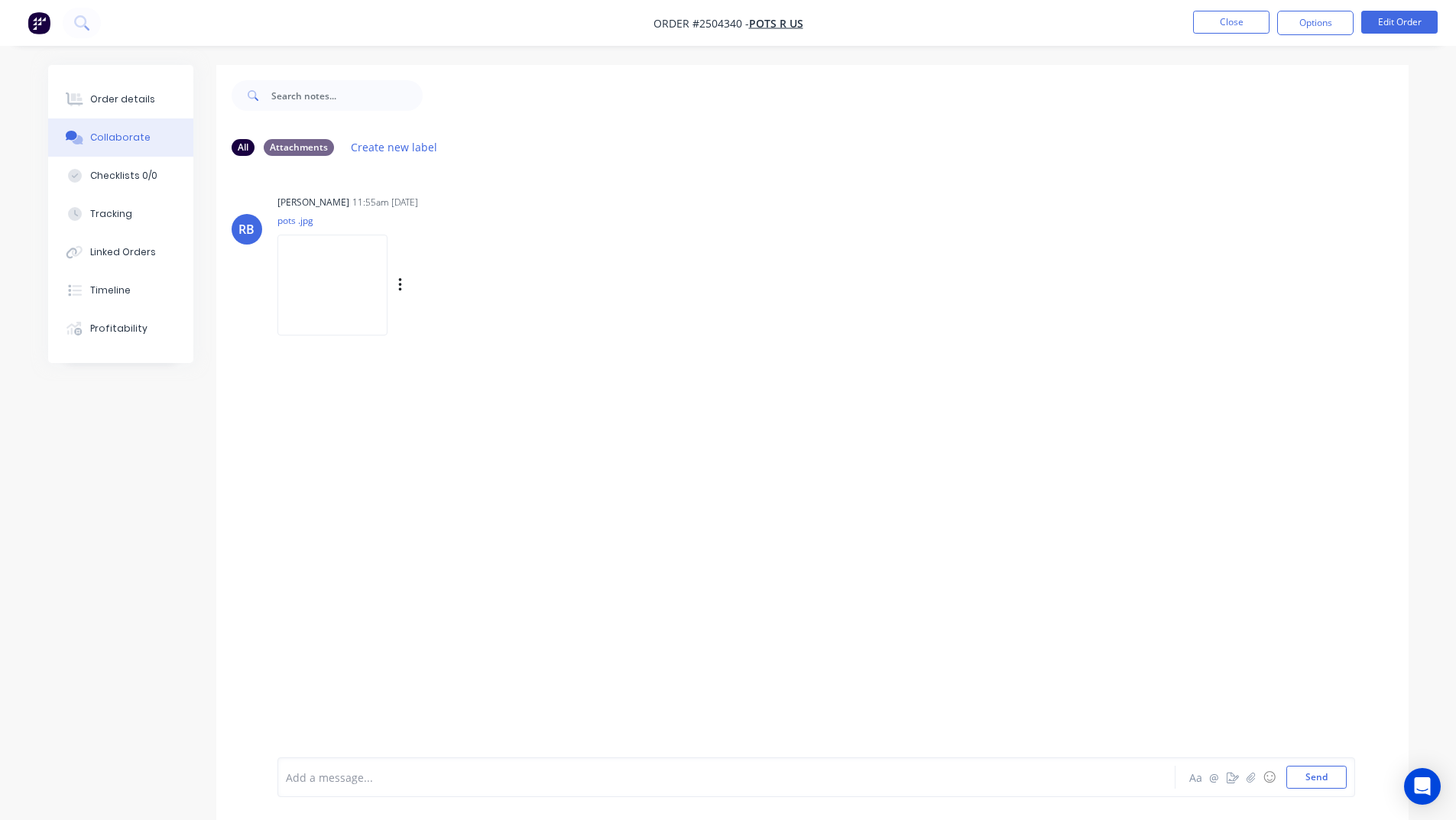
click at [369, 281] on img at bounding box center [332, 284] width 110 height 100
click at [143, 101] on div "Order details" at bounding box center [123, 100] width 65 height 14
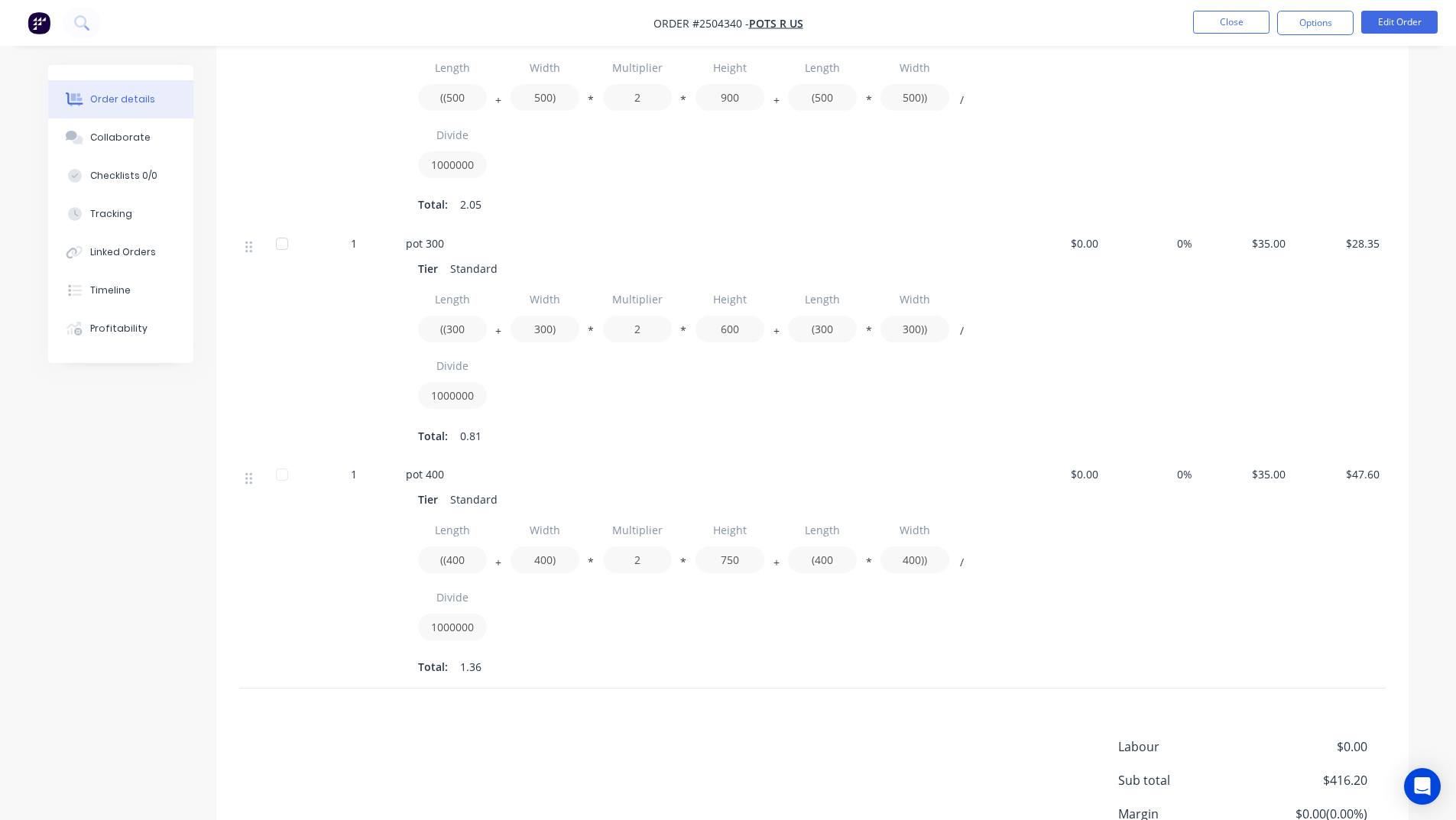
scroll to position [612, 0]
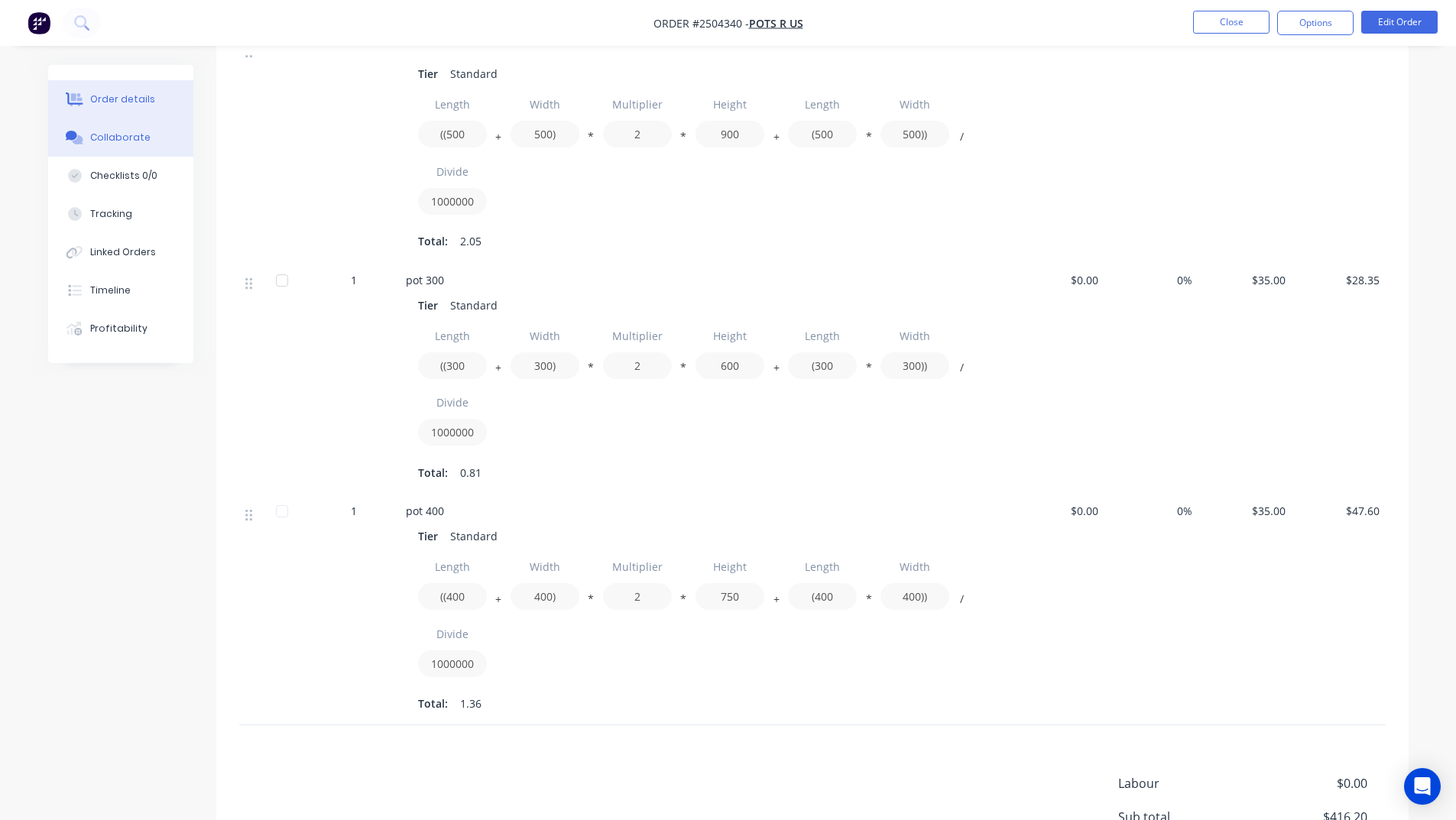
click at [172, 144] on button "Collaborate" at bounding box center [121, 137] width 146 height 38
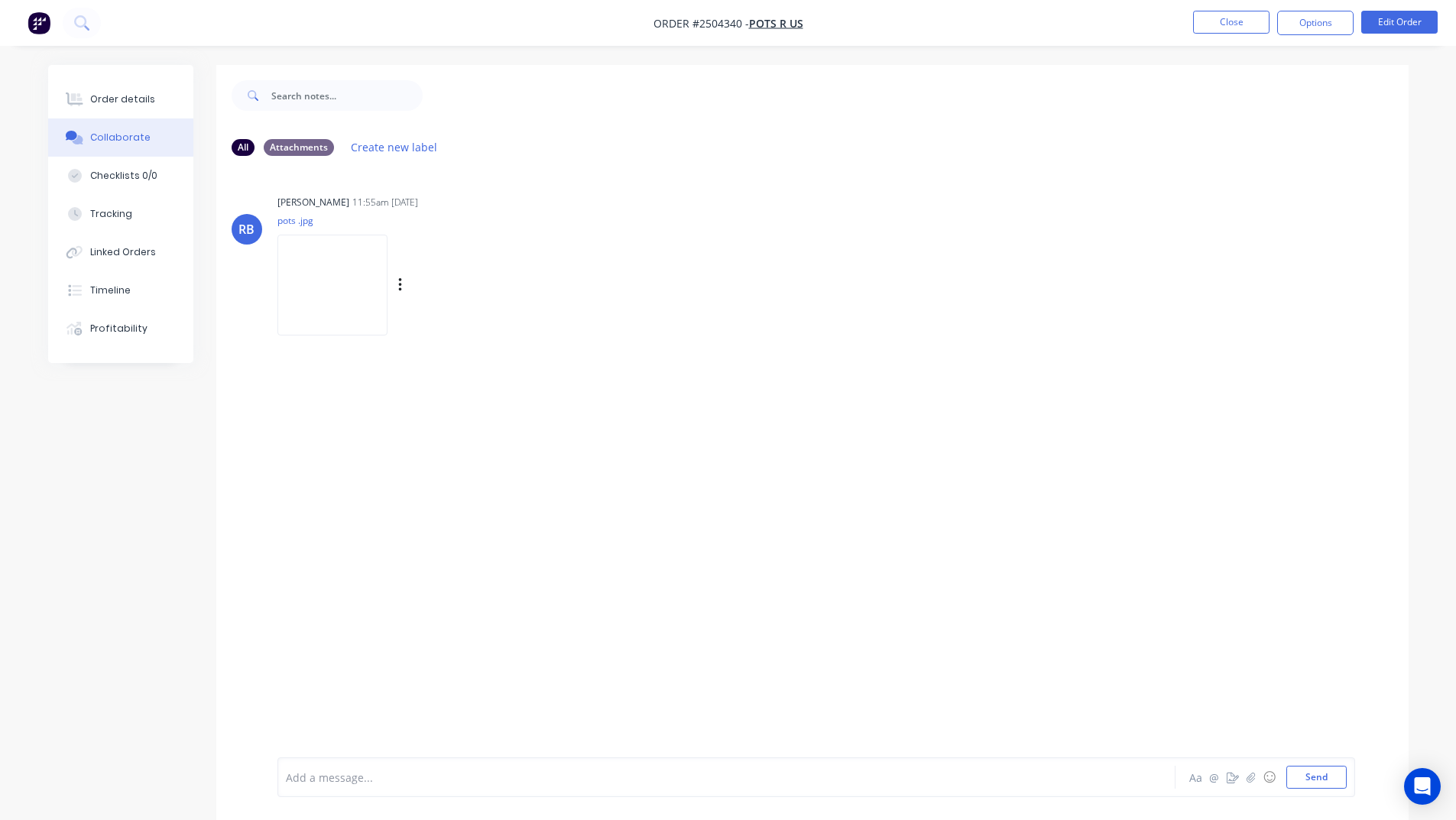
click at [326, 263] on img at bounding box center [332, 284] width 110 height 100
click at [100, 87] on button "Order details" at bounding box center [121, 100] width 146 height 38
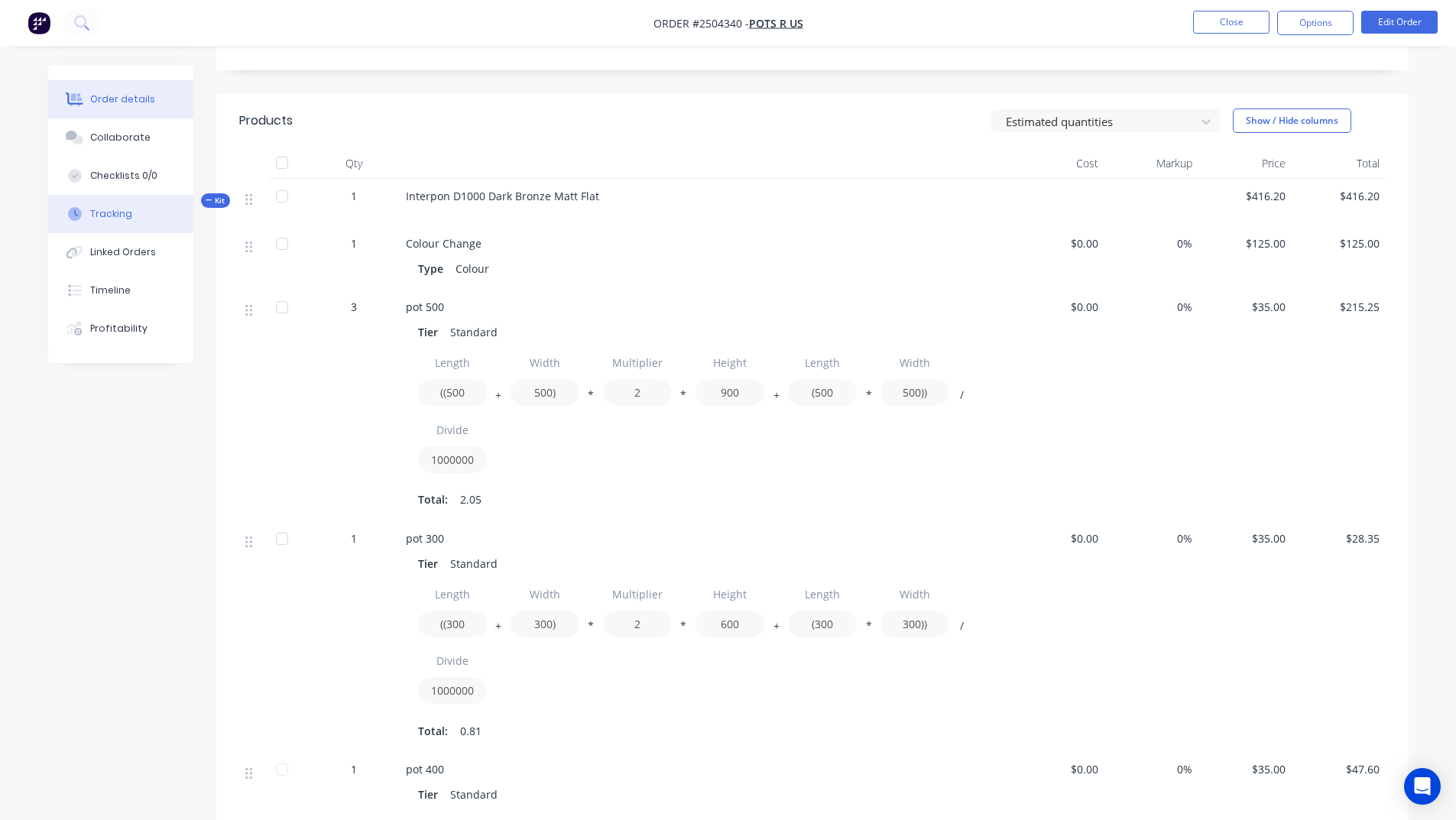
scroll to position [458, 0]
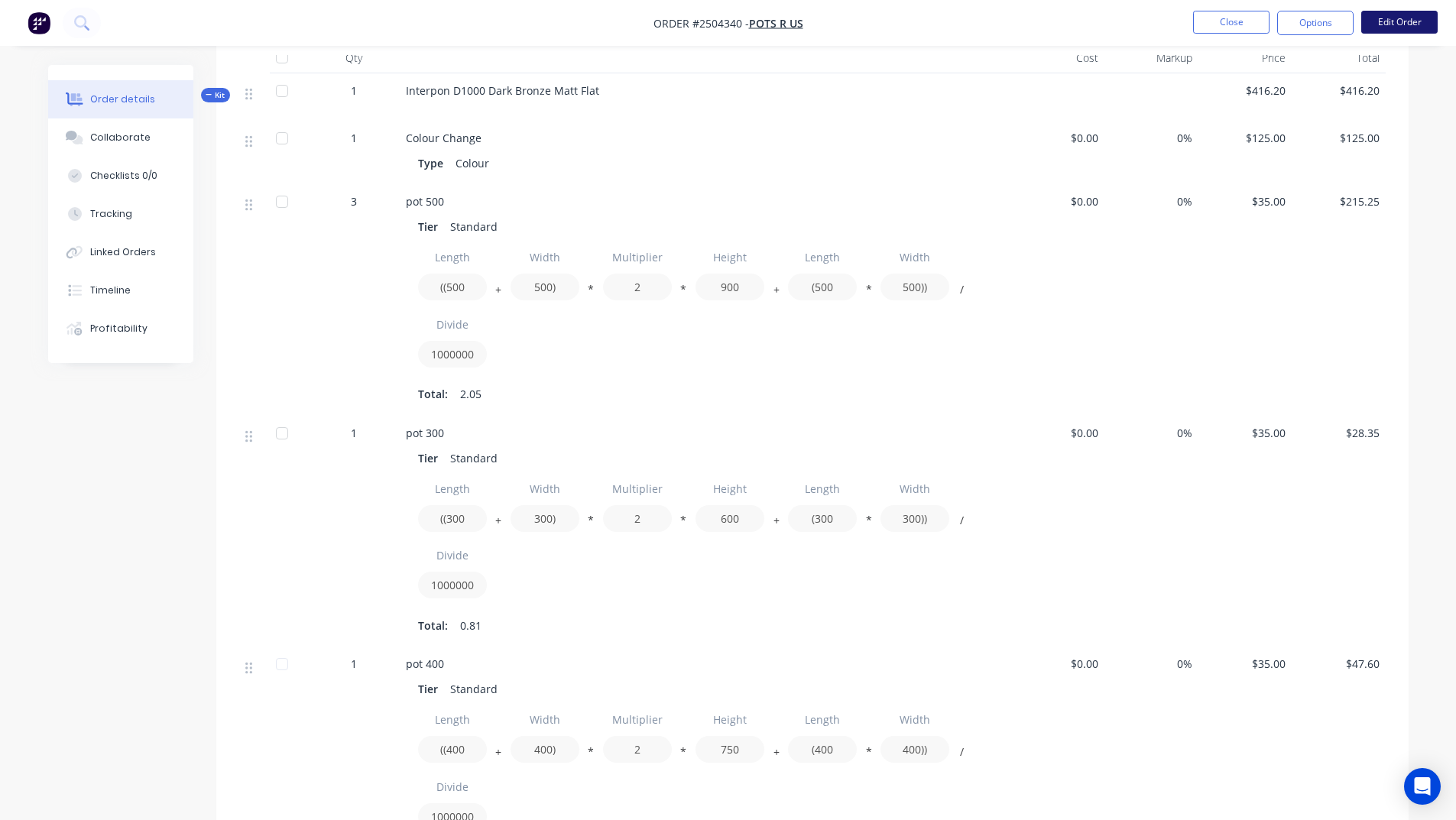
click at [1413, 12] on button "Edit Order" at bounding box center [1399, 22] width 77 height 23
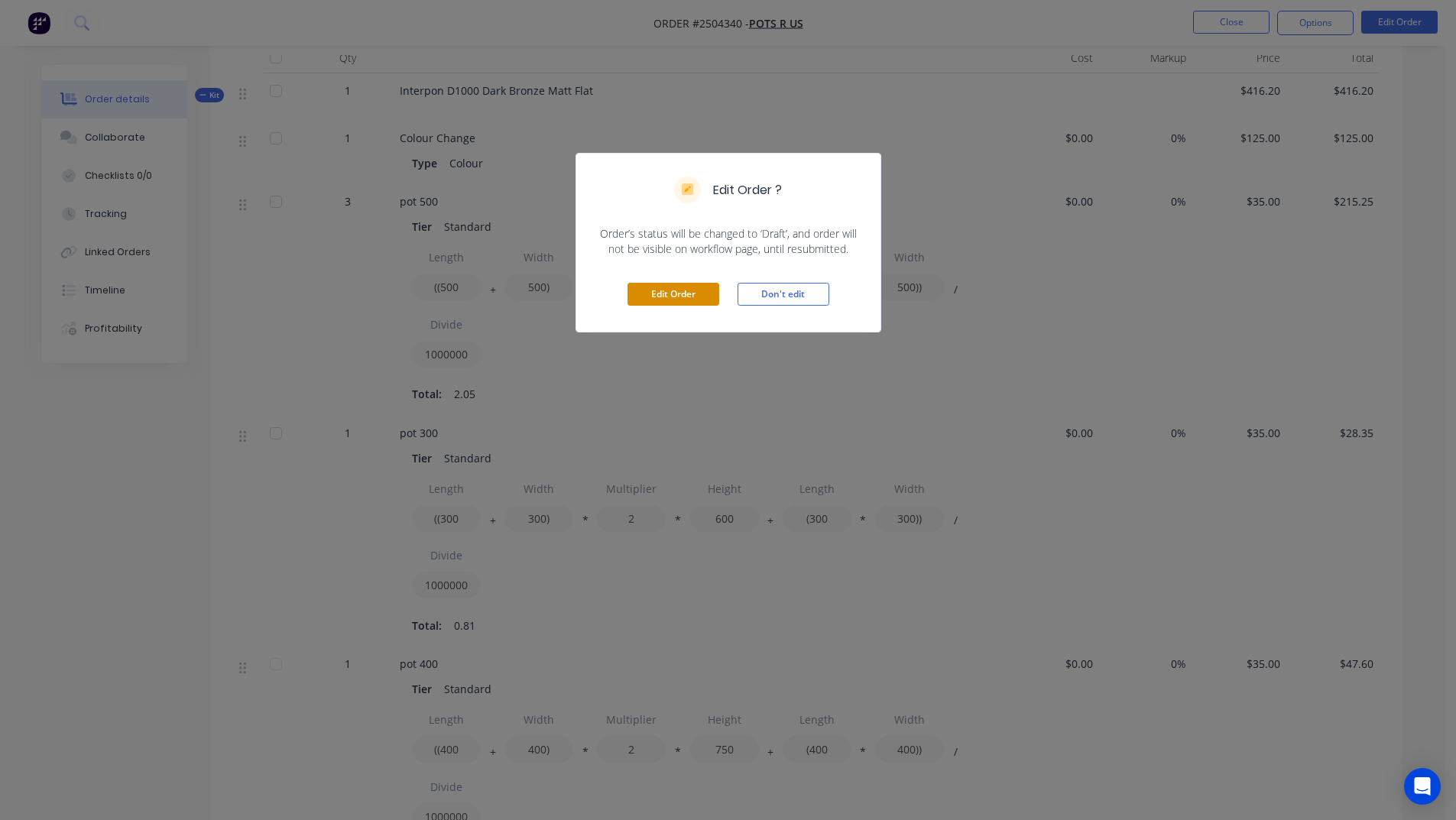
click at [652, 296] on button "Edit Order" at bounding box center [674, 294] width 92 height 23
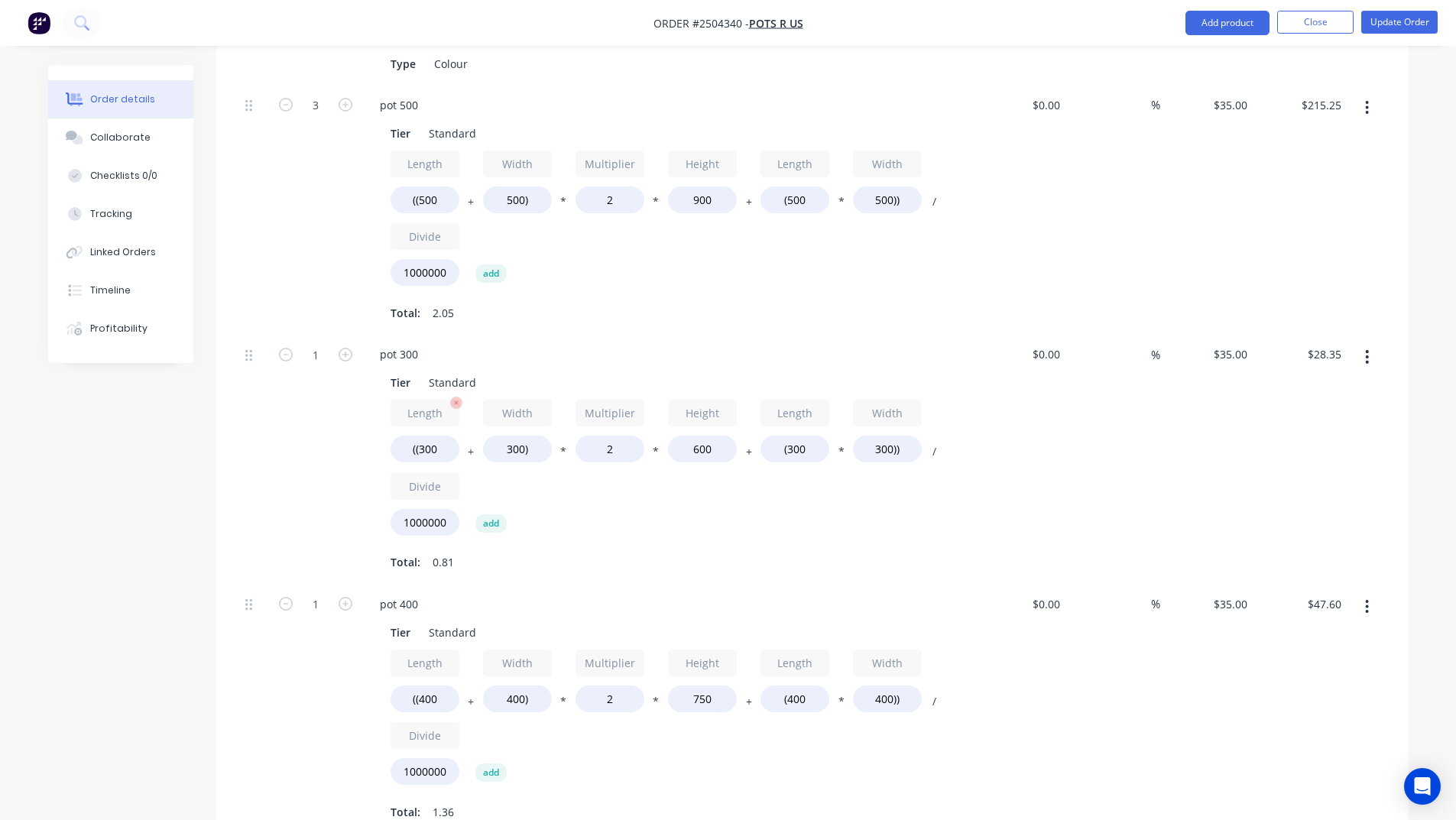
scroll to position [612, 0]
click at [343, 344] on icon "button" at bounding box center [346, 351] width 14 height 14
type input "2"
type input "$56.70"
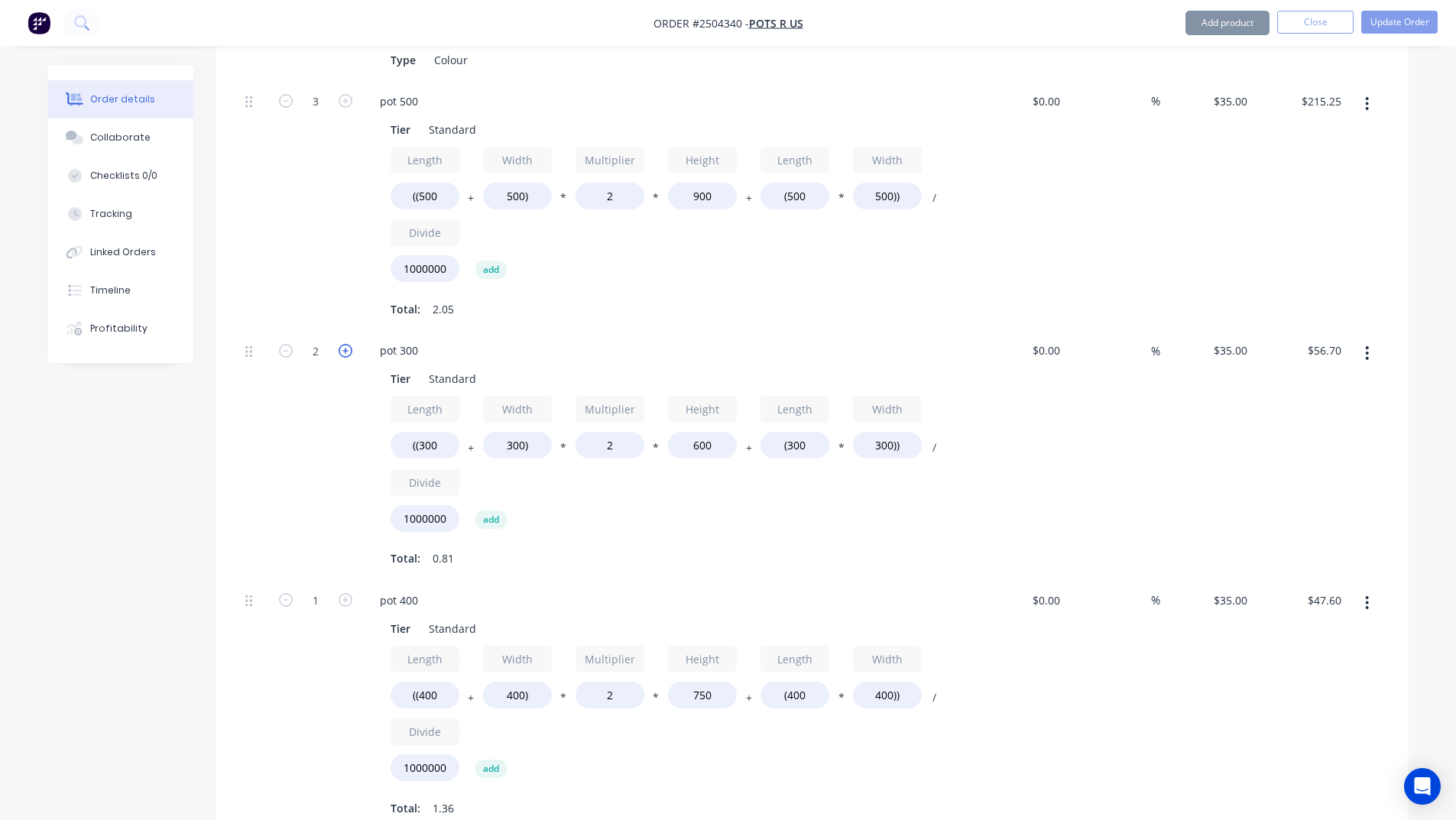
click at [343, 344] on icon "button" at bounding box center [346, 351] width 14 height 14
type input "3"
type input "$85.05"
click at [350, 593] on icon "button" at bounding box center [346, 600] width 14 height 14
type input "2"
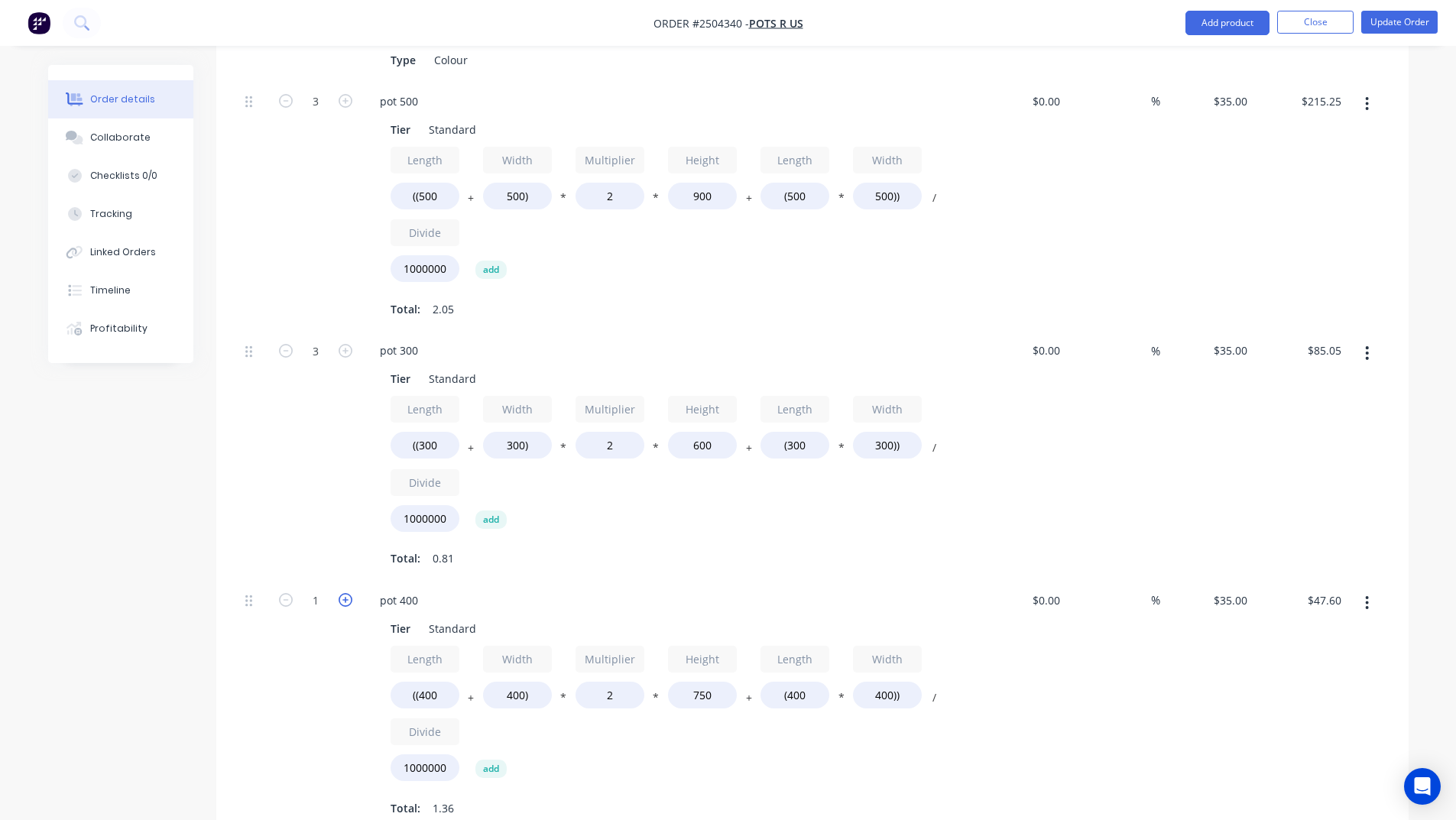
type input "$95.20"
click at [350, 593] on icon "button" at bounding box center [346, 600] width 14 height 14
type input "3"
type input "$142.80"
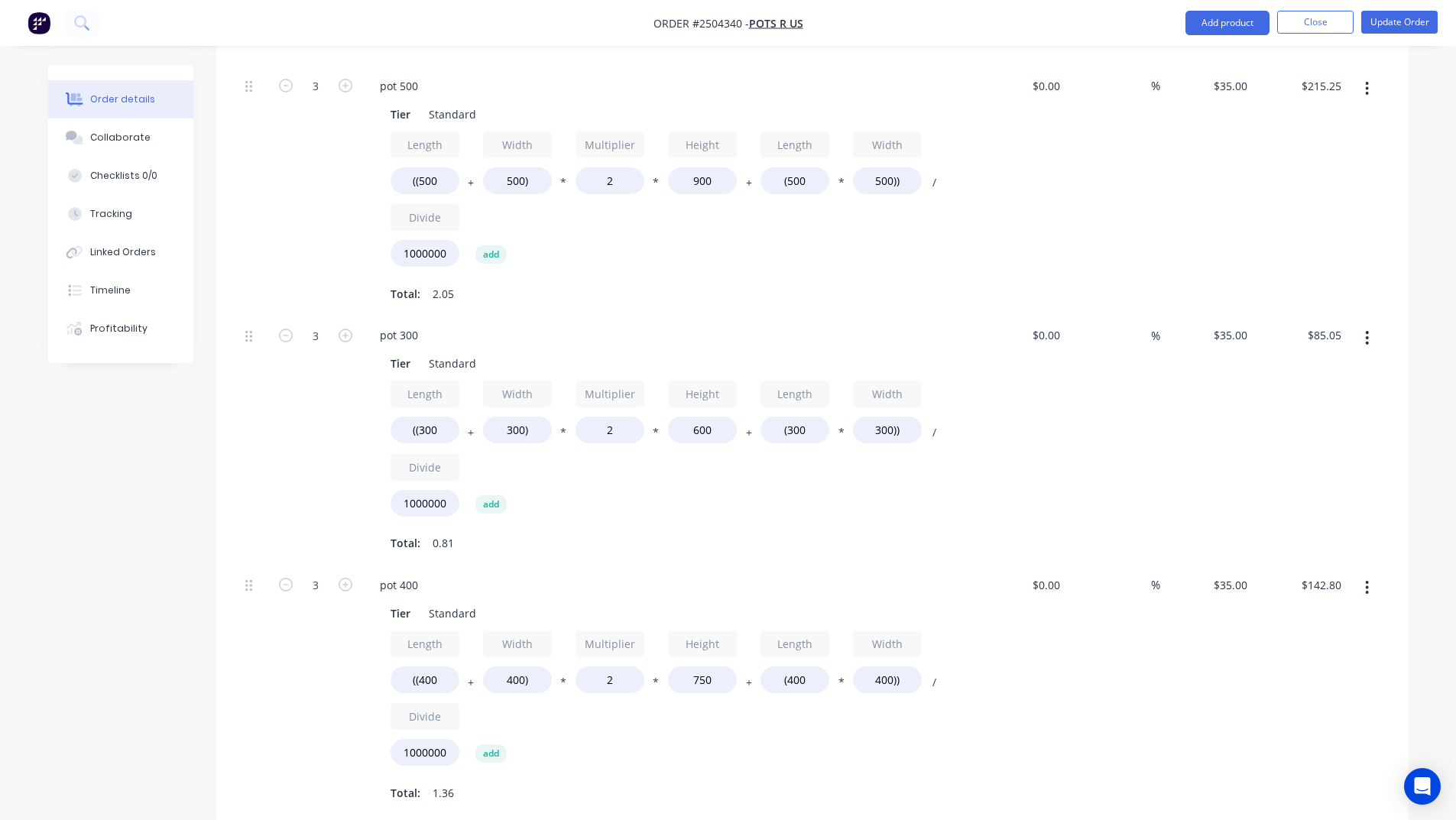
scroll to position [1048, 0]
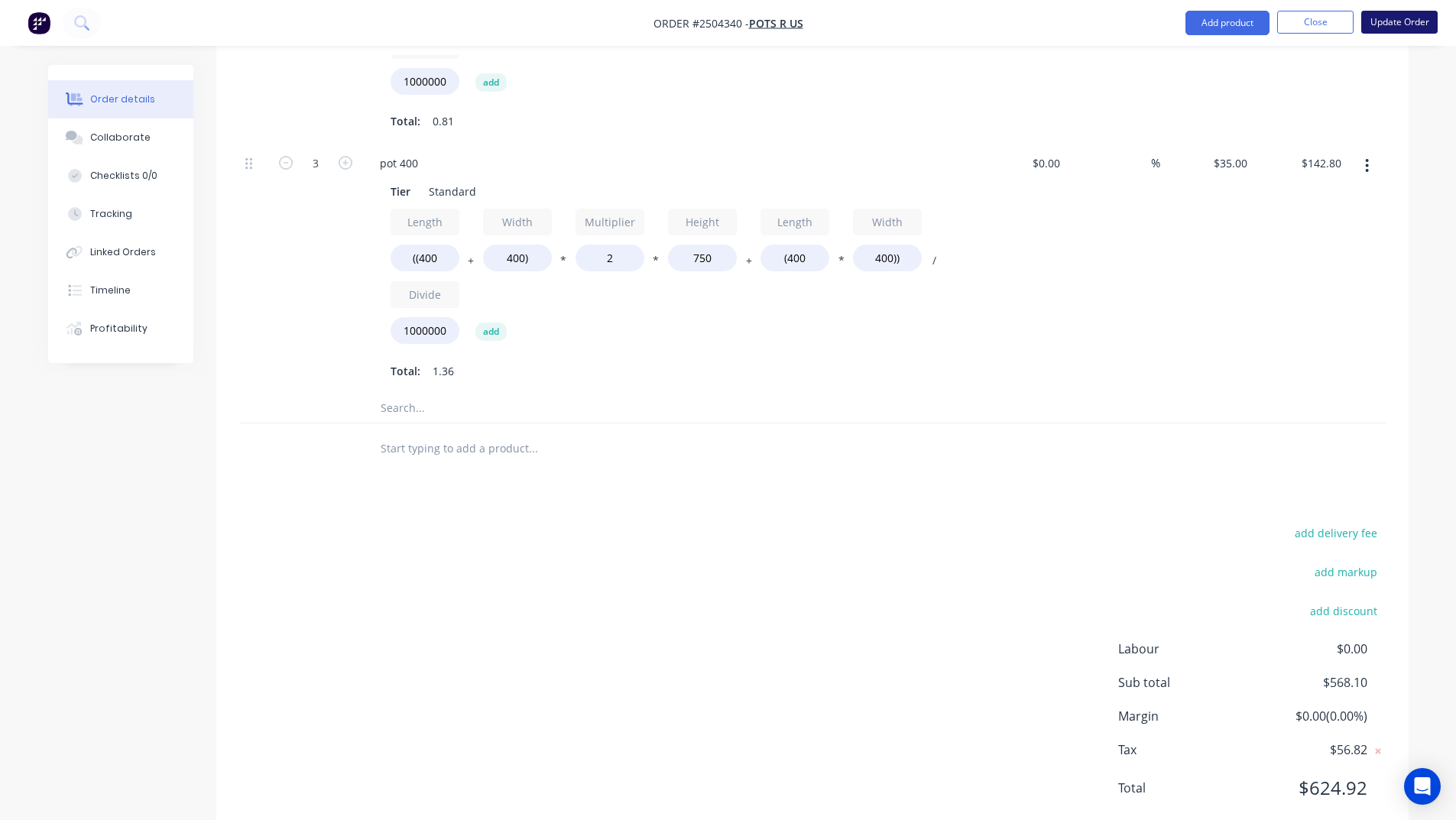
click at [1411, 17] on button "Update Order" at bounding box center [1399, 22] width 77 height 23
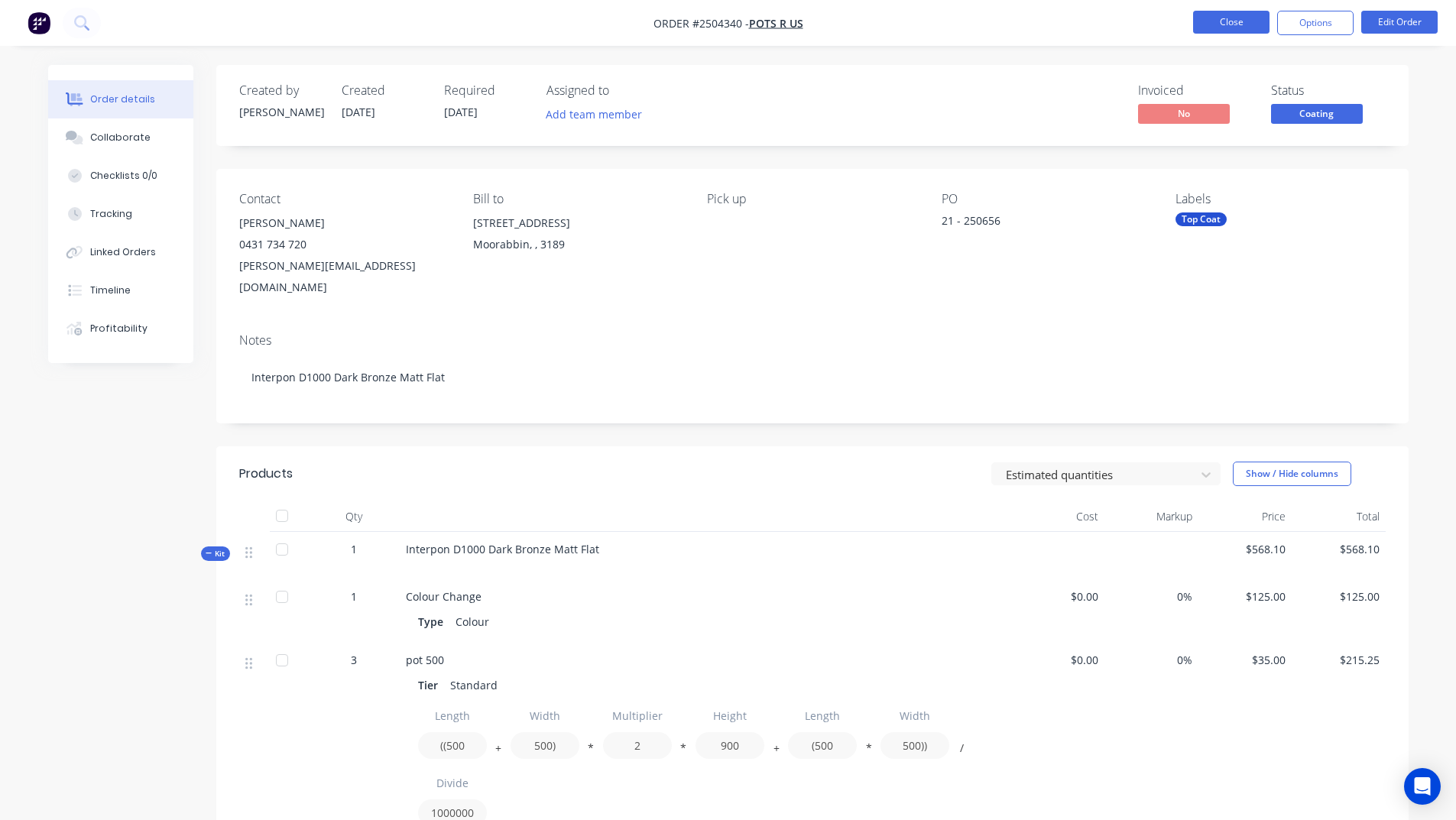
click at [1229, 30] on button "Close" at bounding box center [1231, 22] width 77 height 23
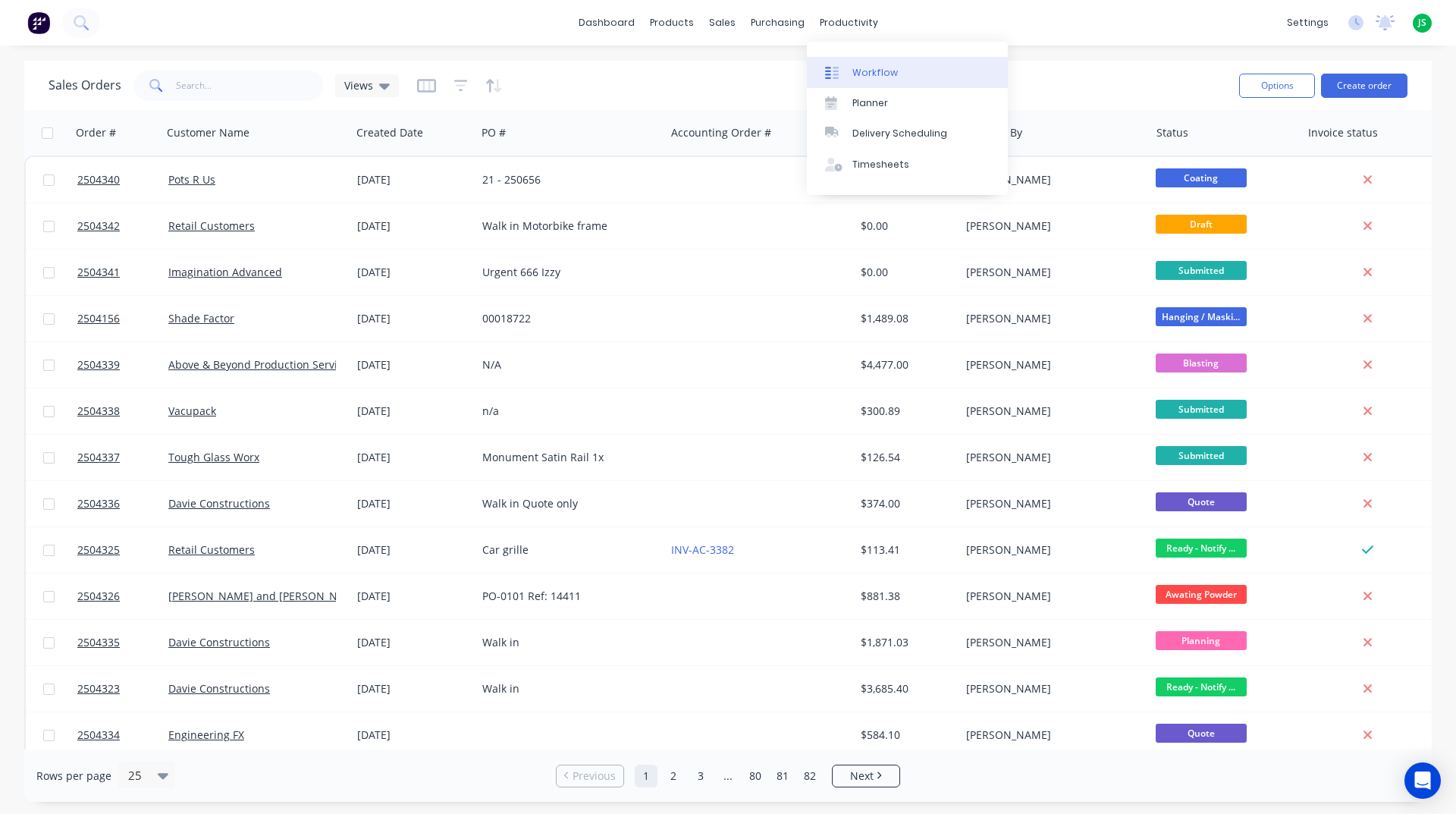
click at [836, 79] on icon at bounding box center [832, 73] width 14 height 14
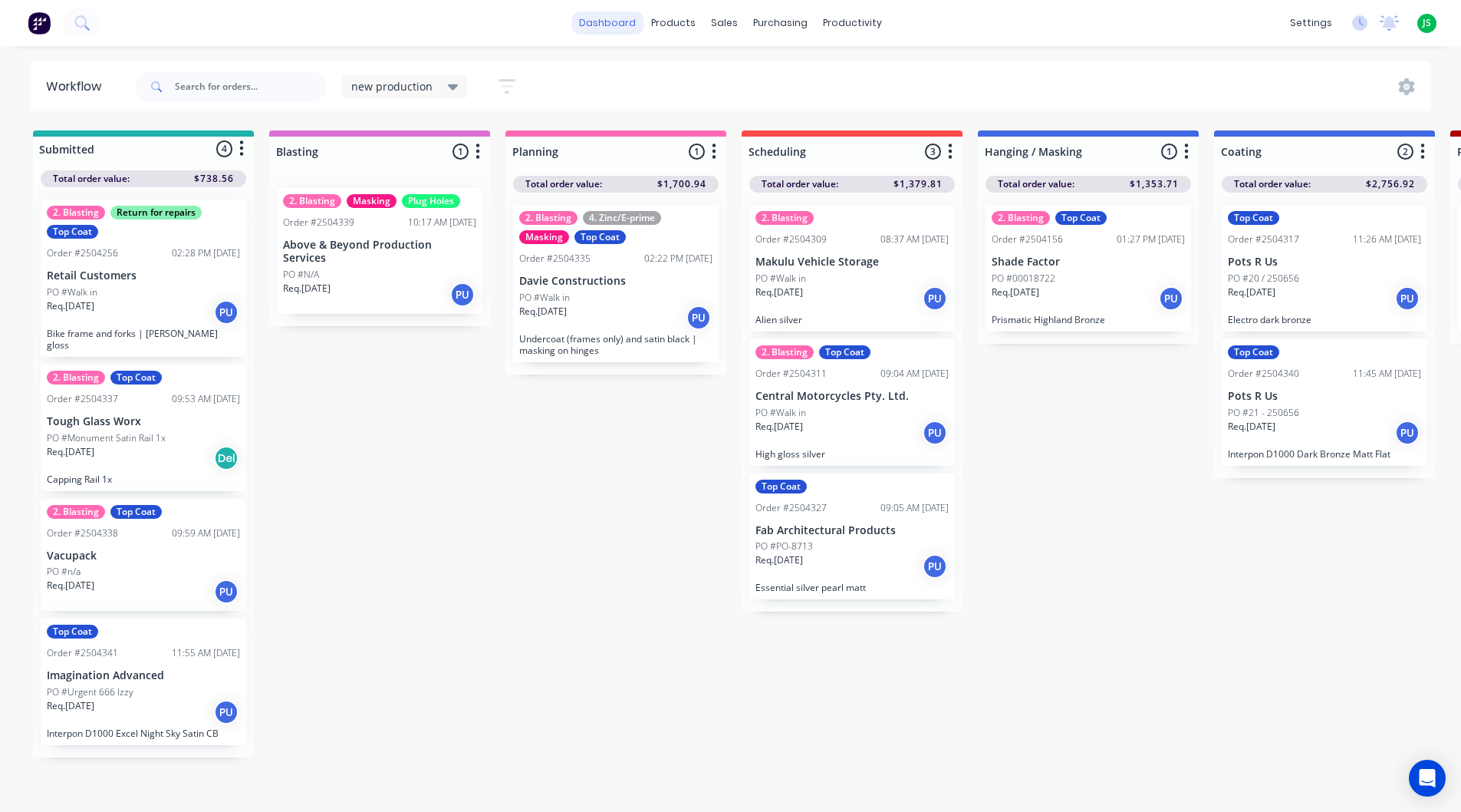
click at [630, 27] on link "dashboard" at bounding box center [607, 23] width 72 height 23
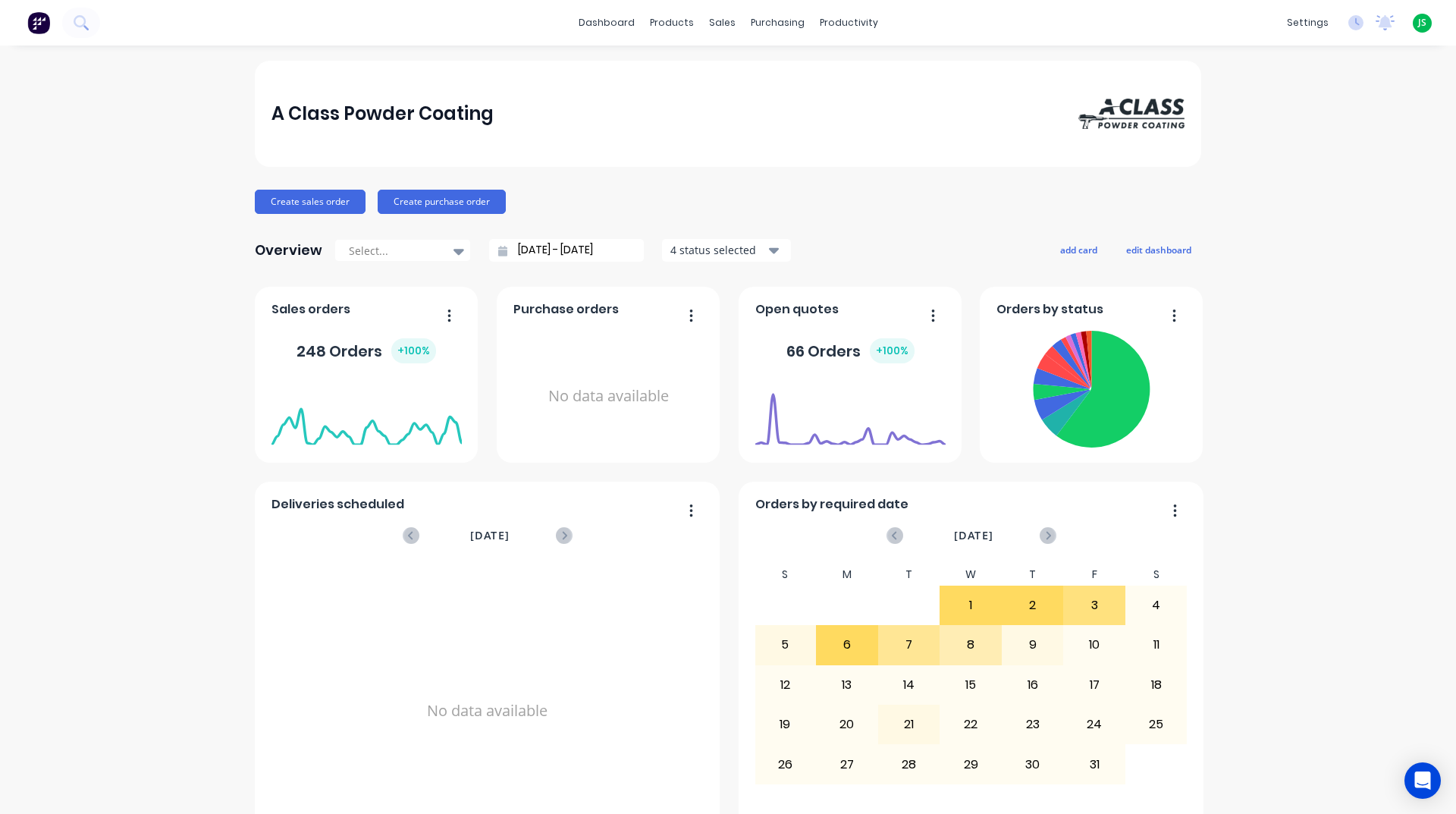
scroll to position [607, 0]
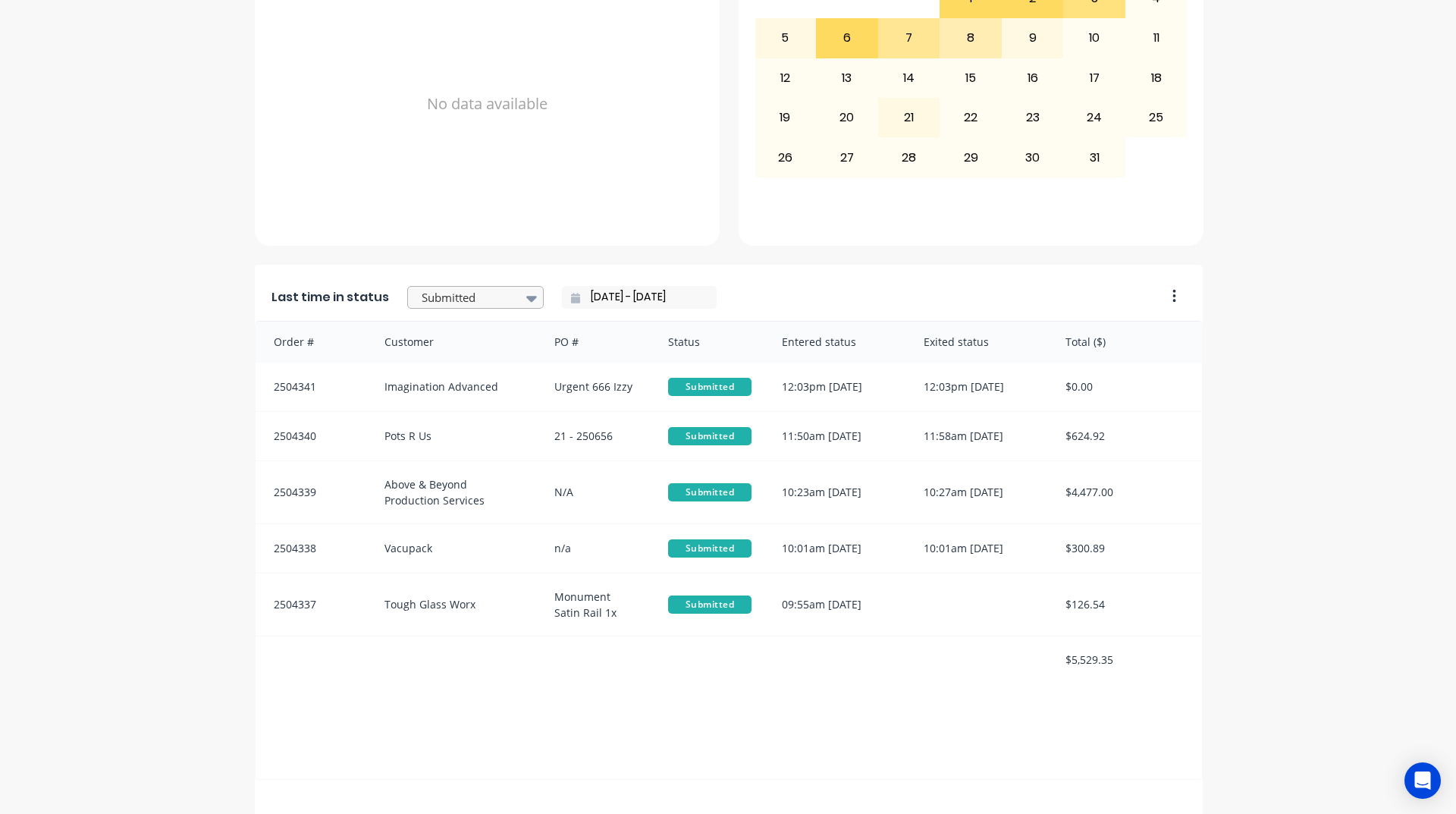
click at [495, 298] on div at bounding box center [468, 297] width 96 height 19
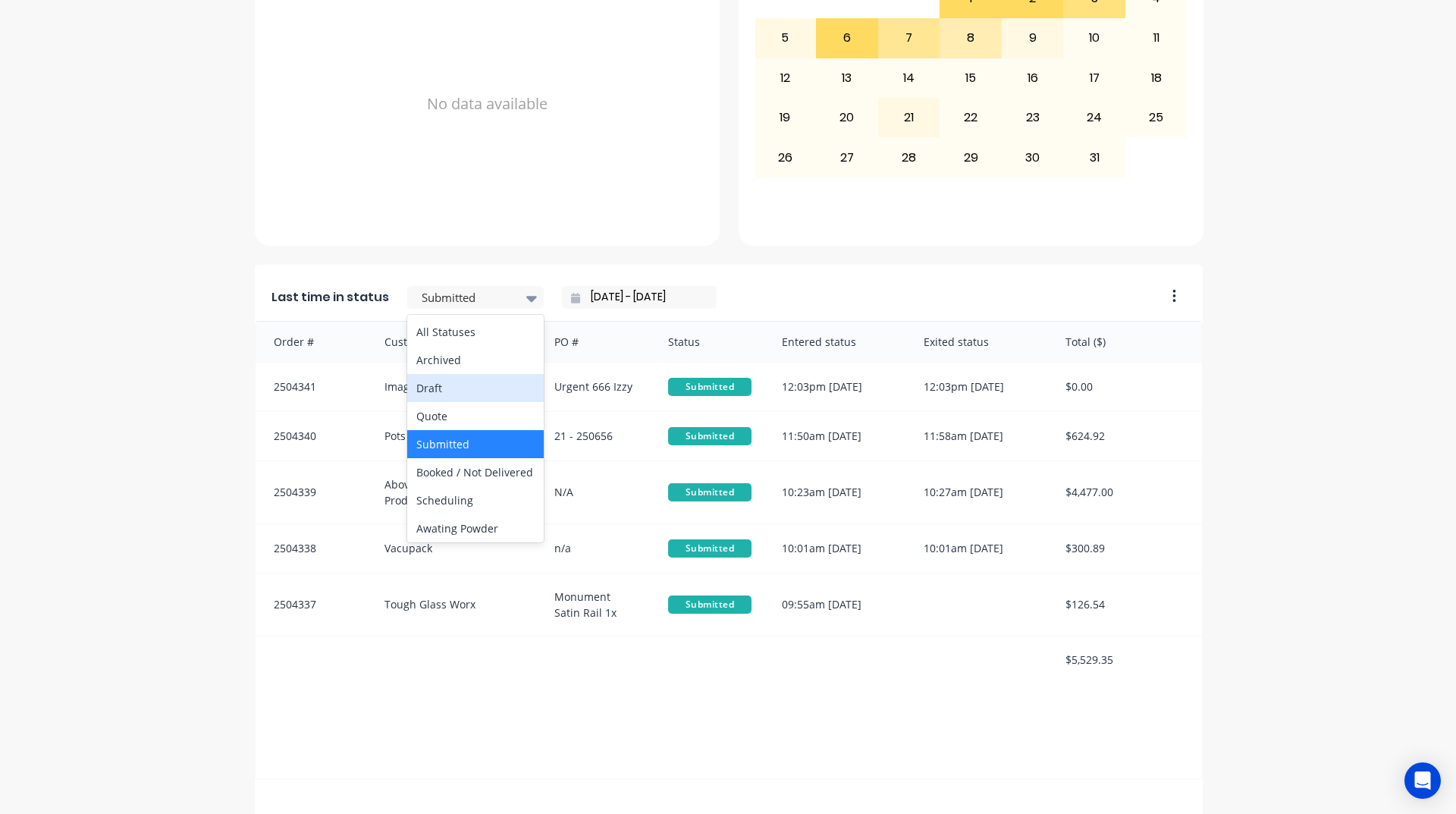
scroll to position [455, 0]
click at [453, 456] on div "Coating" at bounding box center [475, 442] width 136 height 28
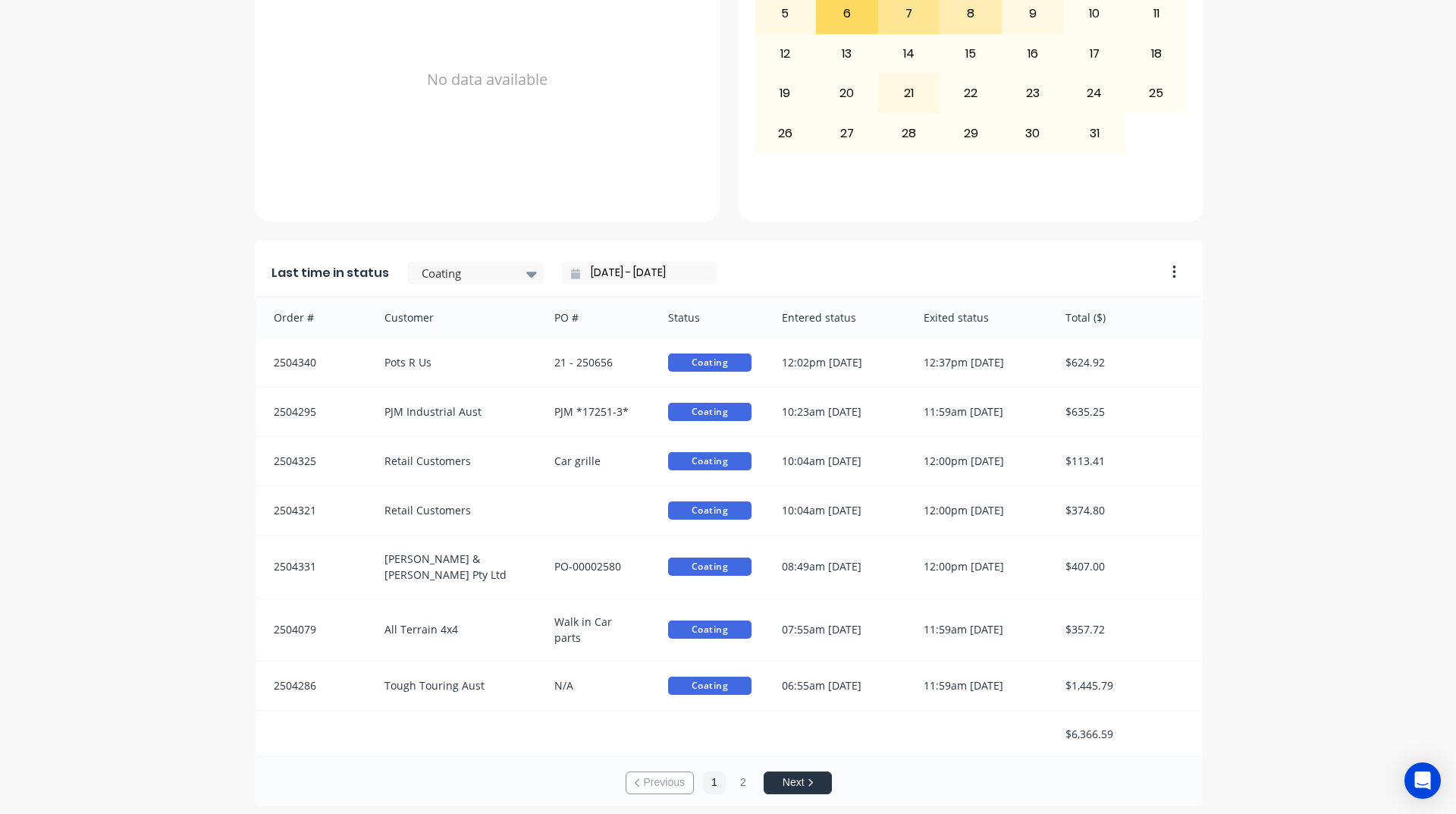
scroll to position [639, 0]
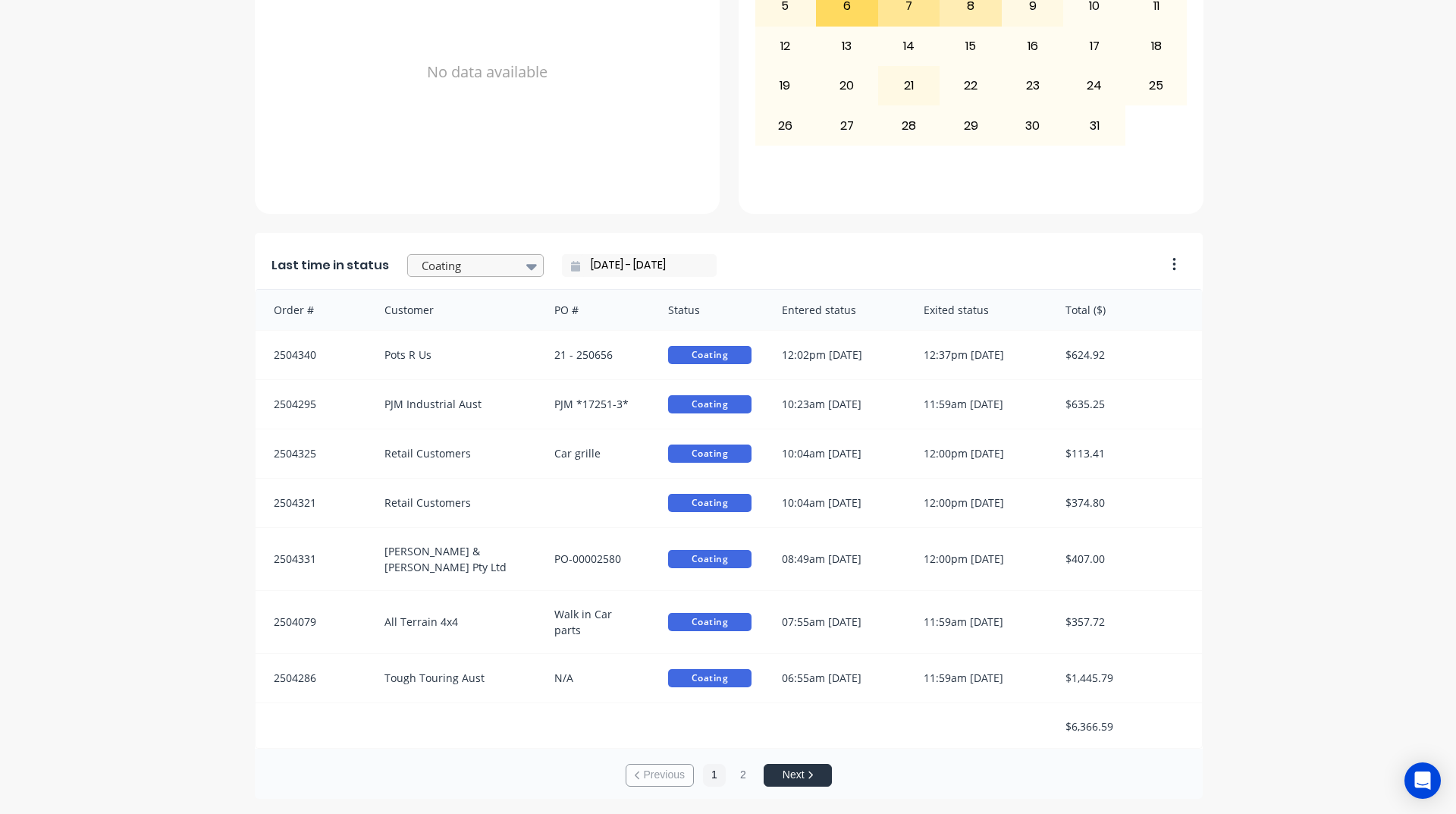
click at [506, 268] on div "Coating" at bounding box center [468, 266] width 105 height 23
drag, startPoint x: 126, startPoint y: 340, endPoint x: 366, endPoint y: 320, distance: 240.8
click at [126, 340] on div "A Class Powder Coating Create sales order Create purchase order Overview Select…" at bounding box center [728, 111] width 1456 height 1377
click at [444, 267] on div at bounding box center [468, 265] width 96 height 19
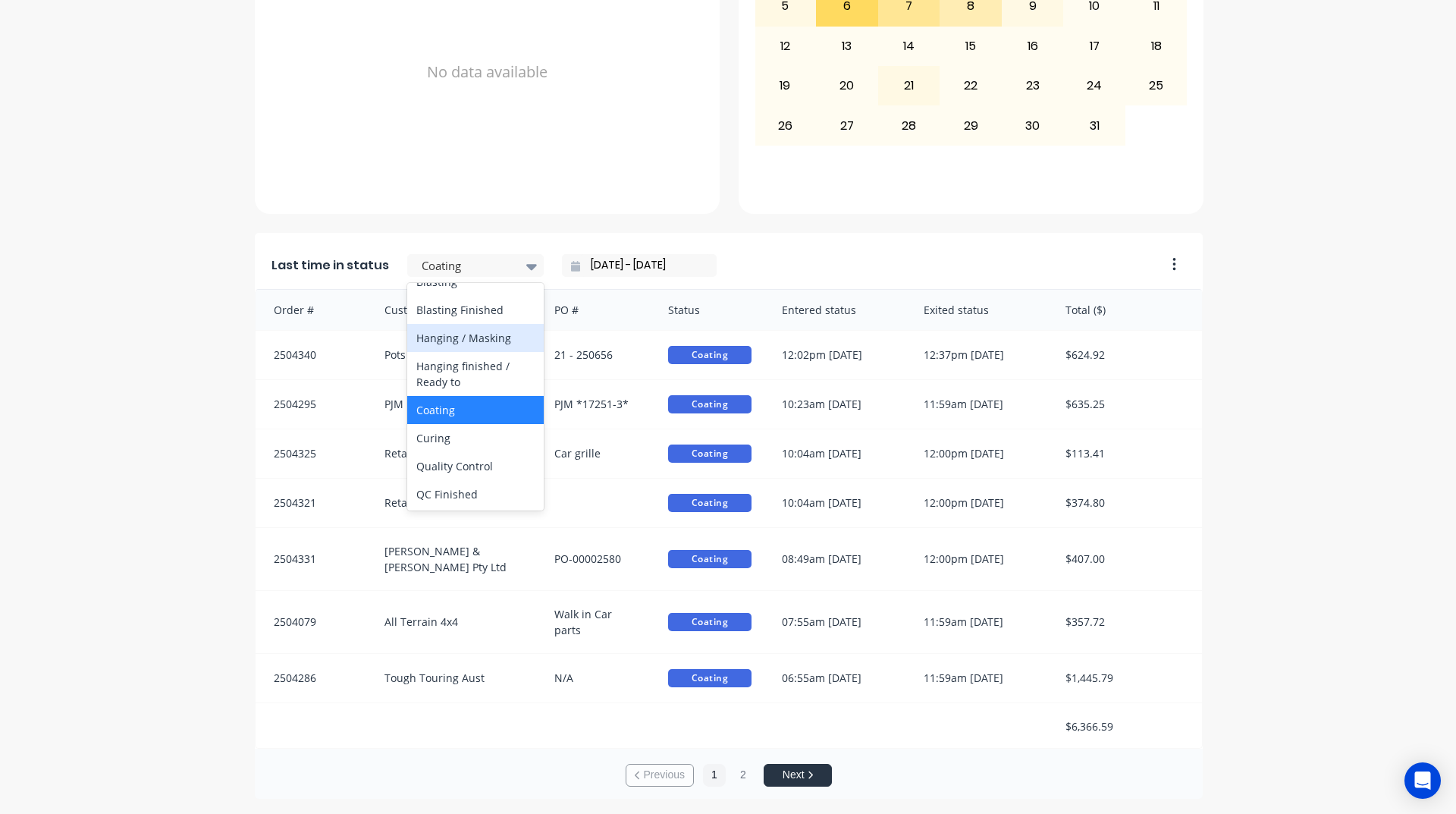
click at [460, 352] on div "Hanging / Masking" at bounding box center [475, 338] width 136 height 28
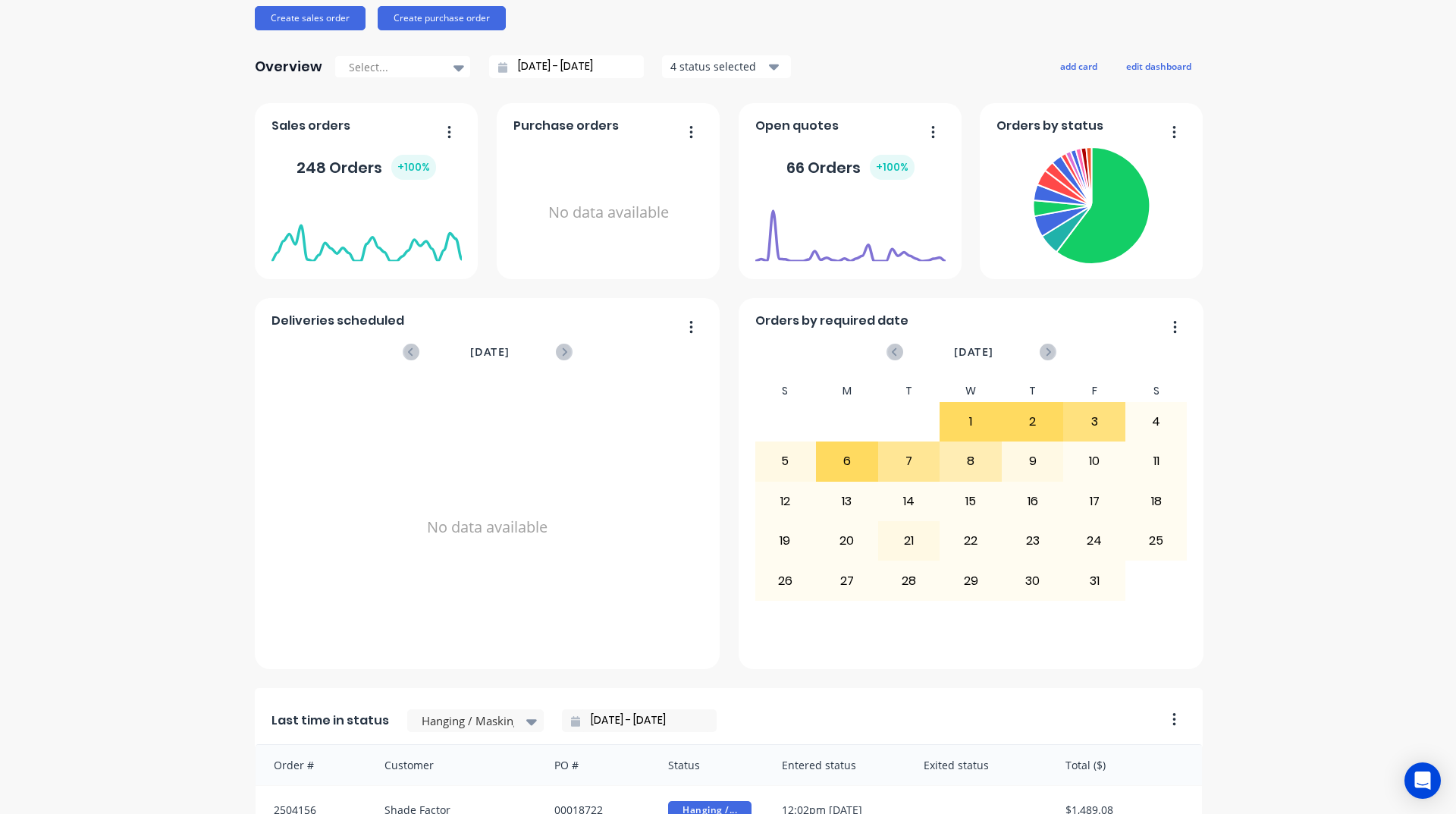
scroll to position [0, 0]
